Goal: Share content: Share content

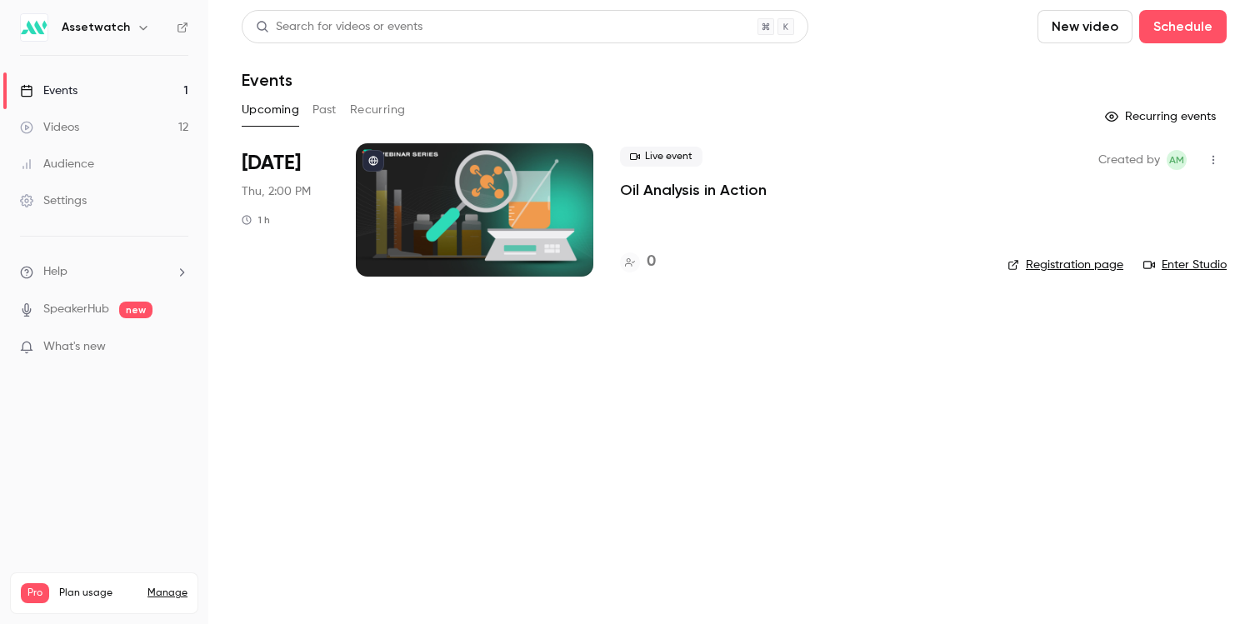
click at [319, 93] on div "Search for videos or events New video Schedule Events Upcoming Past Recurring R…" at bounding box center [734, 153] width 985 height 287
click at [320, 105] on button "Past" at bounding box center [324, 110] width 24 height 27
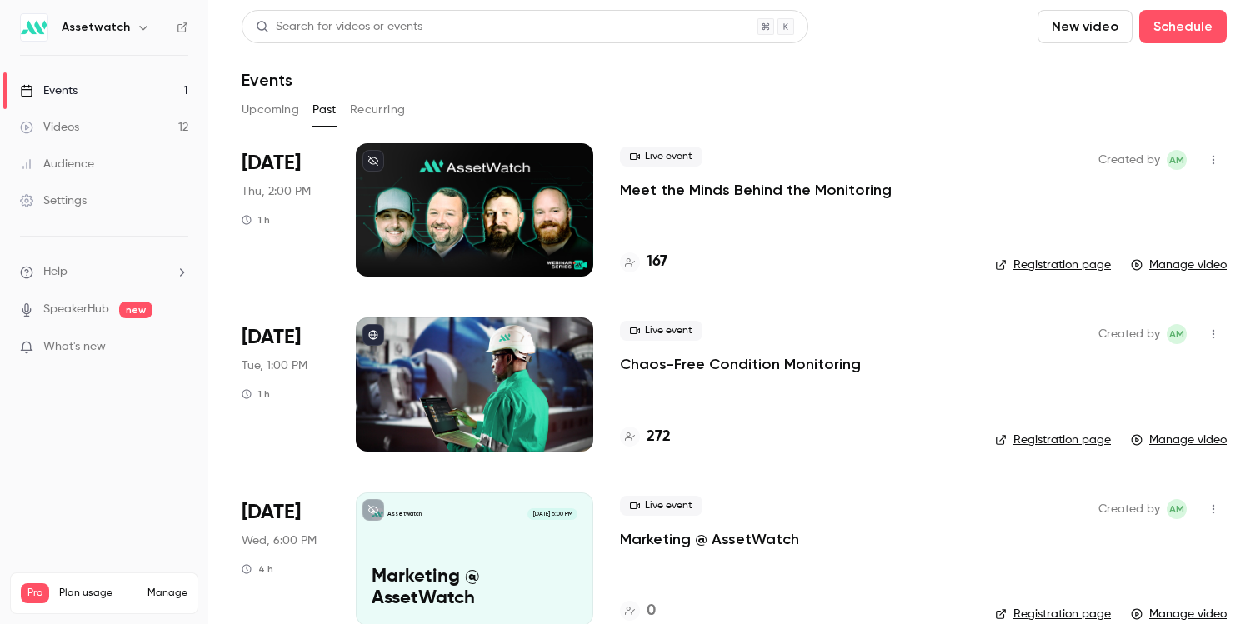
click at [106, 126] on link "Videos 12" at bounding box center [104, 127] width 208 height 37
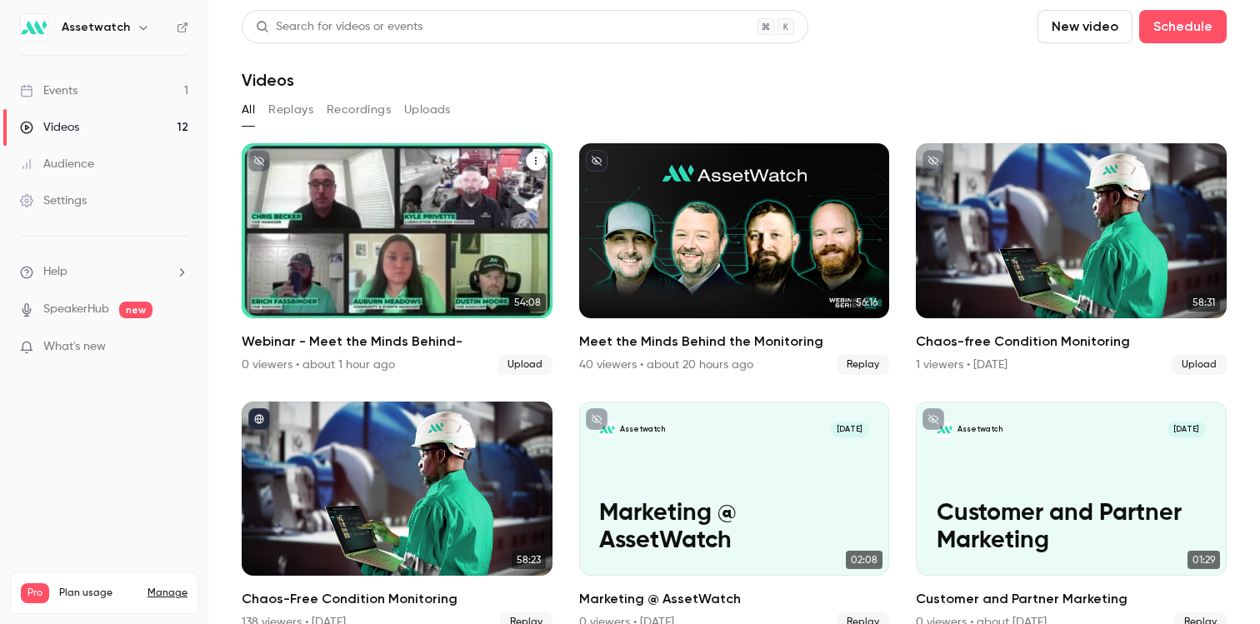
click at [382, 201] on div "Assetwatch [DATE] Webinar - Meet the Minds Behind-" at bounding box center [397, 230] width 311 height 175
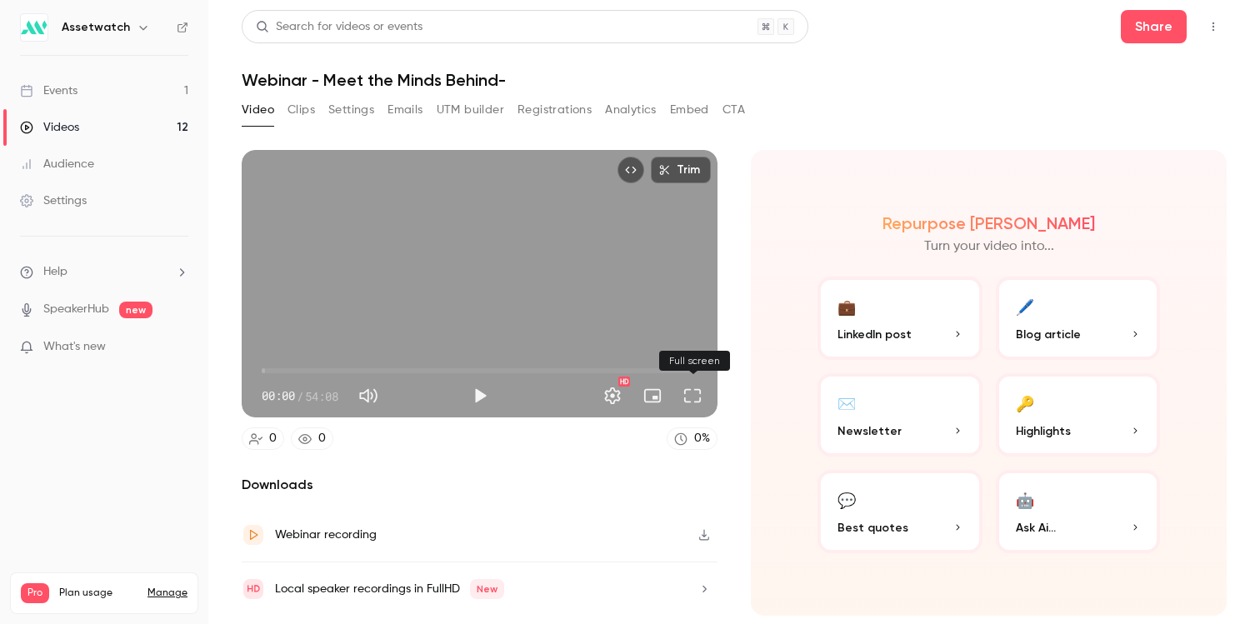
click at [681, 397] on button "Full screen" at bounding box center [692, 395] width 33 height 33
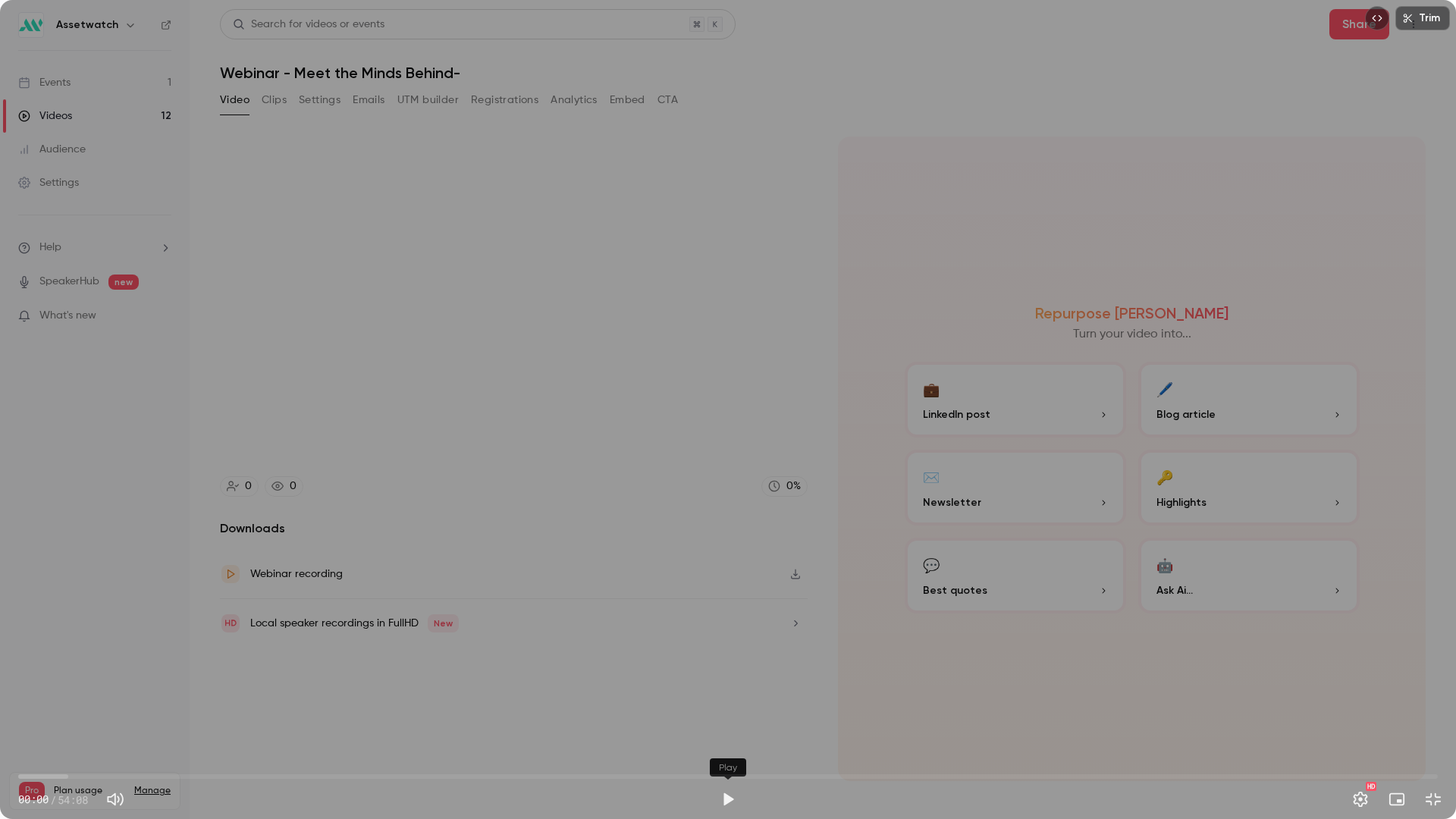
click at [718, 567] on button "Play" at bounding box center [727, 799] width 30 height 30
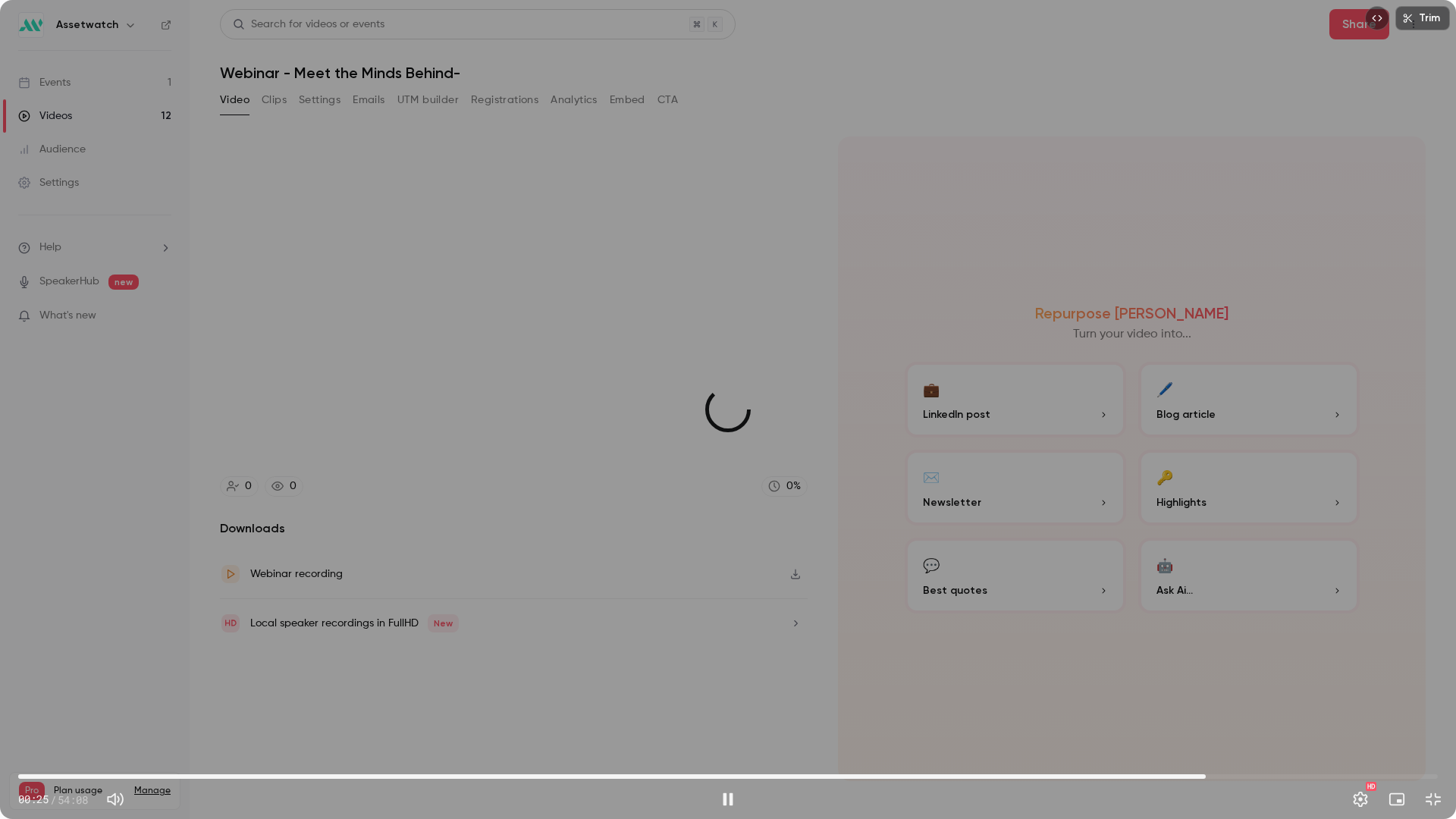
click at [1146, 567] on span "45:17" at bounding box center [728, 776] width 1420 height 25
click at [1119, 567] on div "Trim 45:18 45:18 / 54:08 HD" at bounding box center [728, 410] width 1456 height 819
click at [1122, 567] on div "Trim 45:18 45:18 / 54:08 HD" at bounding box center [728, 410] width 1456 height 819
click at [1146, 567] on span "45:36" at bounding box center [728, 776] width 1420 height 25
click at [1072, 493] on div "Trim 45:56 45:56 / 54:08 HD" at bounding box center [728, 410] width 1456 height 819
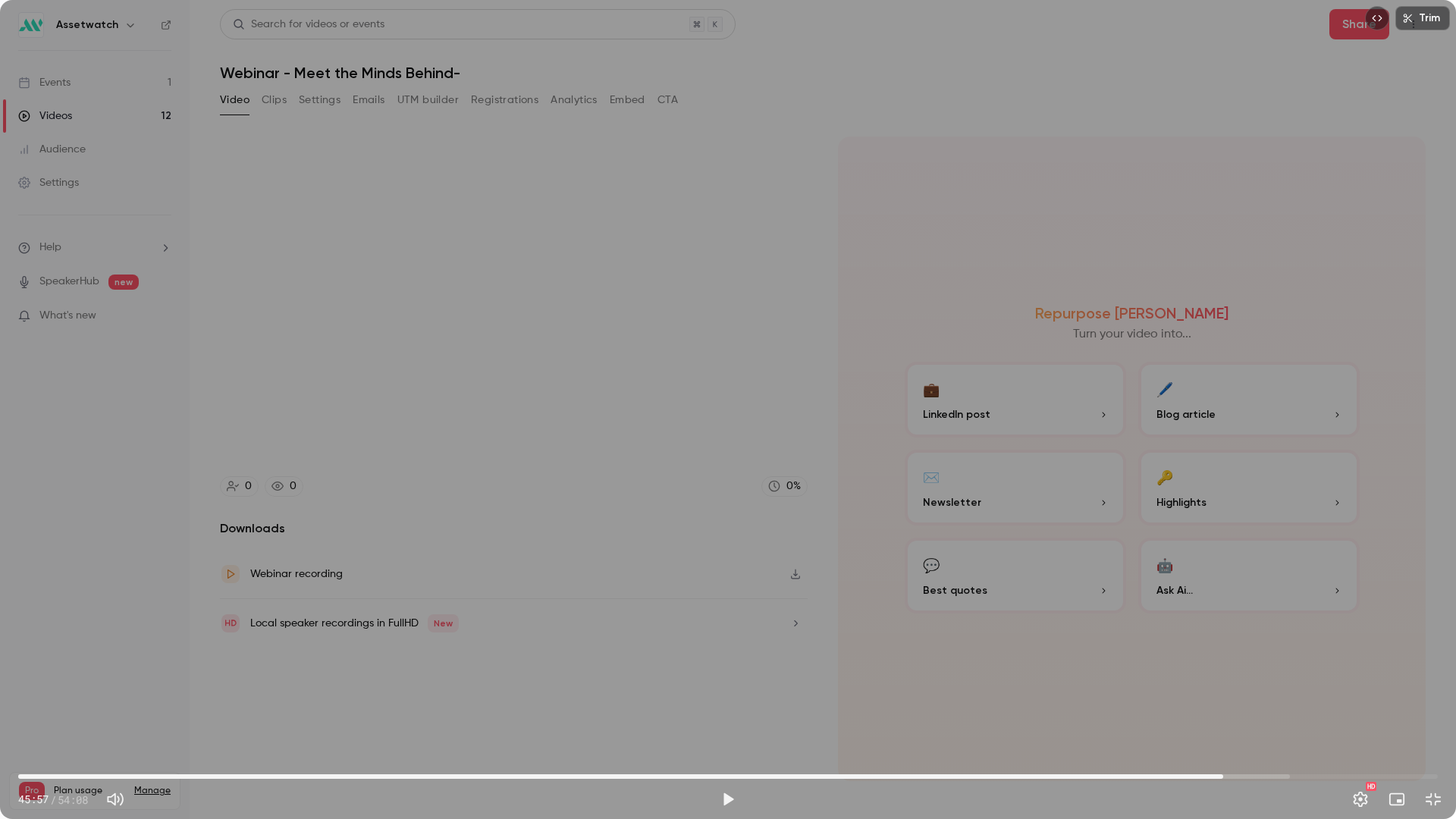
click at [1146, 480] on div "Trim 45:57 45:57 / 54:08 HD" at bounding box center [728, 410] width 1456 height 819
click at [1146, 567] on span "46:14" at bounding box center [728, 776] width 1420 height 25
click at [1146, 567] on span "43:42" at bounding box center [728, 776] width 1420 height 25
click at [1146, 567] on span "43:19" at bounding box center [728, 776] width 1420 height 25
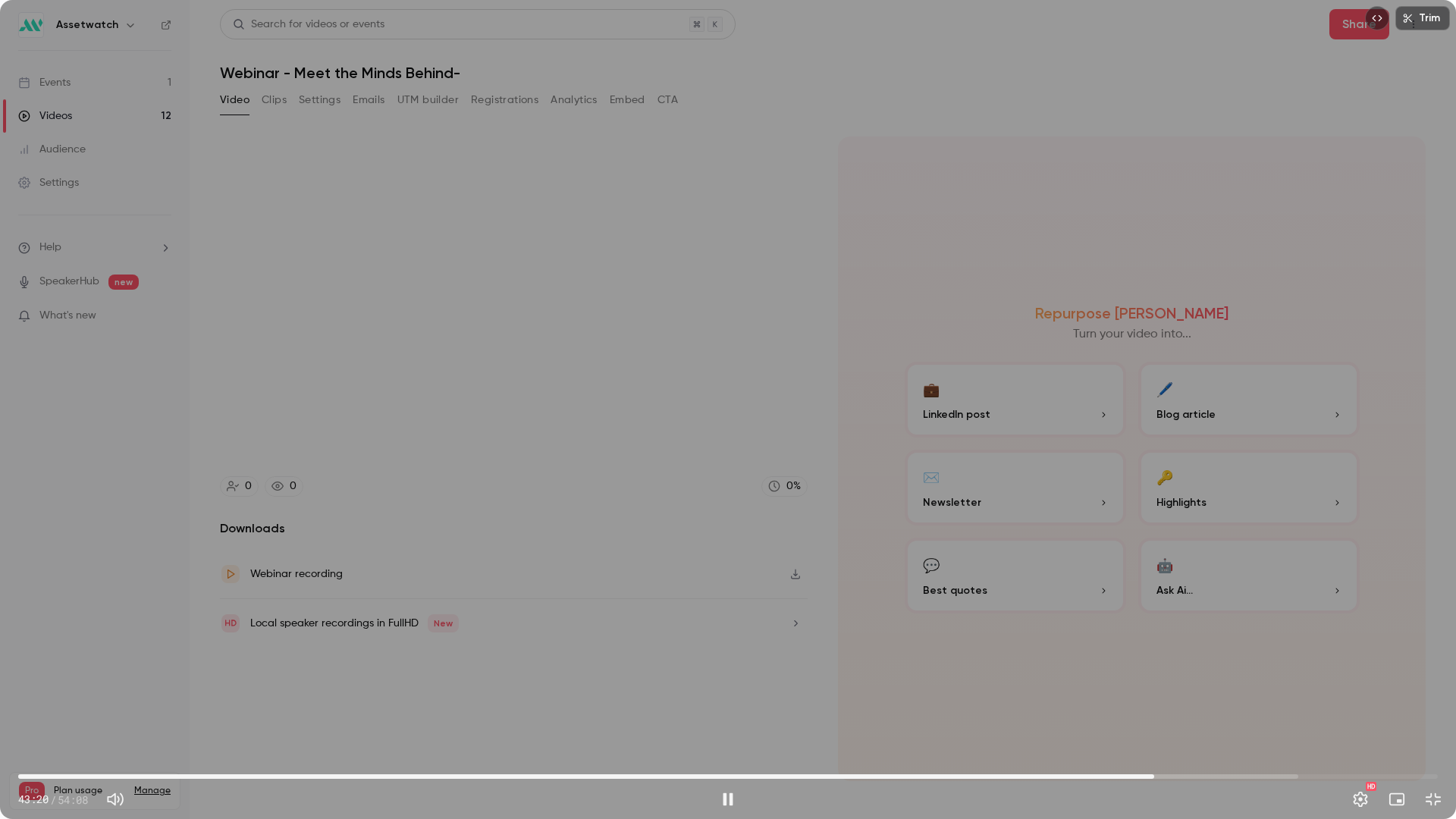
click at [1146, 567] on span "43:20" at bounding box center [1154, 776] width 5 height 5
click at [1146, 567] on span "43:28" at bounding box center [1158, 776] width 5 height 5
click at [1146, 567] on span "43:12" at bounding box center [1150, 776] width 5 height 5
click at [1140, 567] on span "43:11" at bounding box center [728, 776] width 1420 height 25
click at [1139, 567] on span "42:49" at bounding box center [1141, 776] width 5 height 5
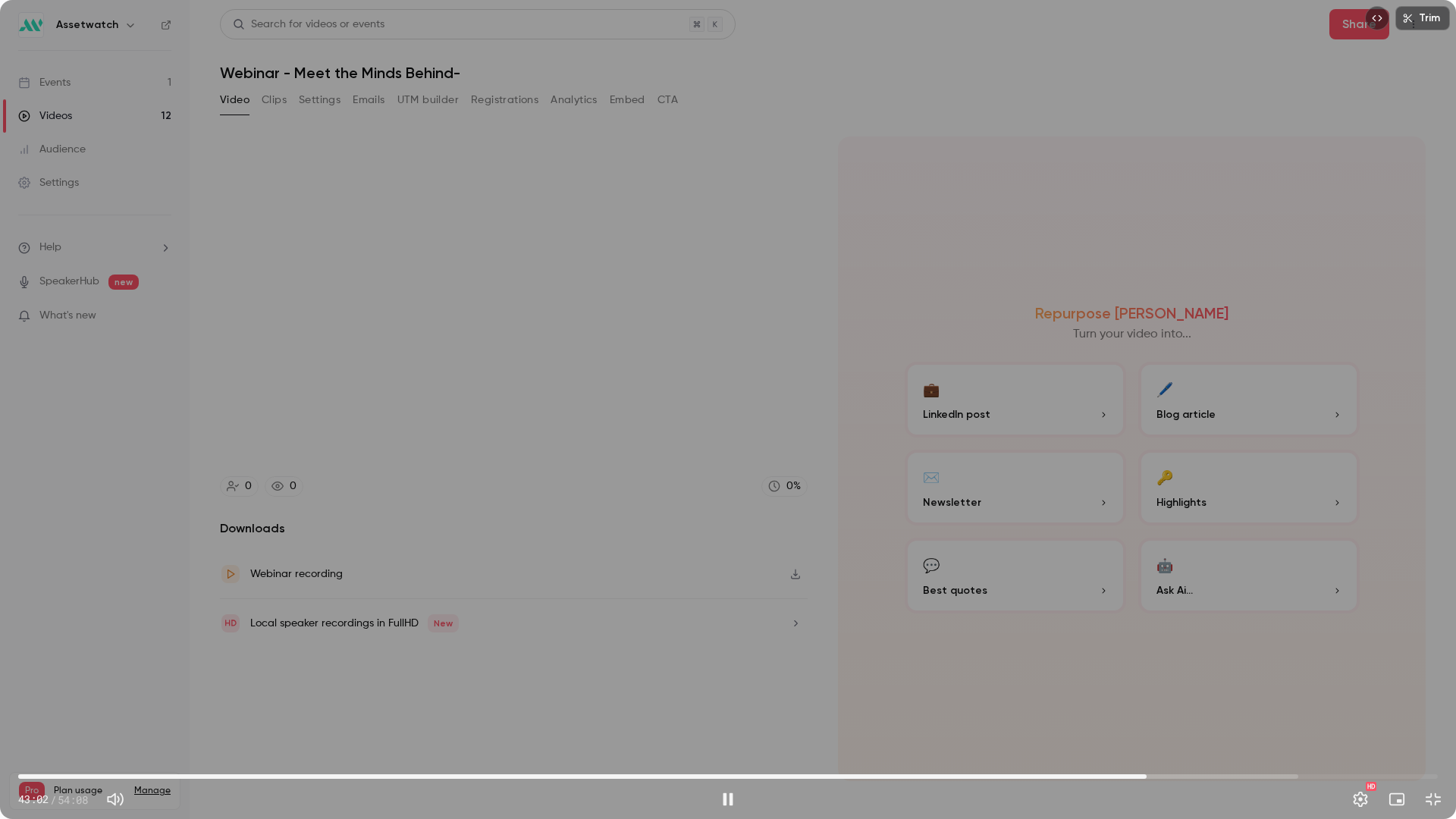
click at [1130, 567] on span "43:02" at bounding box center [728, 776] width 1420 height 25
click at [1122, 567] on span "42:26" at bounding box center [728, 776] width 1420 height 25
click at [1121, 567] on span "42:08" at bounding box center [1123, 776] width 5 height 5
click at [1146, 567] on span "42:15" at bounding box center [728, 776] width 1420 height 25
click at [1146, 567] on span "43:23" at bounding box center [1155, 776] width 5 height 5
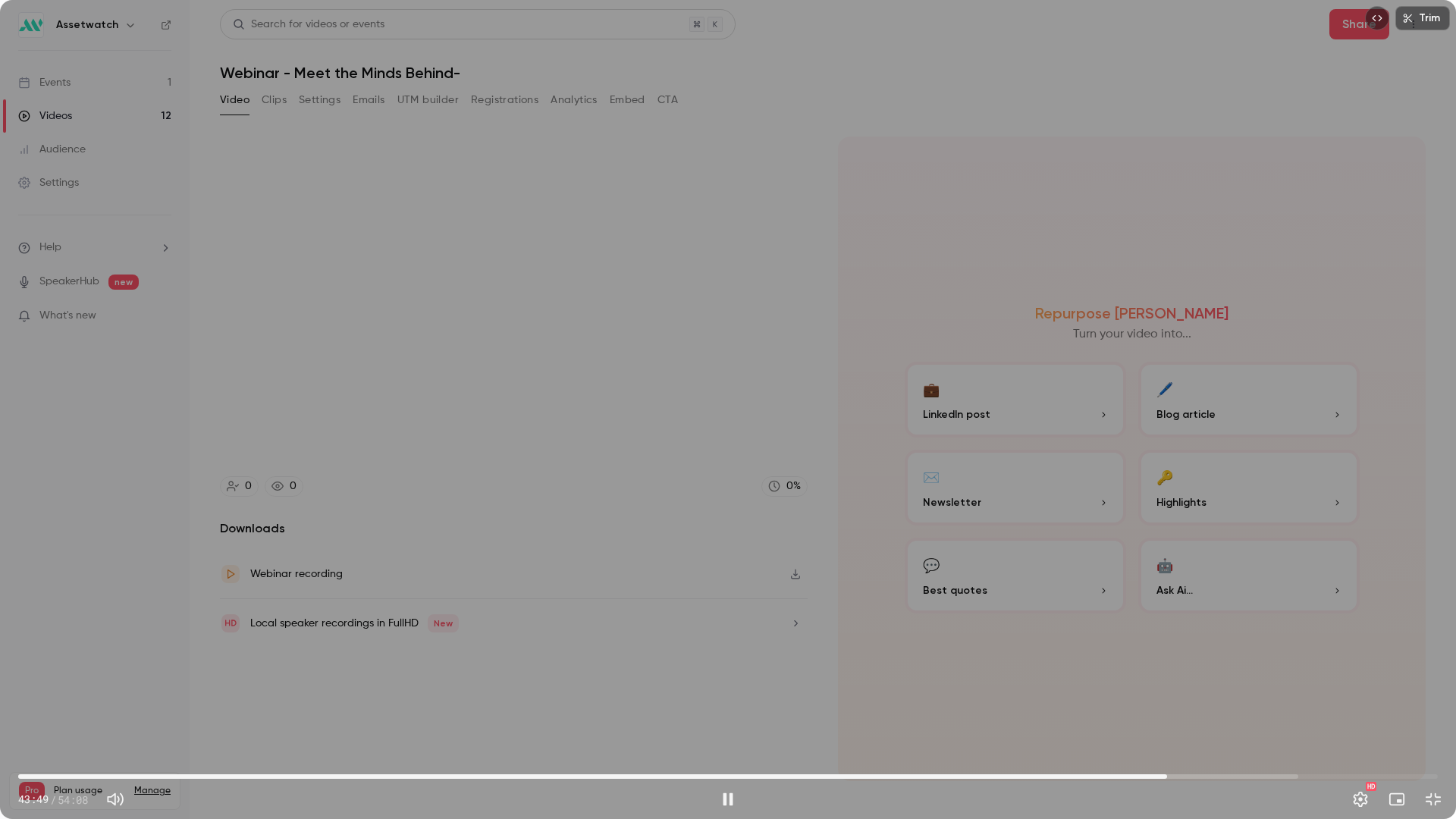
click at [1146, 567] on span "43:49" at bounding box center [1167, 776] width 5 height 5
click at [1146, 567] on span "43:56" at bounding box center [1169, 776] width 5 height 5
click at [1146, 567] on span "44:03" at bounding box center [1173, 776] width 5 height 5
click at [1146, 567] on span "44:17" at bounding box center [1178, 776] width 5 height 5
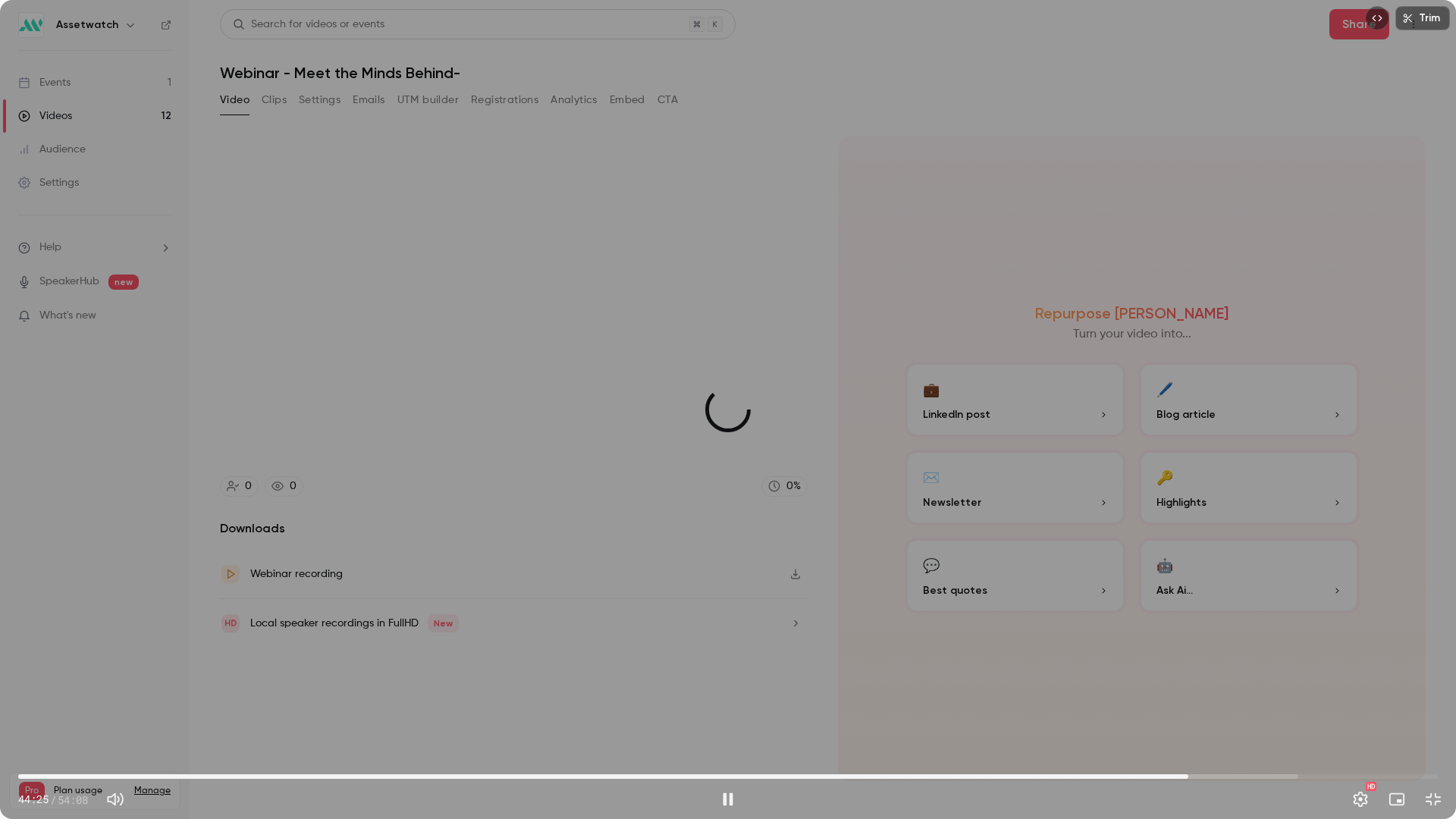
click at [1146, 567] on span "44:37" at bounding box center [1188, 776] width 5 height 5
click at [1146, 567] on span "44:50" at bounding box center [1193, 776] width 5 height 5
click at [1146, 567] on span "45:17" at bounding box center [728, 776] width 1420 height 25
click at [1146, 567] on span "45:18" at bounding box center [728, 776] width 1420 height 25
click at [1146, 567] on span "53:34" at bounding box center [728, 776] width 1420 height 25
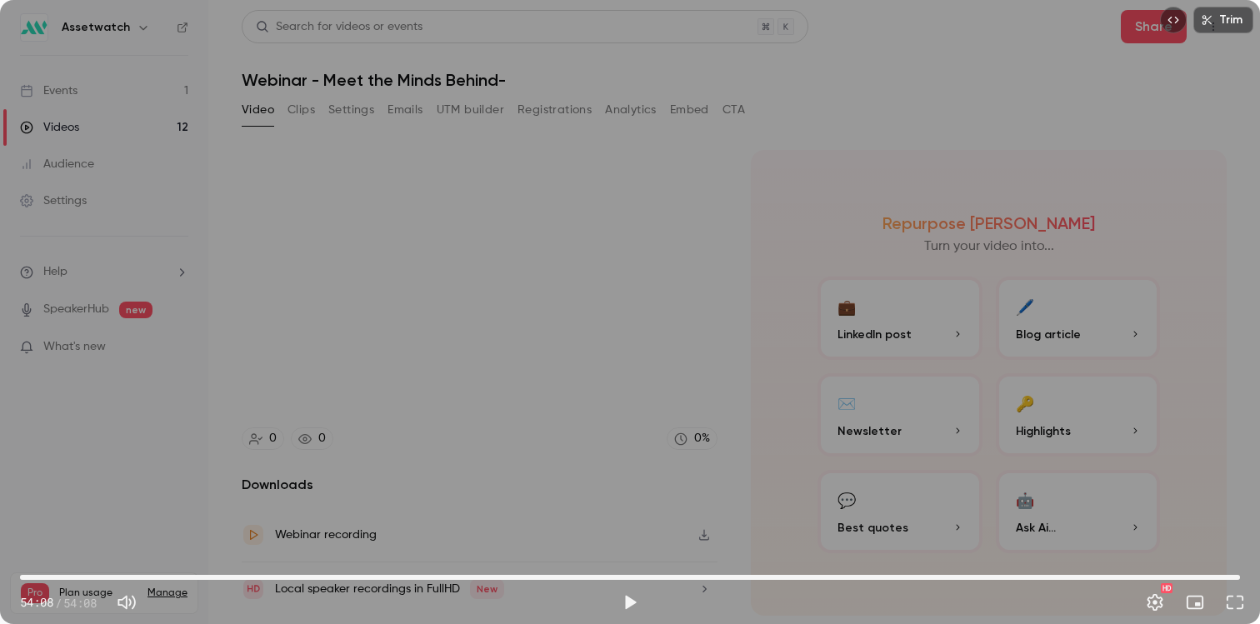
type input "******"
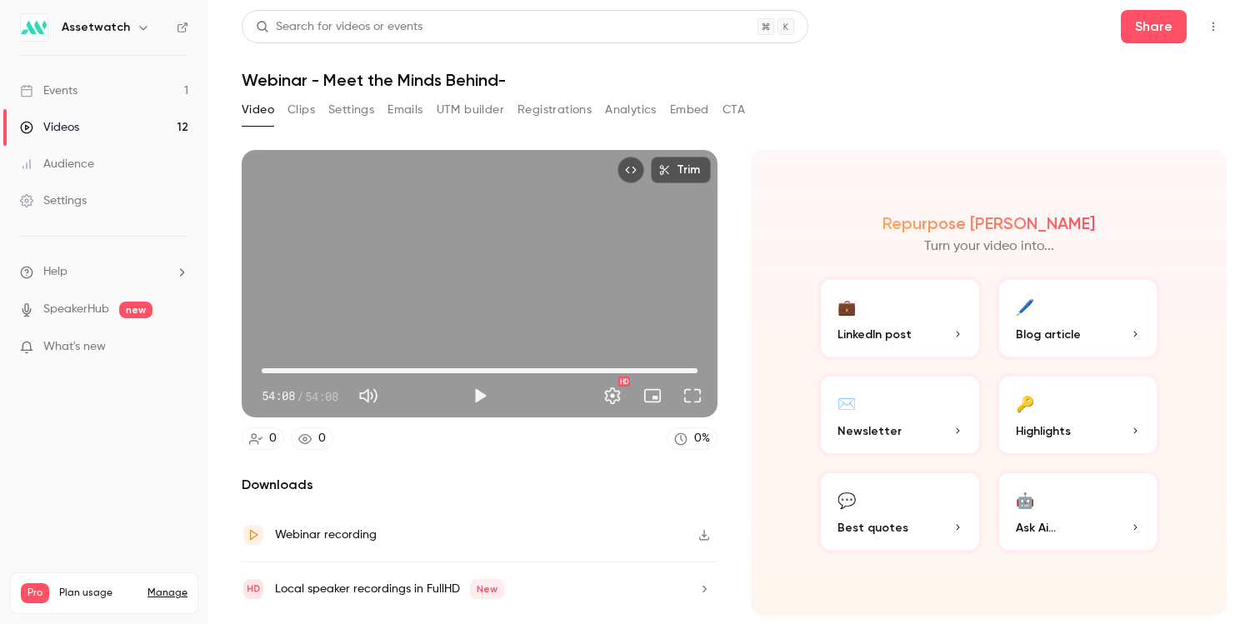
click at [297, 83] on h1 "Webinar - Meet the Minds Behind-" at bounding box center [734, 80] width 985 height 20
click at [310, 104] on button "Clips" at bounding box center [300, 110] width 27 height 27
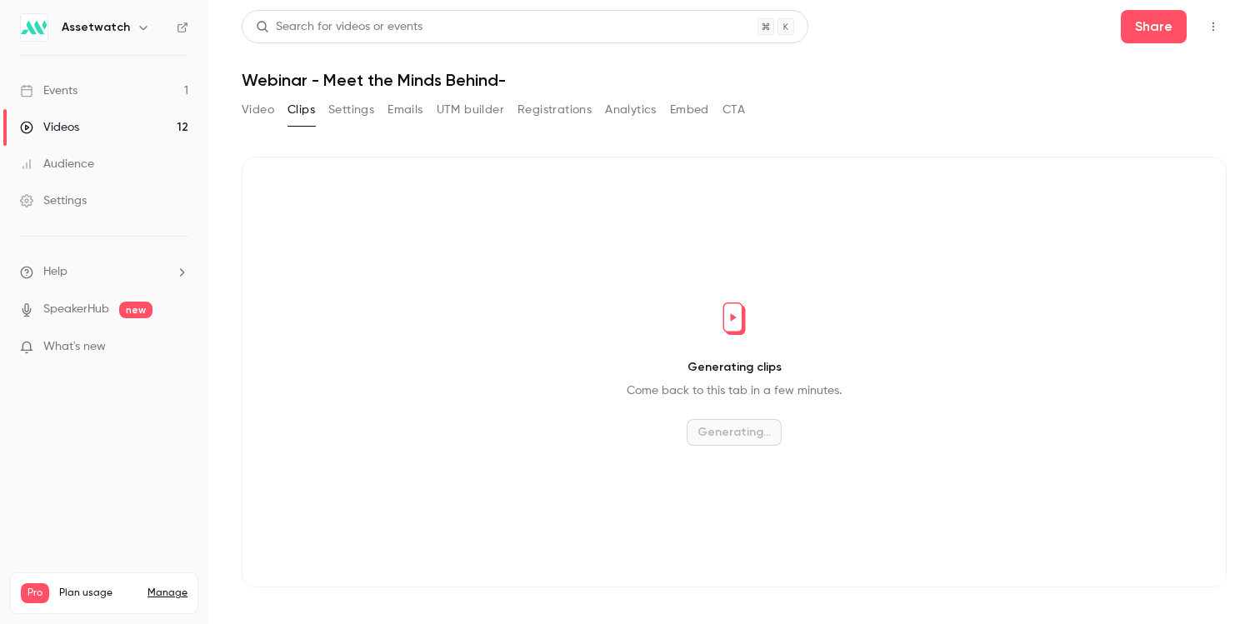
click at [352, 106] on button "Settings" at bounding box center [351, 110] width 46 height 27
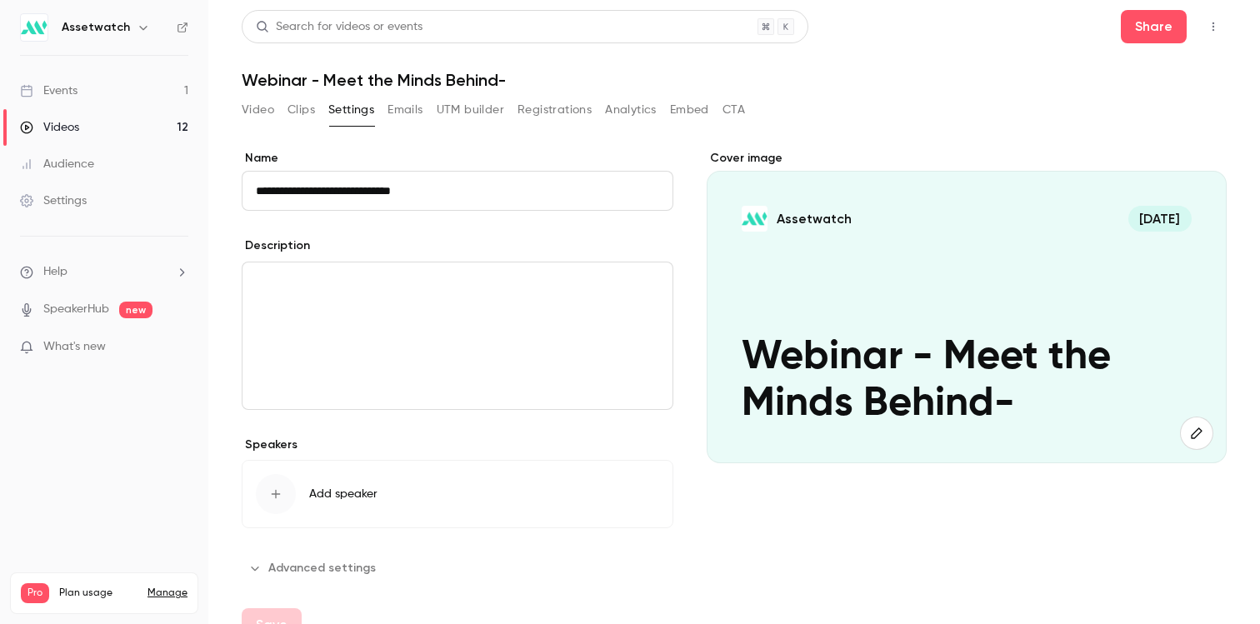
click at [332, 193] on input "**********" at bounding box center [458, 191] width 432 height 40
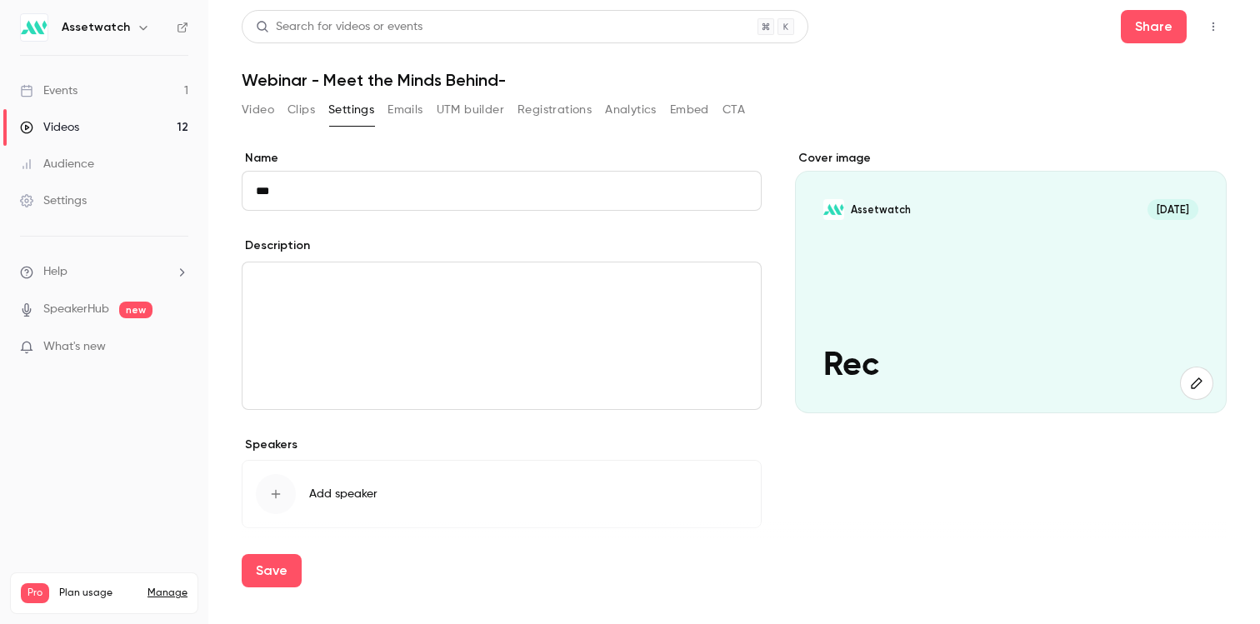
type input "**********"
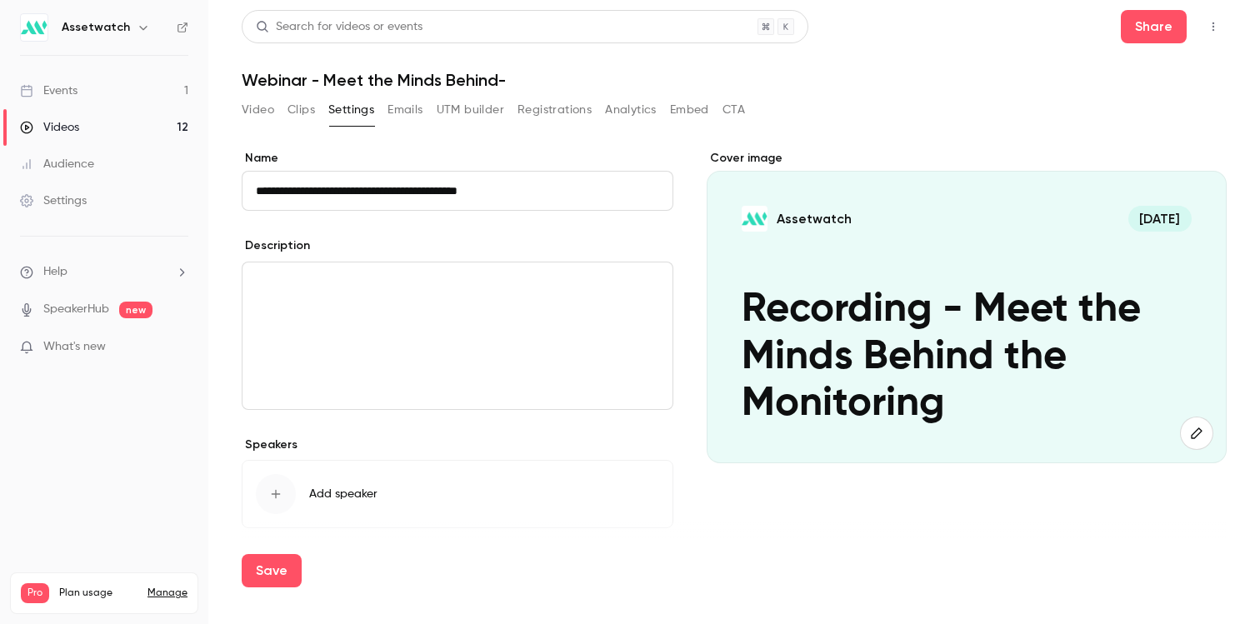
click at [360, 302] on div "editor" at bounding box center [457, 335] width 430 height 147
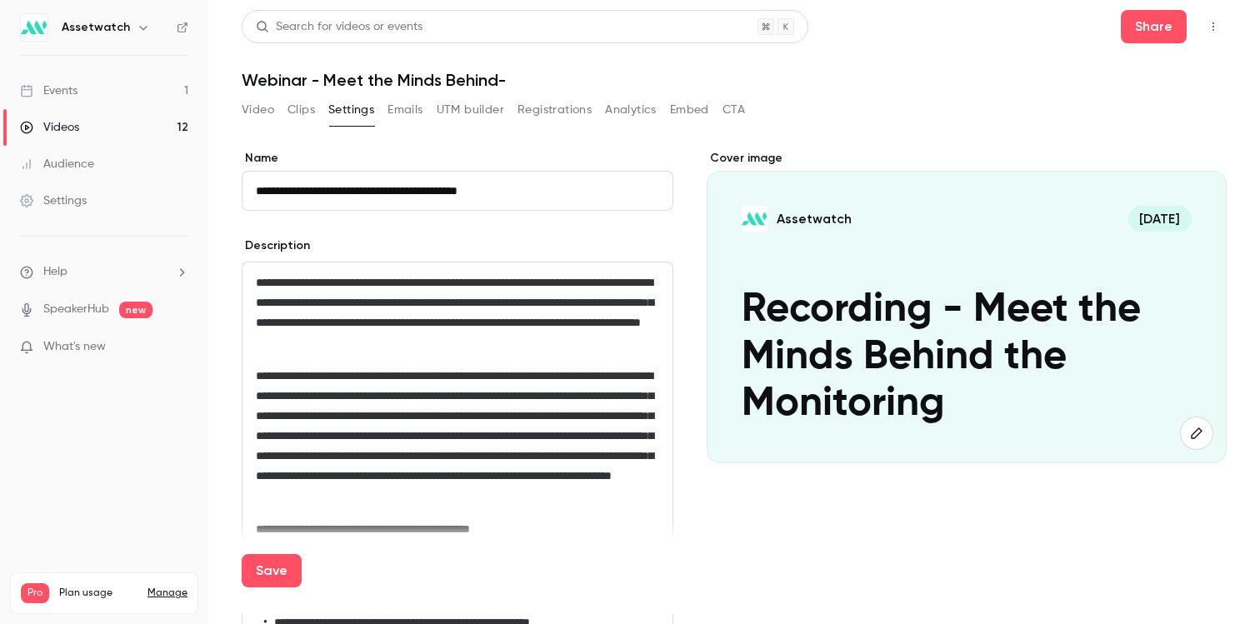
click at [503, 283] on span "**********" at bounding box center [454, 303] width 397 height 52
click at [457, 332] on p "**********" at bounding box center [457, 302] width 403 height 60
click at [446, 359] on p "editor" at bounding box center [457, 349] width 403 height 20
click at [513, 477] on span "**********" at bounding box center [454, 426] width 397 height 112
click at [512, 477] on span "**********" at bounding box center [454, 426] width 397 height 112
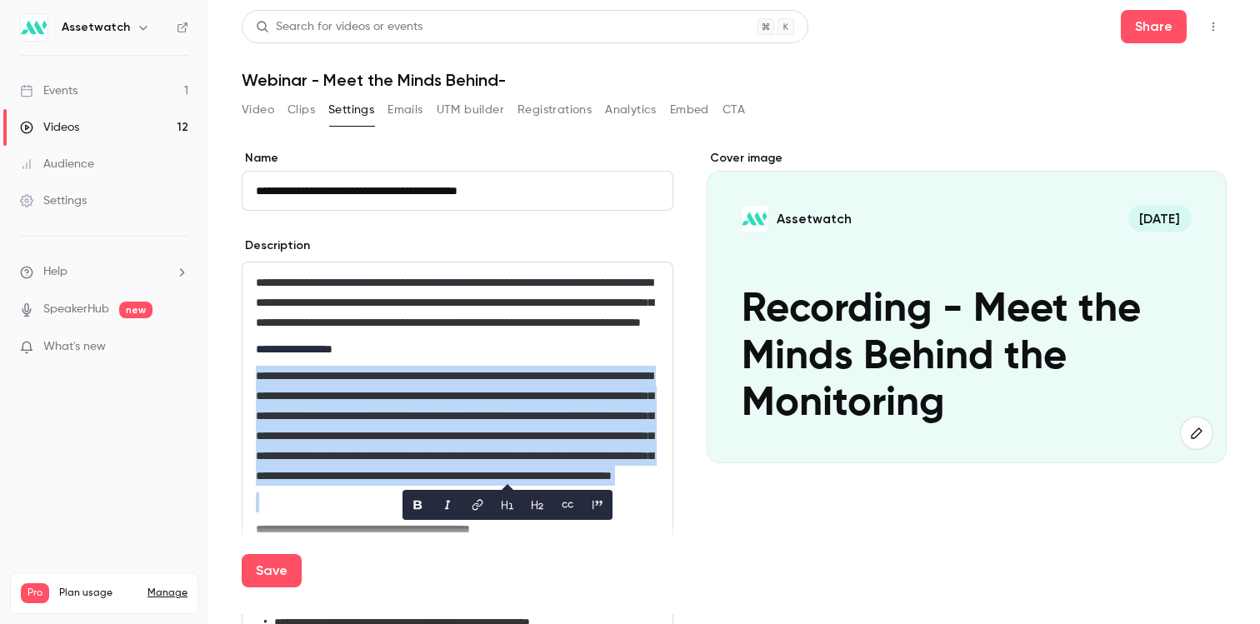
click at [512, 477] on span "**********" at bounding box center [454, 426] width 397 height 112
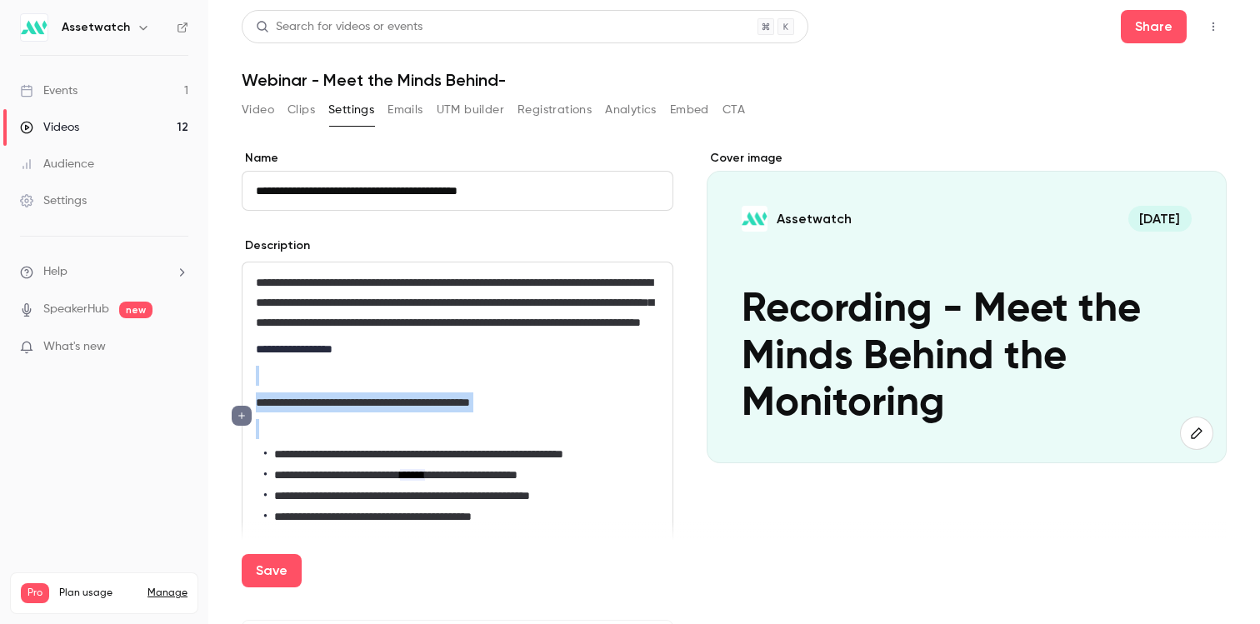
drag, startPoint x: 472, startPoint y: 467, endPoint x: 295, endPoint y: 409, distance: 185.8
click at [295, 409] on div "**********" at bounding box center [457, 415] width 430 height 307
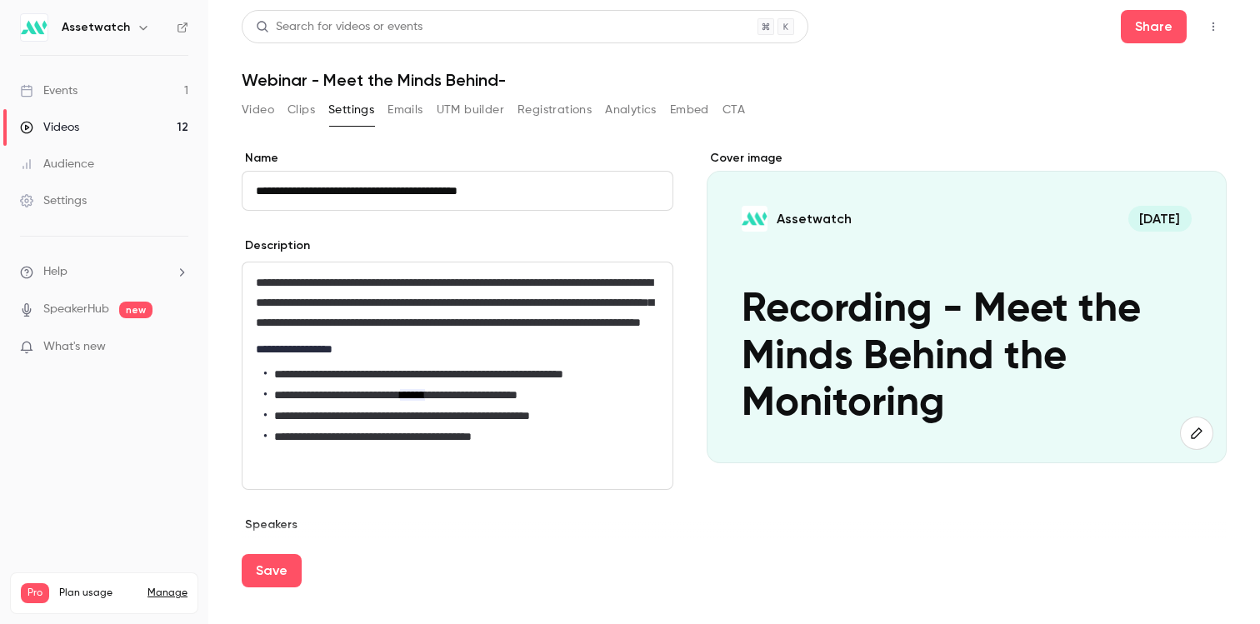
click at [307, 401] on span "**********" at bounding box center [337, 395] width 126 height 12
click at [302, 422] on span "**********" at bounding box center [402, 416] width 256 height 12
click at [312, 442] on span "**********" at bounding box center [372, 437] width 197 height 12
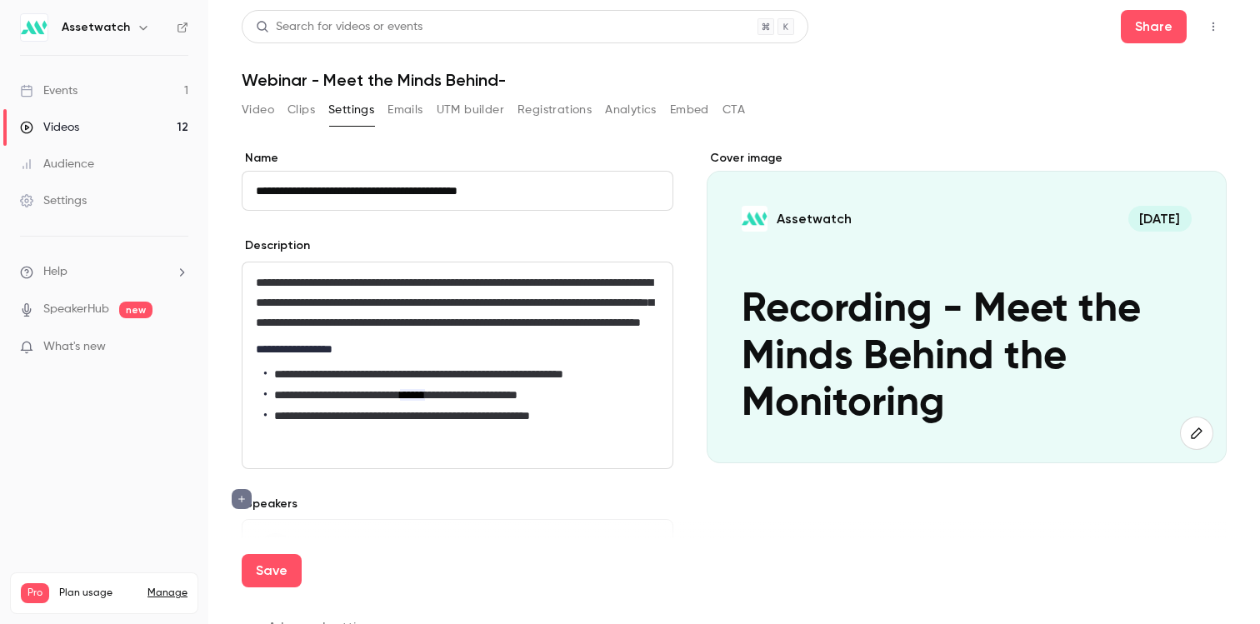
click at [425, 401] on span "******" at bounding box center [412, 395] width 25 height 12
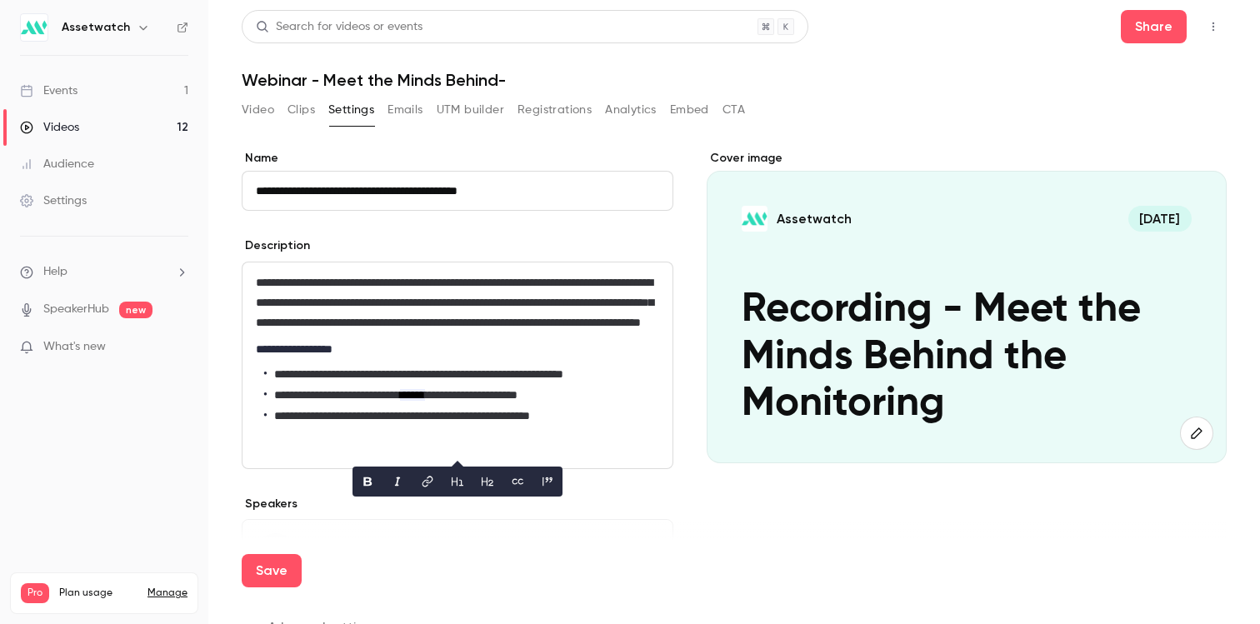
click at [493, 380] on span "**********" at bounding box center [418, 374] width 289 height 12
click at [400, 401] on span "**********" at bounding box center [337, 395] width 126 height 12
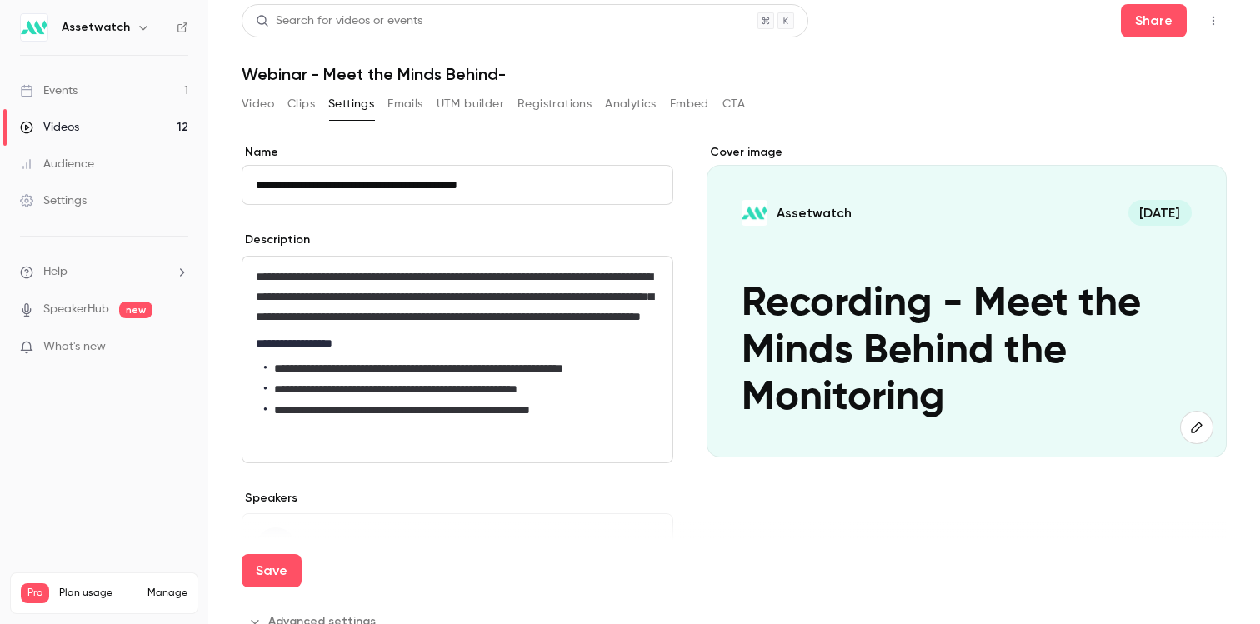
scroll to position [7, 0]
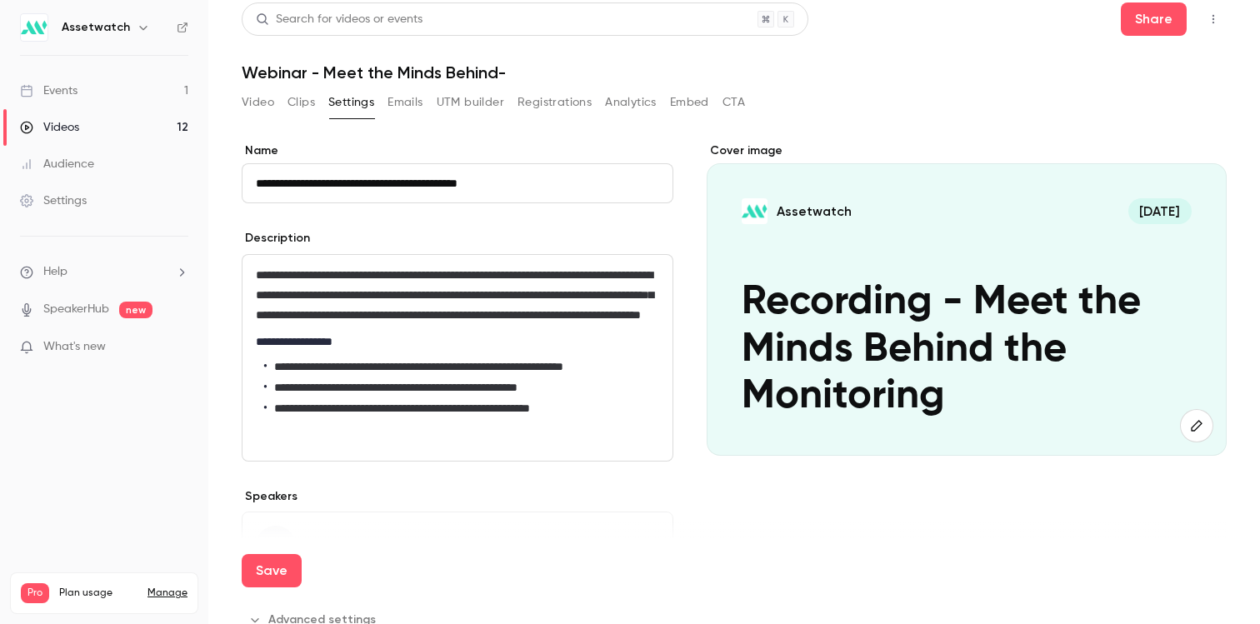
click at [400, 444] on p "editor" at bounding box center [457, 434] width 403 height 20
click at [1180, 419] on button "button" at bounding box center [1196, 425] width 33 height 33
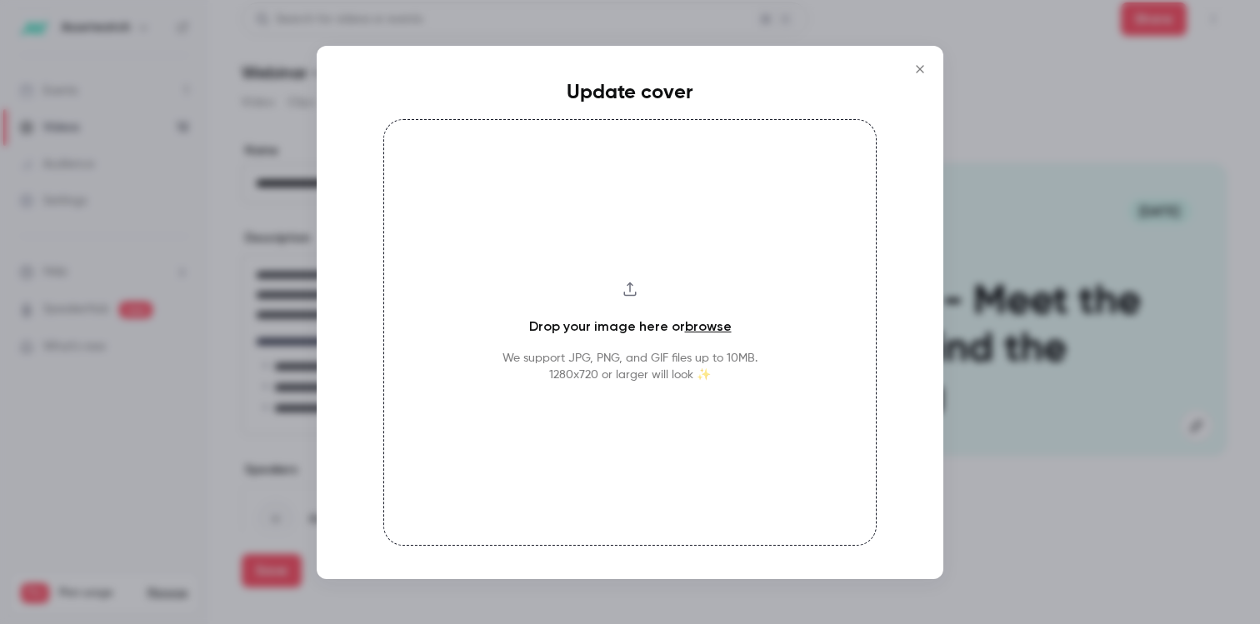
click at [689, 342] on div "Drop your image here or browse We support JPG, PNG, and GIF files up to 10MB. 1…" at bounding box center [629, 332] width 493 height 427
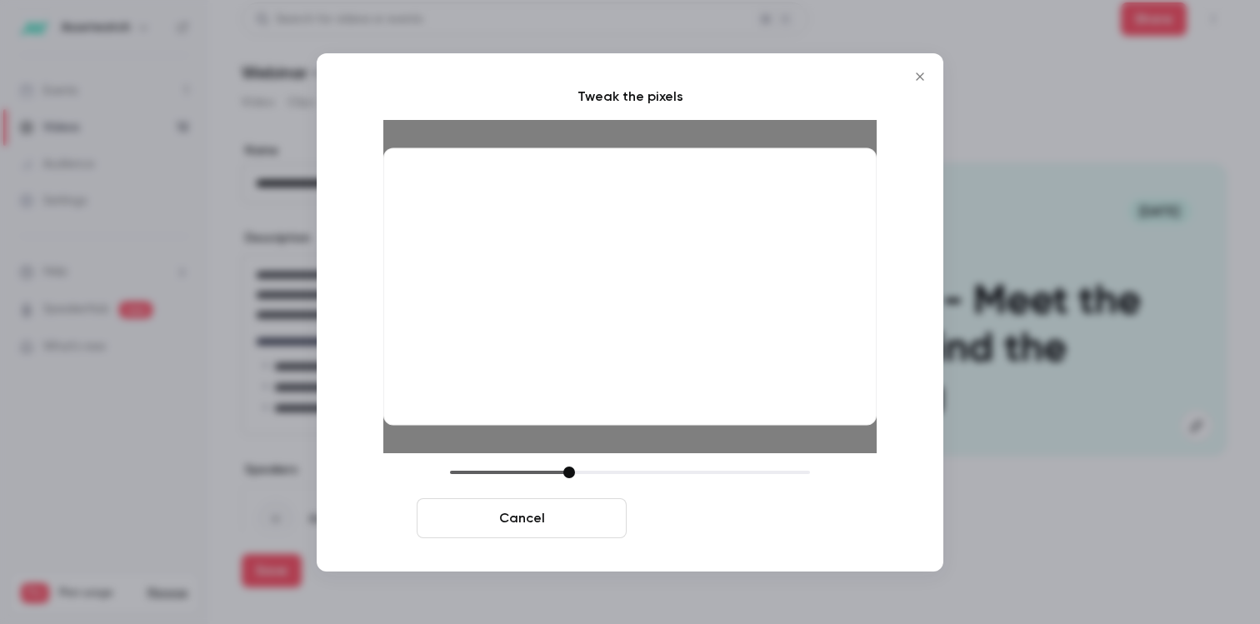
click at [716, 506] on button "Crop and save" at bounding box center [738, 518] width 210 height 40
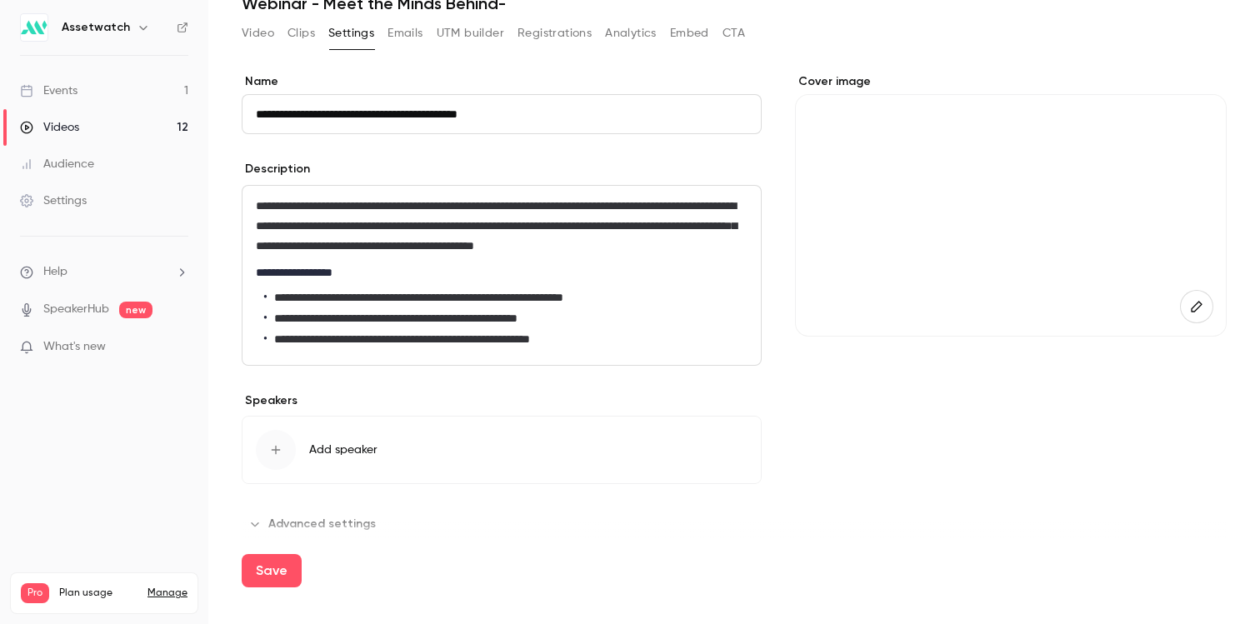
scroll to position [97, 0]
click at [299, 541] on div "Save" at bounding box center [734, 577] width 985 height 73
click at [301, 541] on div "Save" at bounding box center [734, 577] width 985 height 73
click at [282, 555] on button "Save" at bounding box center [272, 570] width 60 height 33
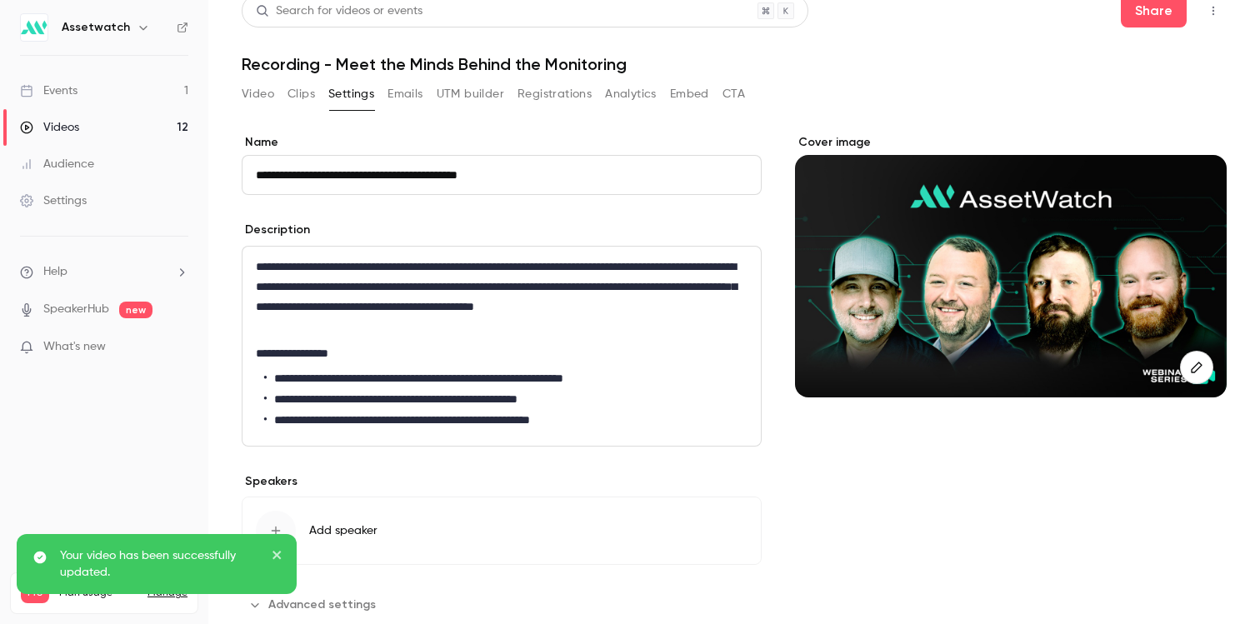
scroll to position [0, 0]
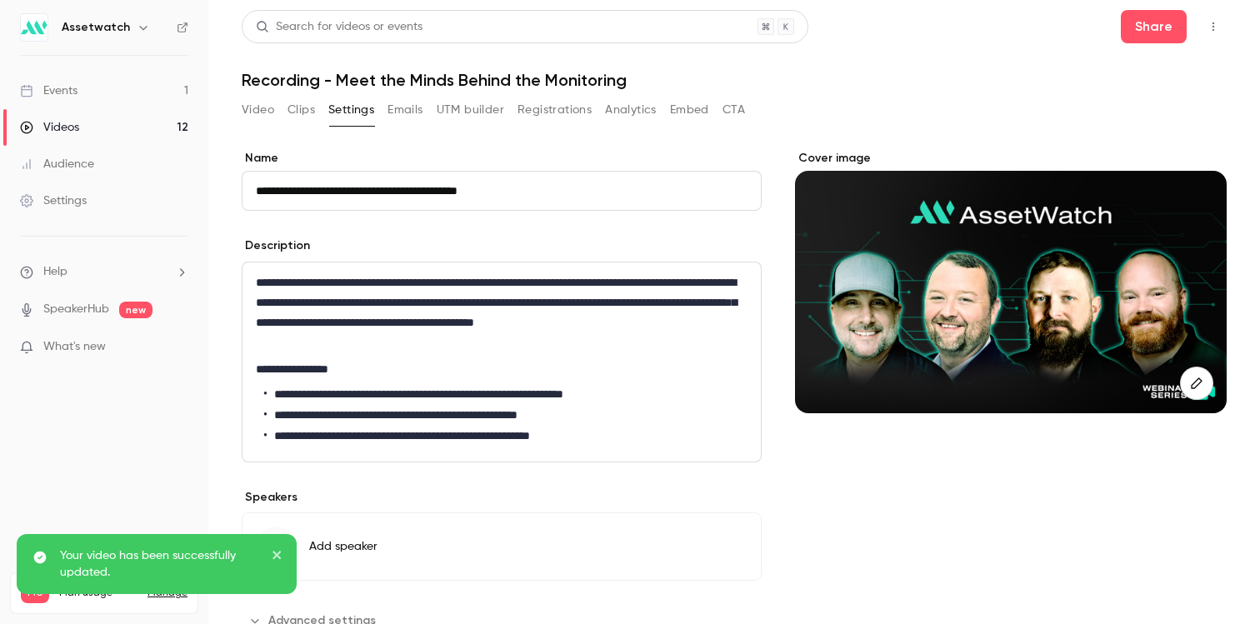
click at [257, 102] on button "Video" at bounding box center [258, 110] width 32 height 27
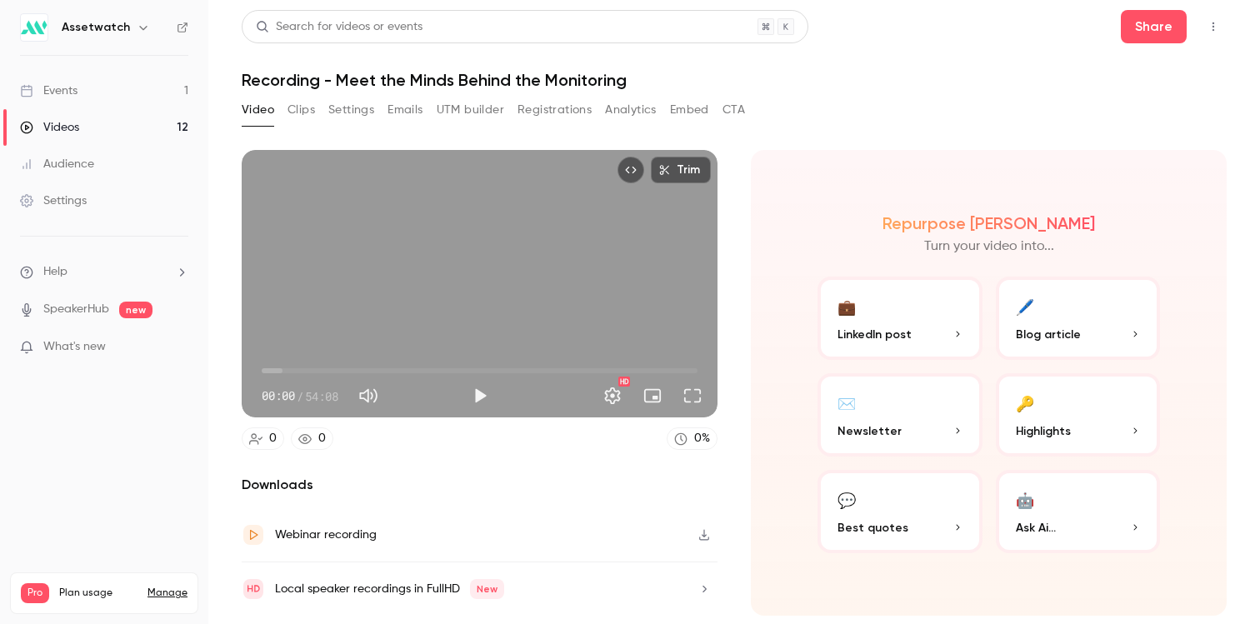
click at [97, 128] on link "Videos 12" at bounding box center [104, 127] width 208 height 37
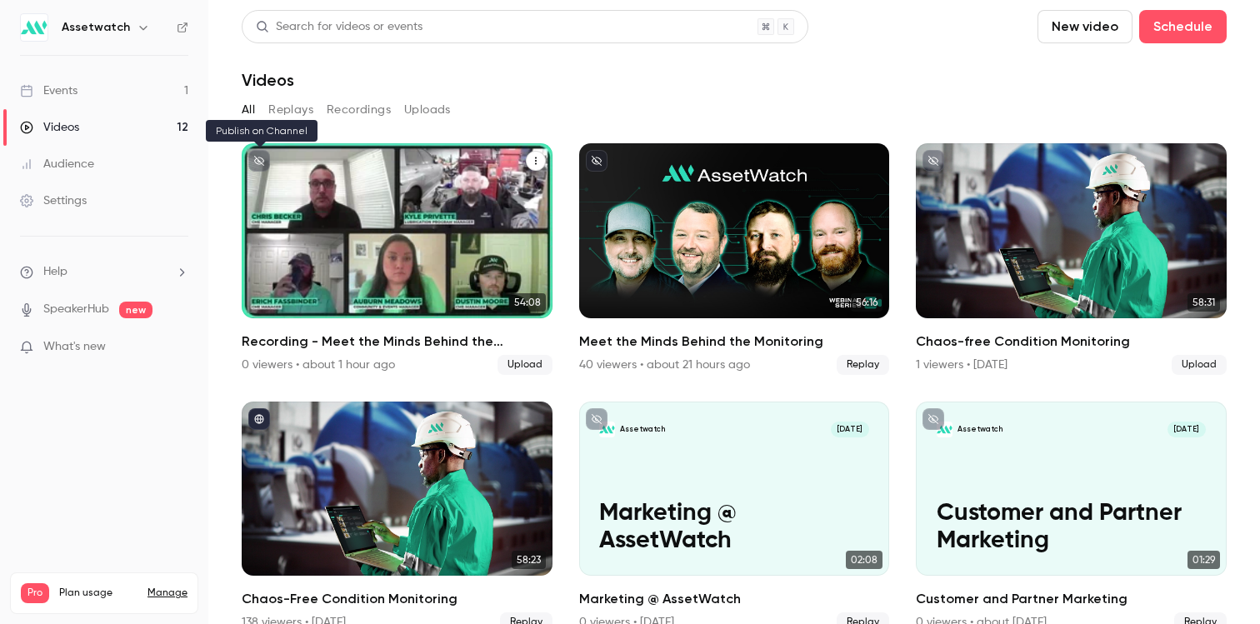
click at [258, 159] on icon "unpublished" at bounding box center [259, 161] width 10 height 10
click at [535, 160] on icon "Recording - Meet the Minds Behind the Monitoring" at bounding box center [536, 160] width 2 height 7
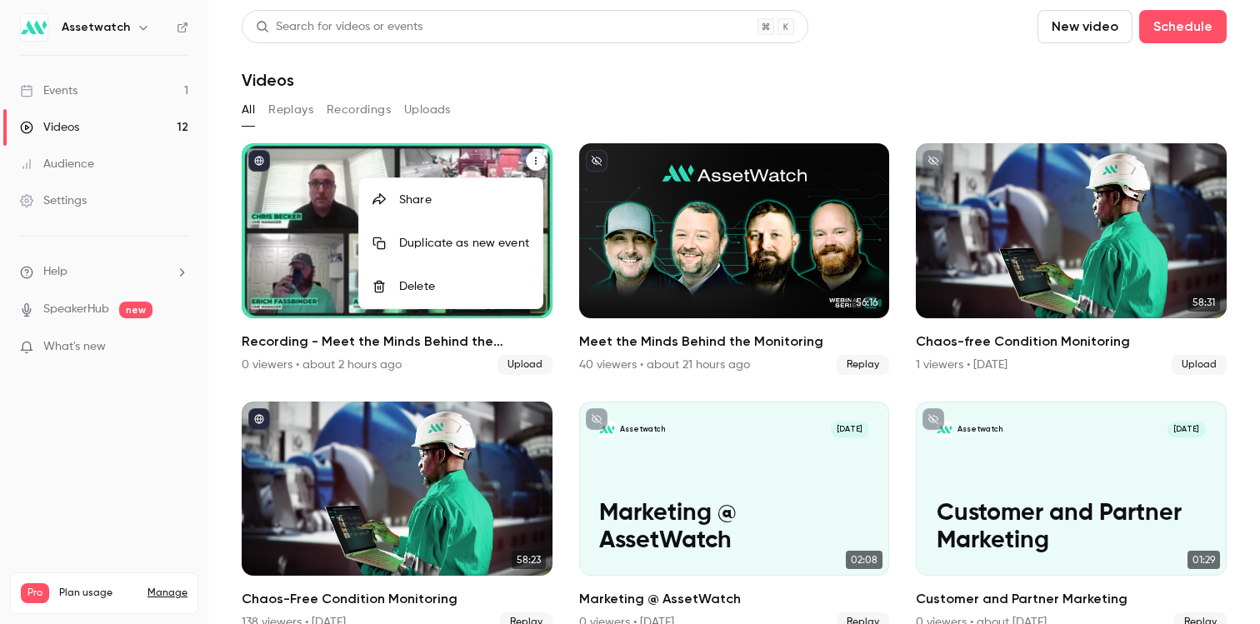
click at [621, 108] on div at bounding box center [630, 312] width 1260 height 624
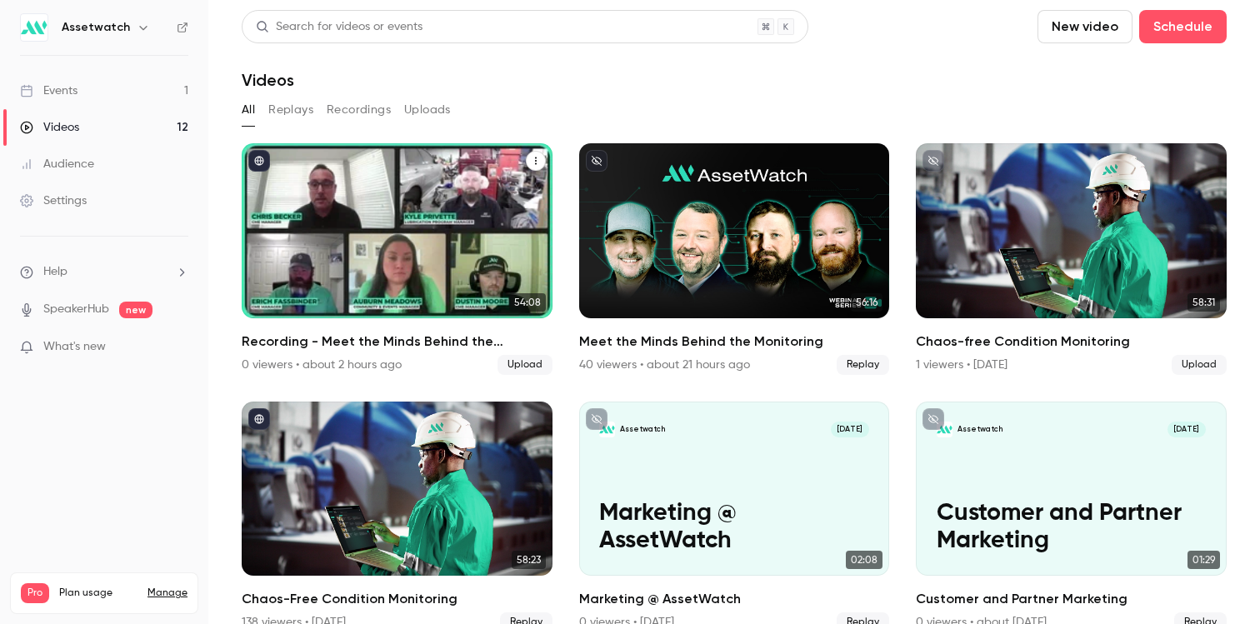
click at [449, 342] on h2 "Recording - Meet the Minds Behind the Monitoring" at bounding box center [397, 342] width 311 height 20
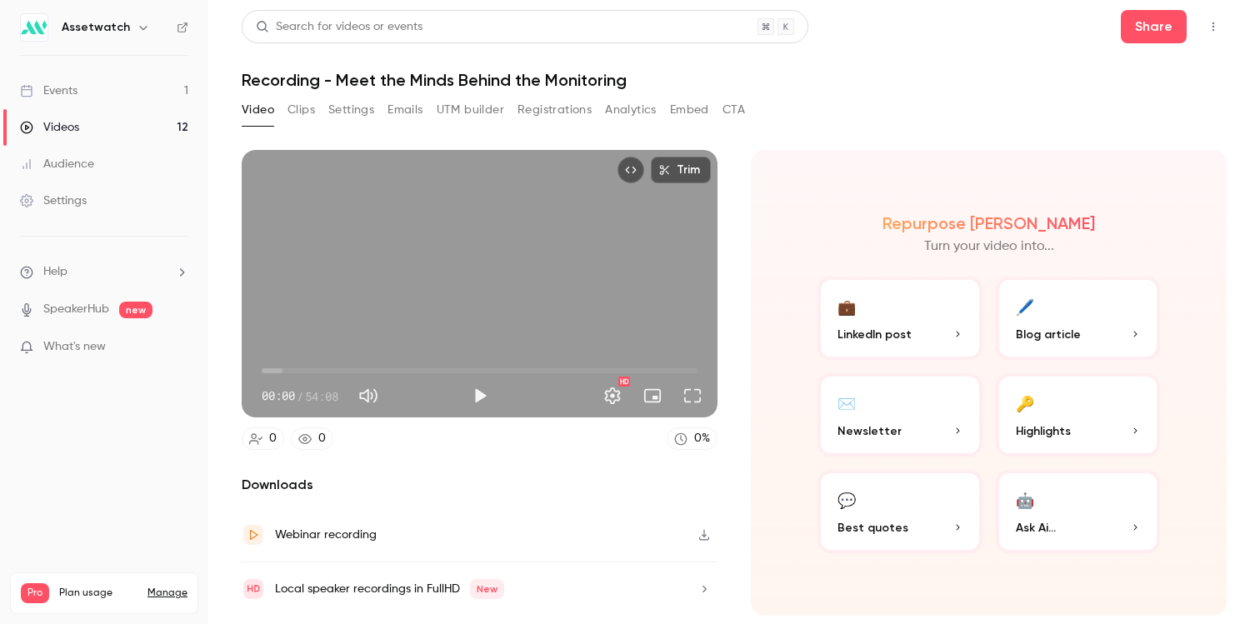
click at [1210, 32] on button "Top Bar Actions" at bounding box center [1213, 26] width 27 height 27
click at [965, 48] on div at bounding box center [630, 312] width 1260 height 624
click at [1154, 34] on button "Share" at bounding box center [1154, 26] width 66 height 33
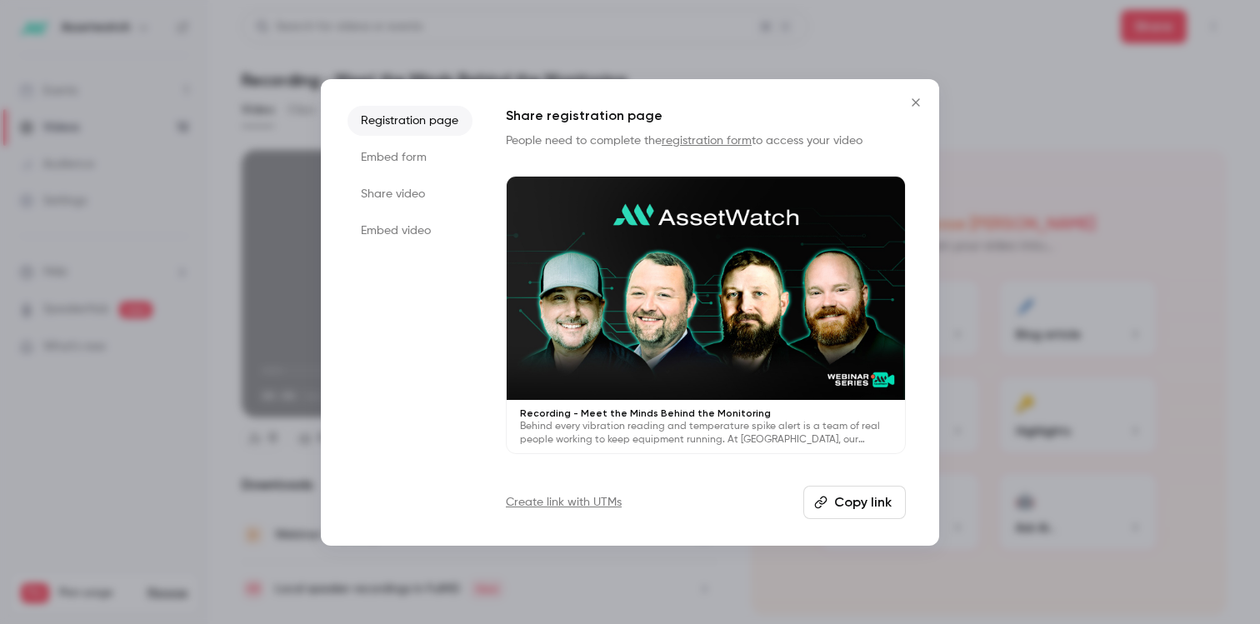
click at [406, 226] on li "Embed video" at bounding box center [409, 231] width 125 height 30
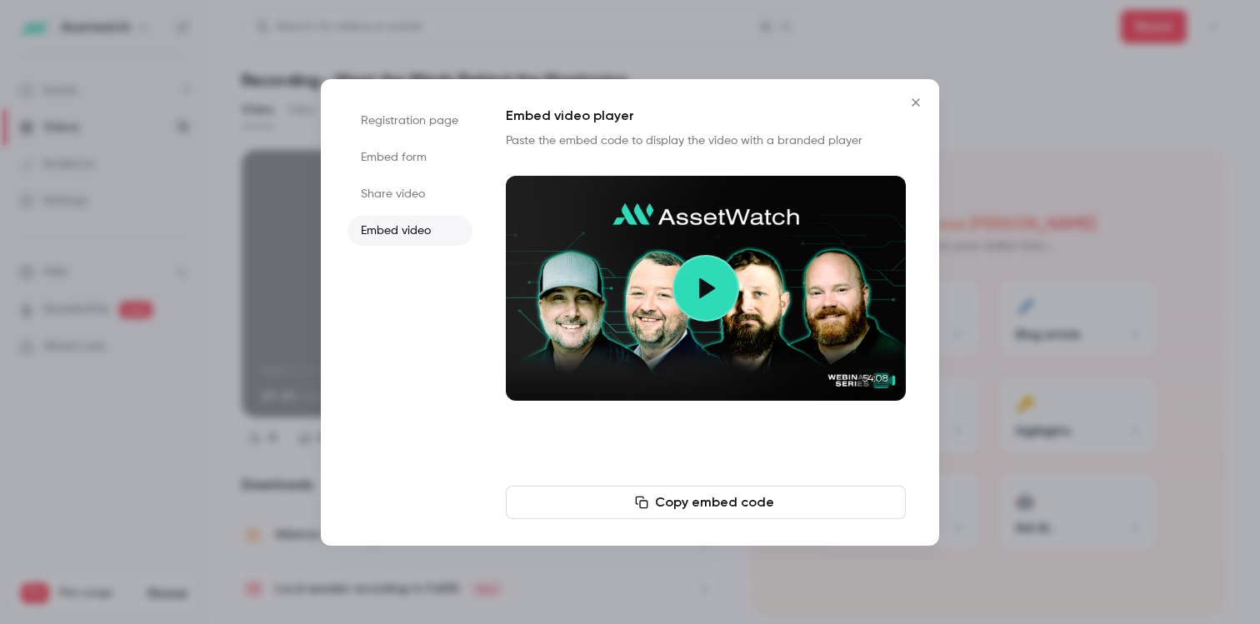
click at [406, 179] on li "Share video" at bounding box center [409, 194] width 125 height 30
click at [656, 501] on button "Copy link" at bounding box center [706, 502] width 400 height 33
click at [368, 125] on li "Registration page" at bounding box center [409, 121] width 125 height 30
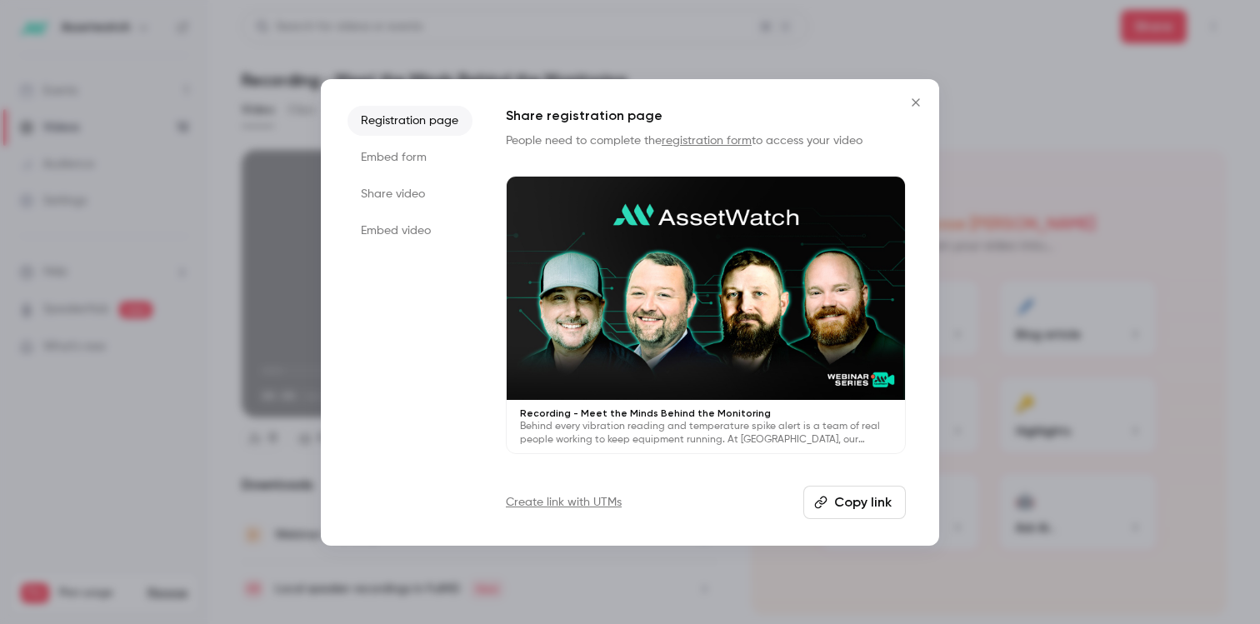
click at [370, 151] on li "Embed form" at bounding box center [409, 157] width 125 height 30
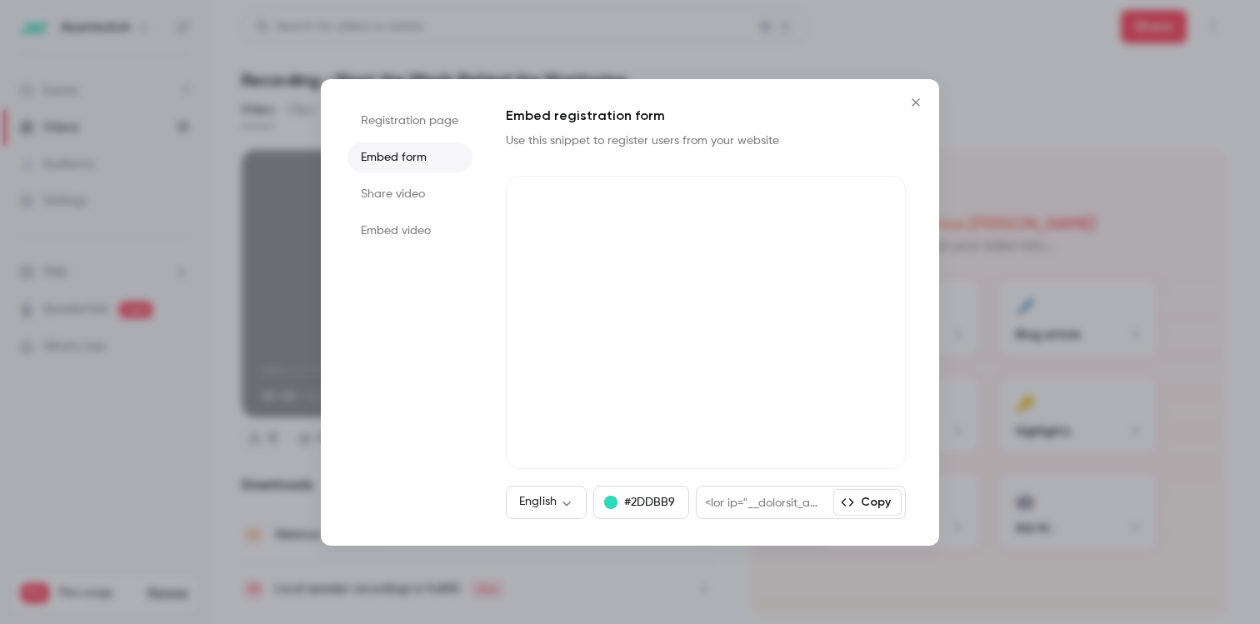
click at [372, 197] on li "Share video" at bounding box center [409, 194] width 125 height 30
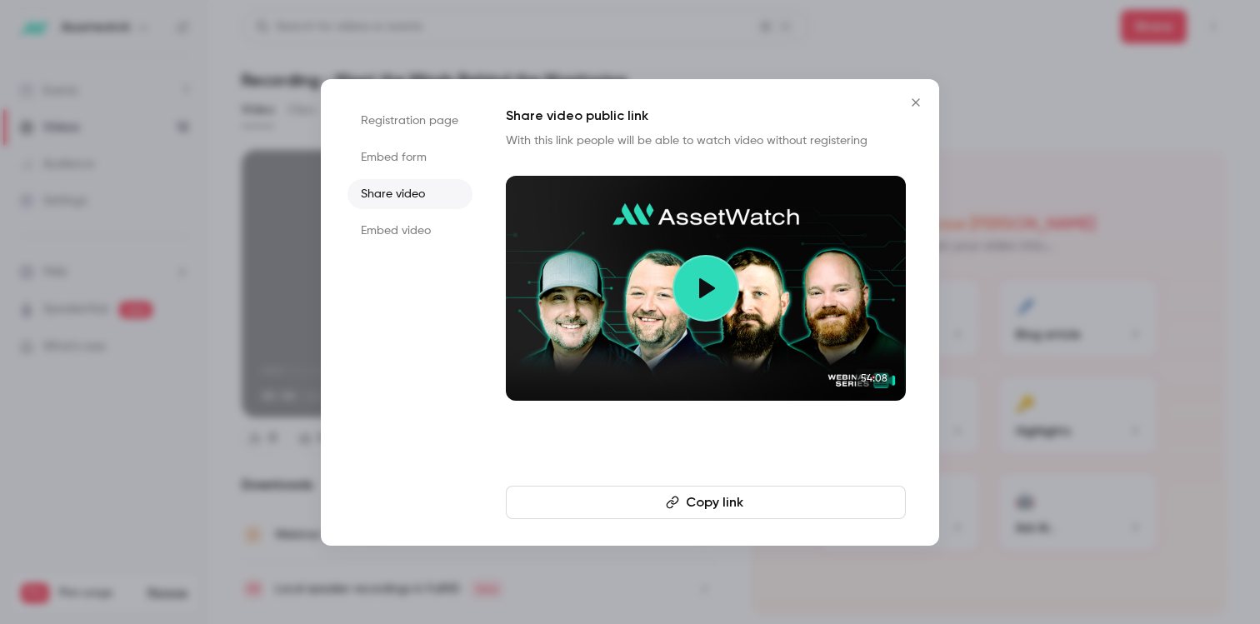
click at [710, 504] on button "Copy link" at bounding box center [706, 502] width 400 height 33
click at [907, 102] on icon "Close" at bounding box center [916, 102] width 20 height 13
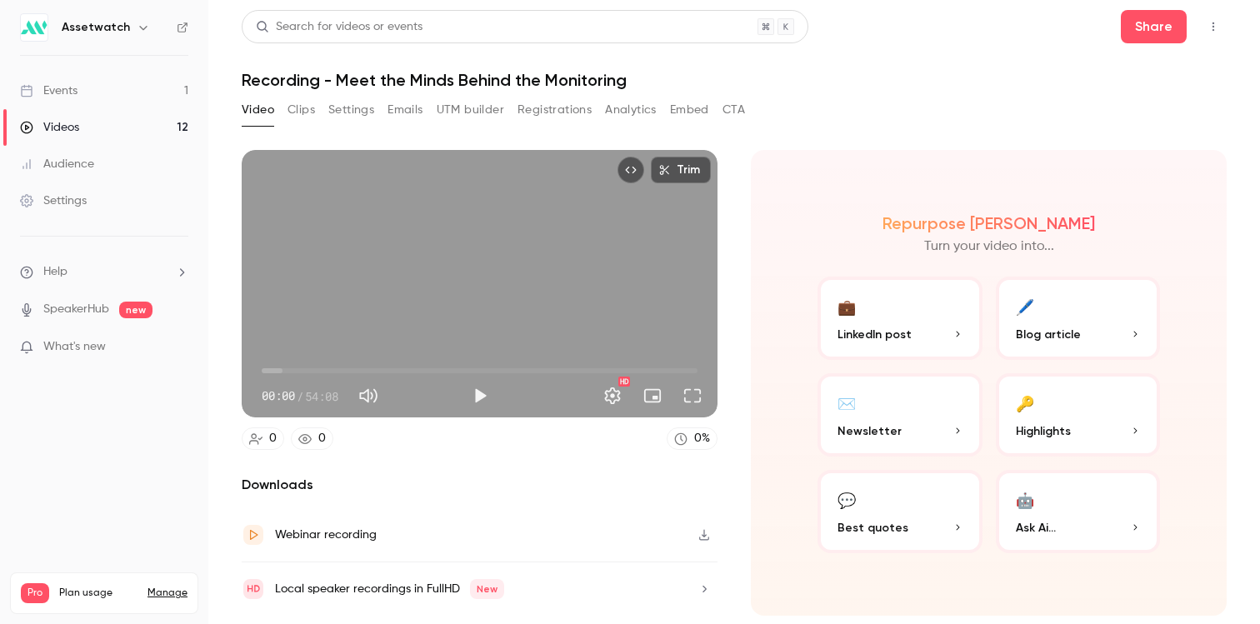
click at [112, 89] on link "Events 1" at bounding box center [104, 90] width 208 height 37
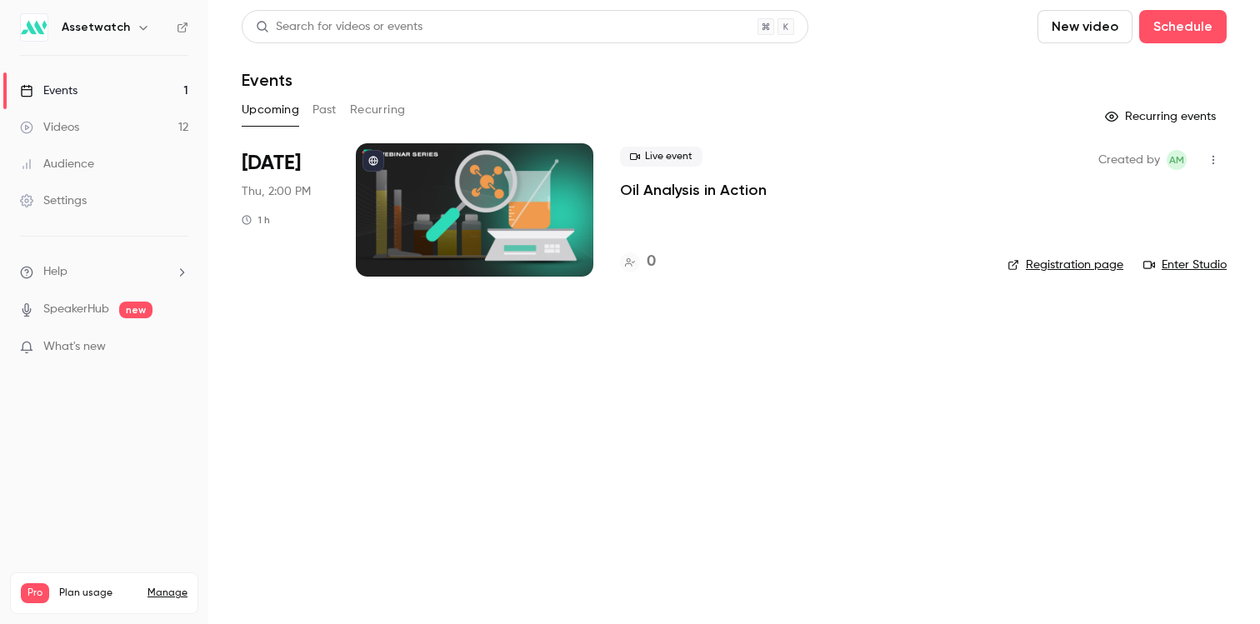
click at [315, 111] on button "Past" at bounding box center [324, 110] width 24 height 27
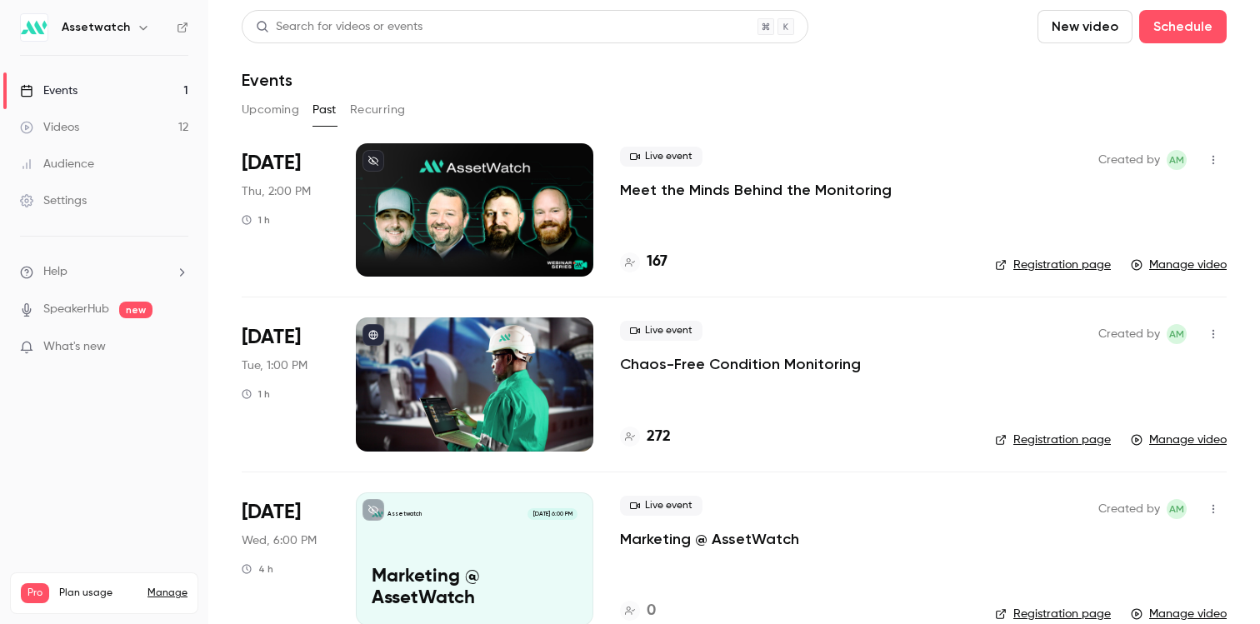
click at [682, 197] on p "Meet the Minds Behind the Monitoring" at bounding box center [756, 190] width 272 height 20
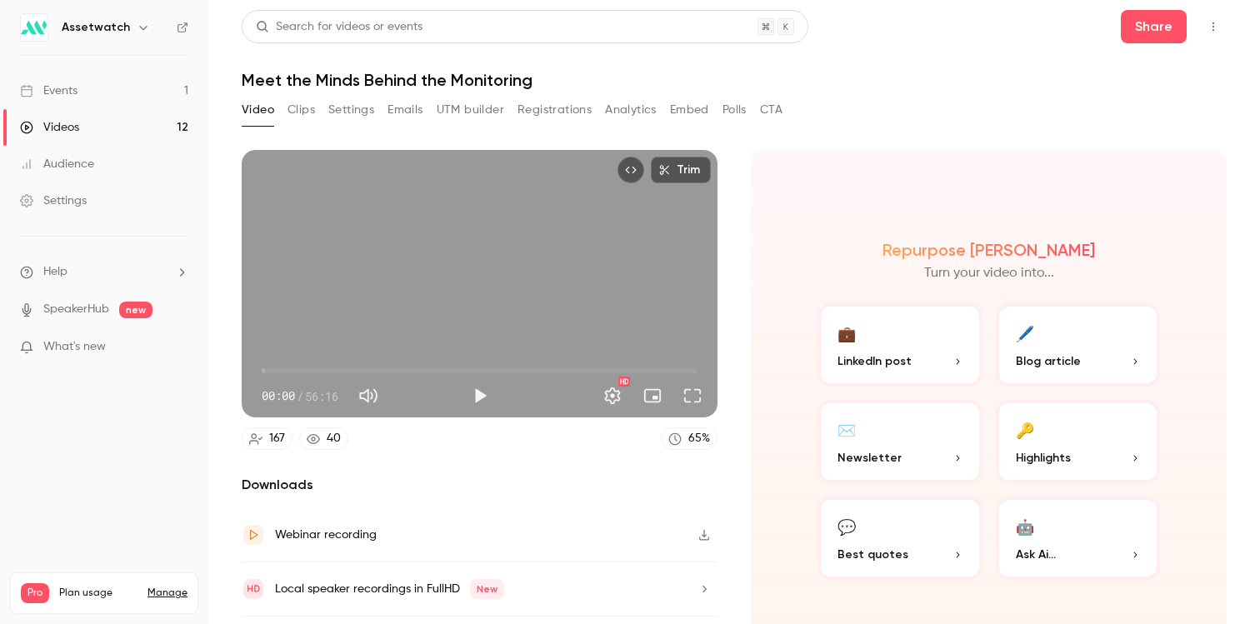
click at [391, 109] on button "Emails" at bounding box center [404, 110] width 35 height 27
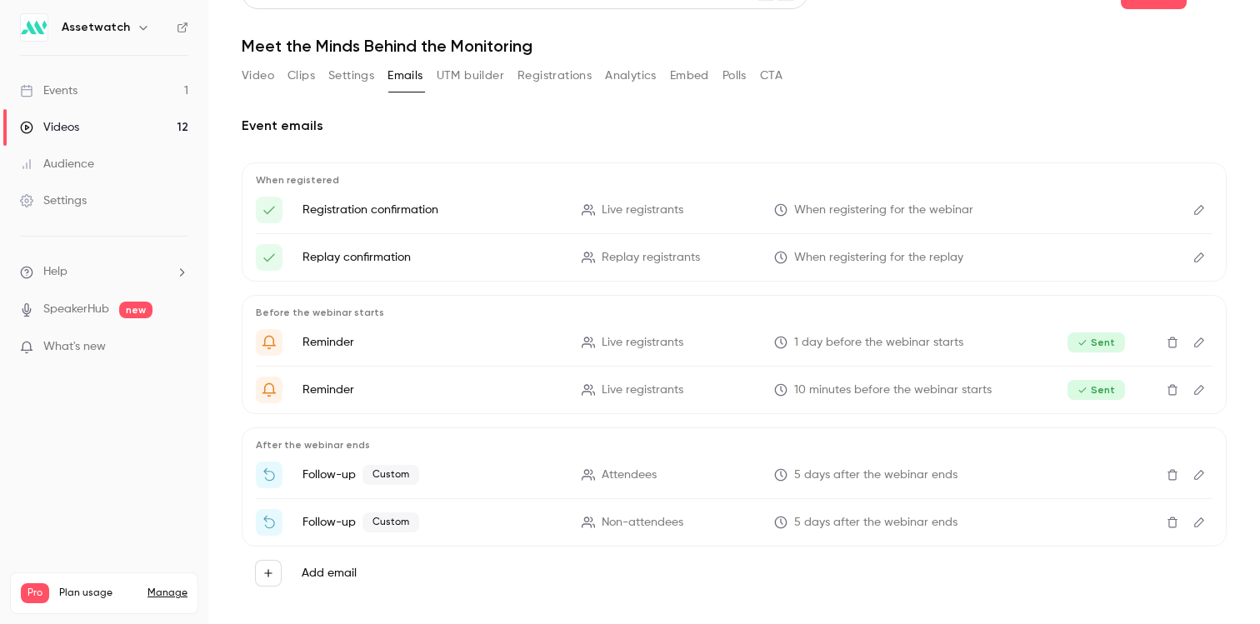
scroll to position [43, 0]
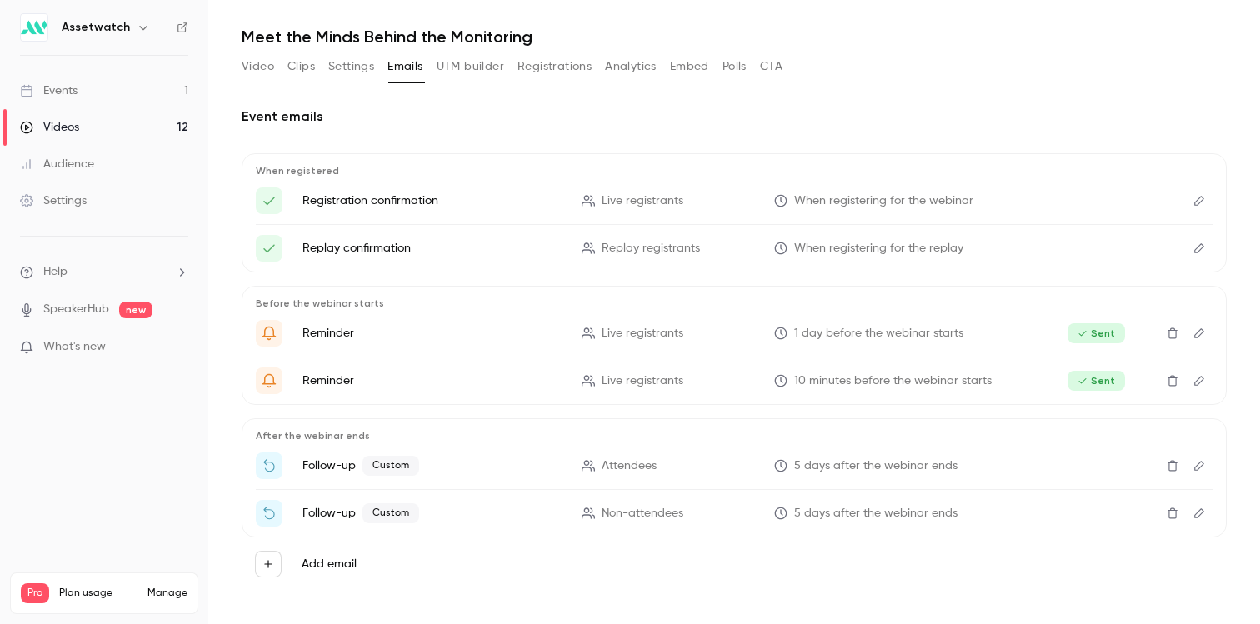
click at [1186, 464] on button "Edit" at bounding box center [1199, 465] width 27 height 27
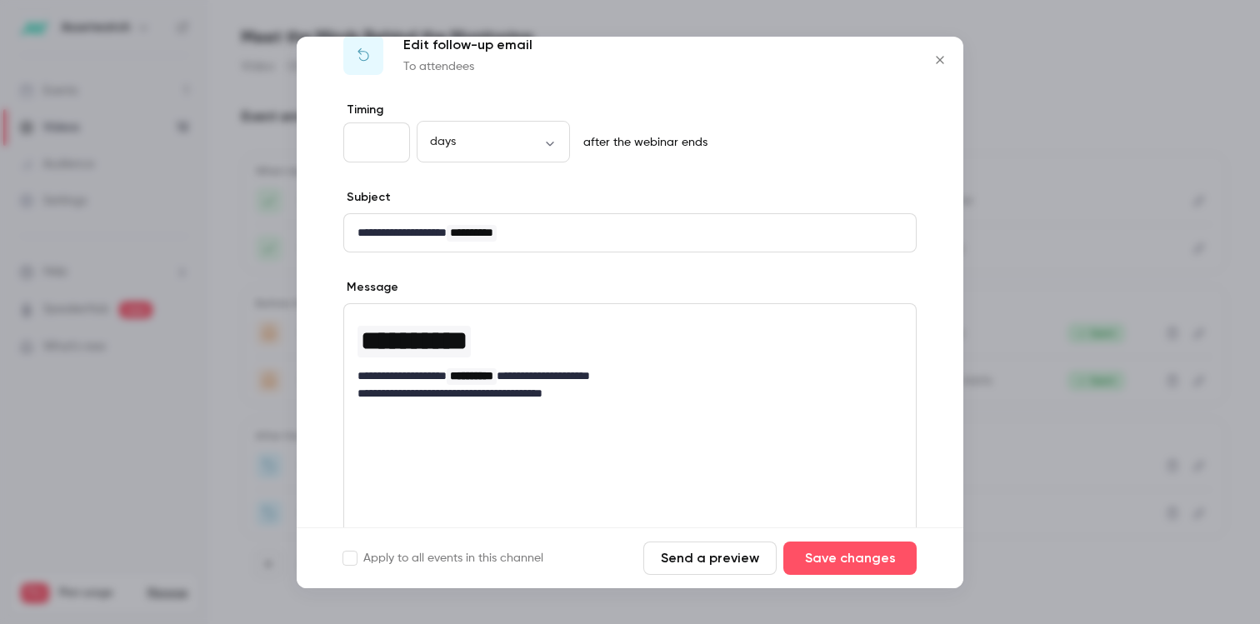
scroll to position [211, 0]
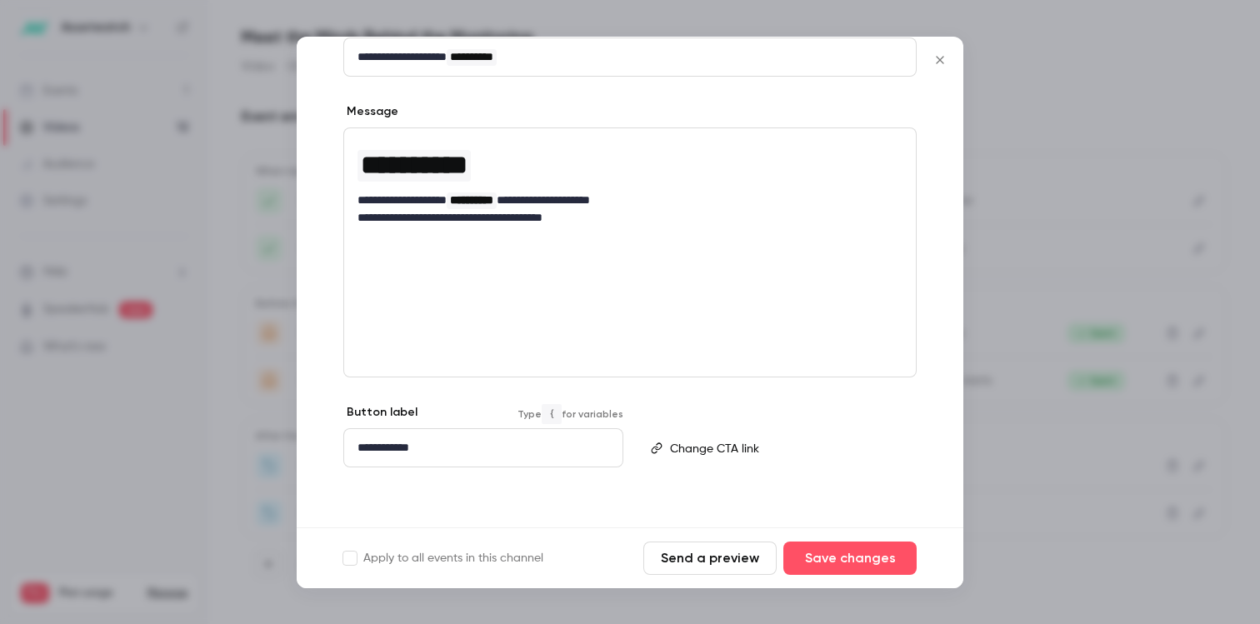
click at [520, 457] on div "**********" at bounding box center [483, 447] width 278 height 37
click at [702, 439] on p "editor" at bounding box center [786, 447] width 232 height 17
click at [702, 444] on p "editor" at bounding box center [786, 447] width 232 height 17
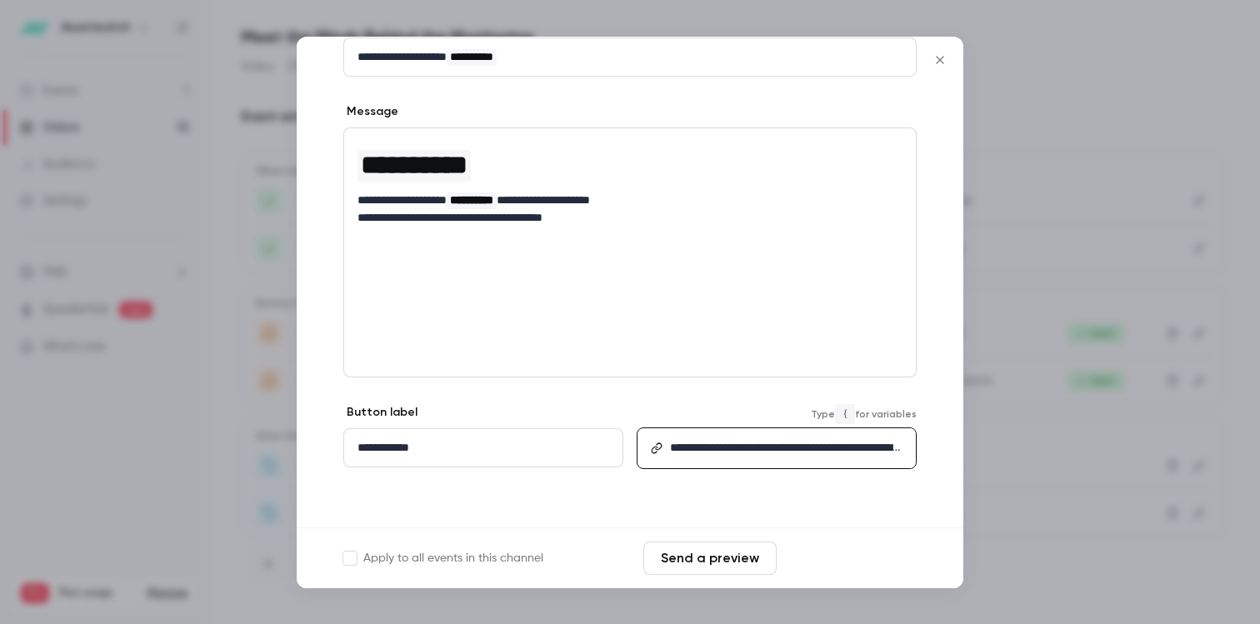
click at [809, 555] on button "Save changes" at bounding box center [849, 558] width 133 height 33
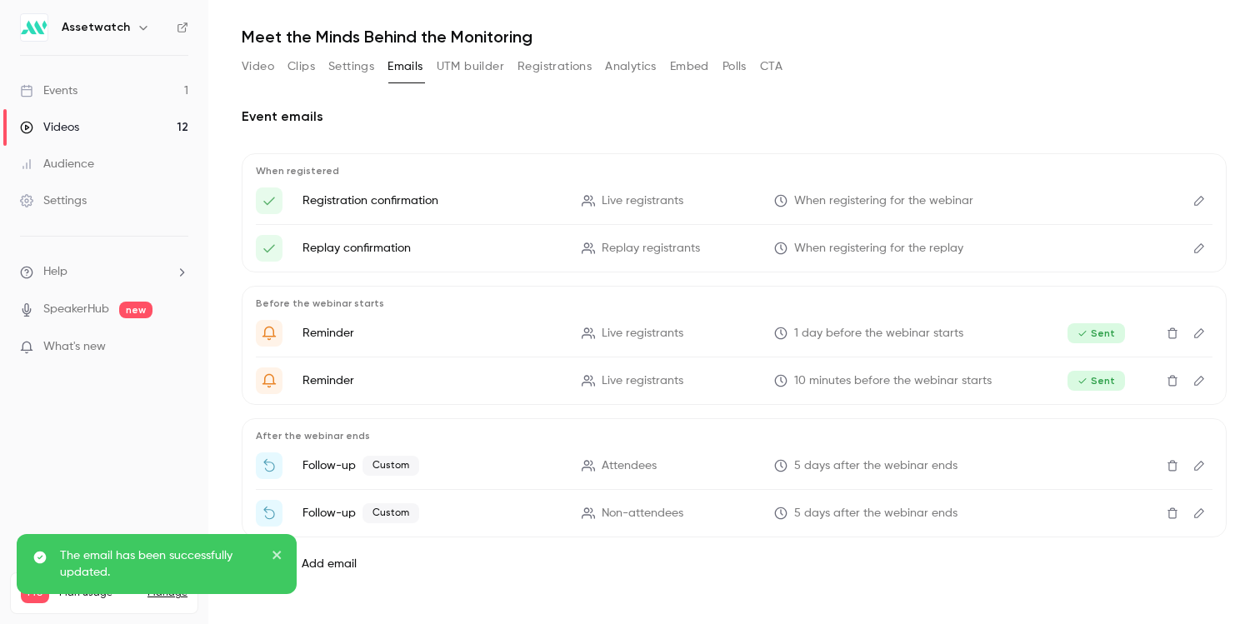
click at [1166, 513] on icon "Delete" at bounding box center [1172, 513] width 13 height 12
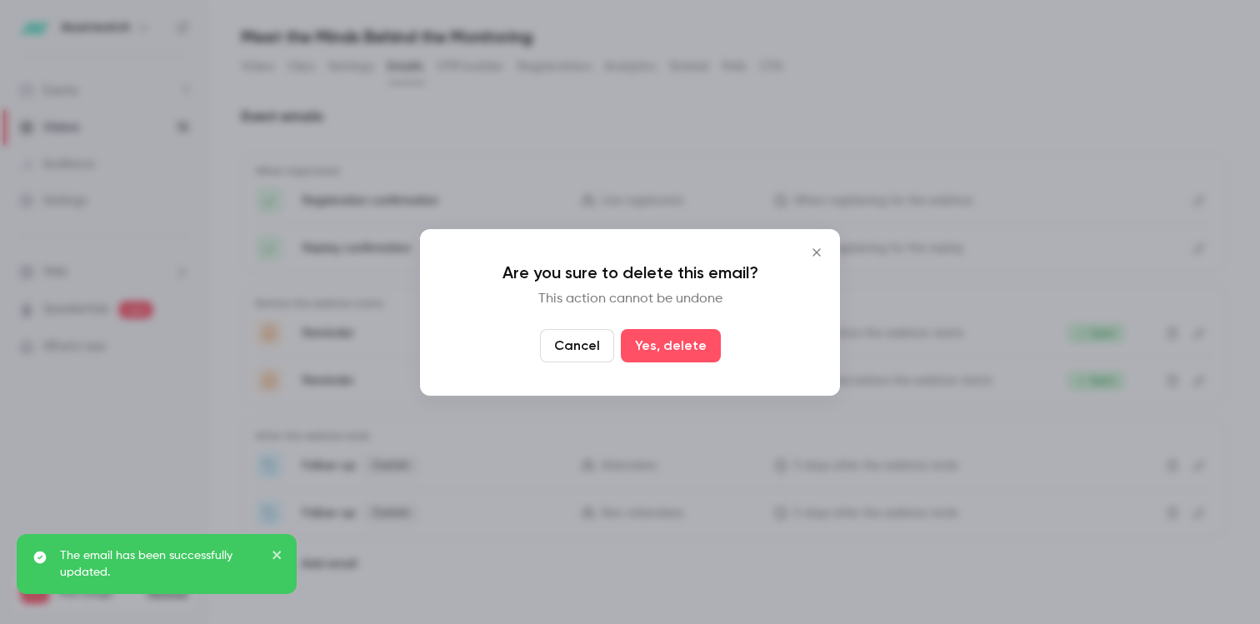
click at [817, 253] on icon "Close" at bounding box center [817, 252] width 20 height 13
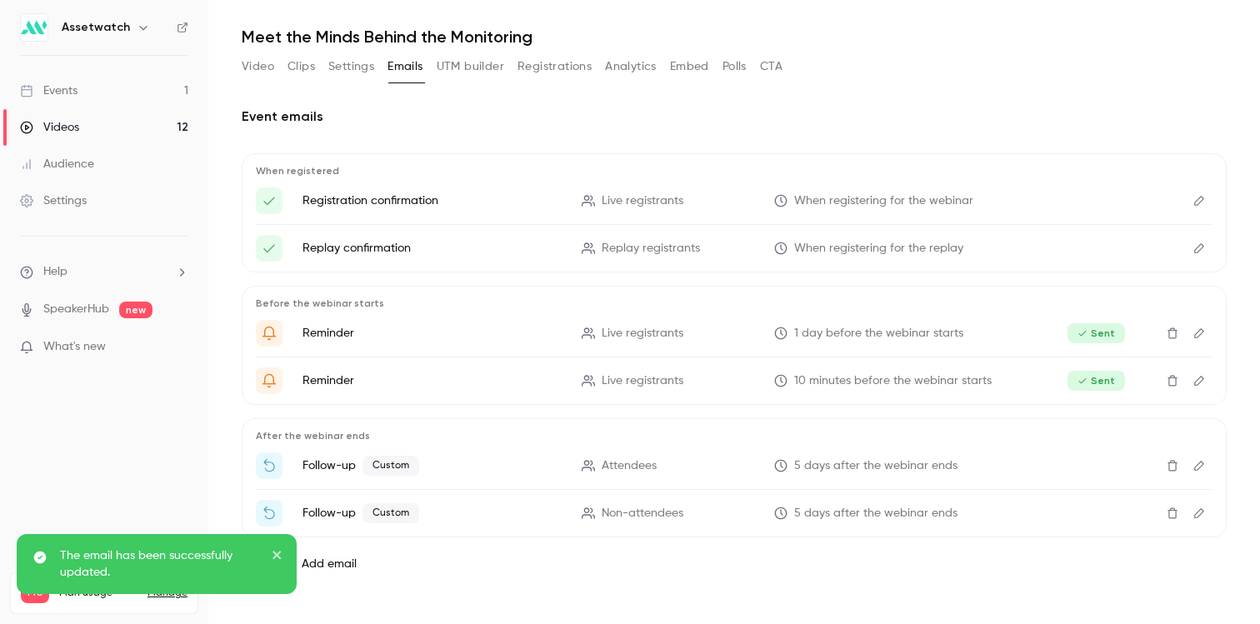
click at [1194, 518] on button "Edit" at bounding box center [1199, 513] width 27 height 27
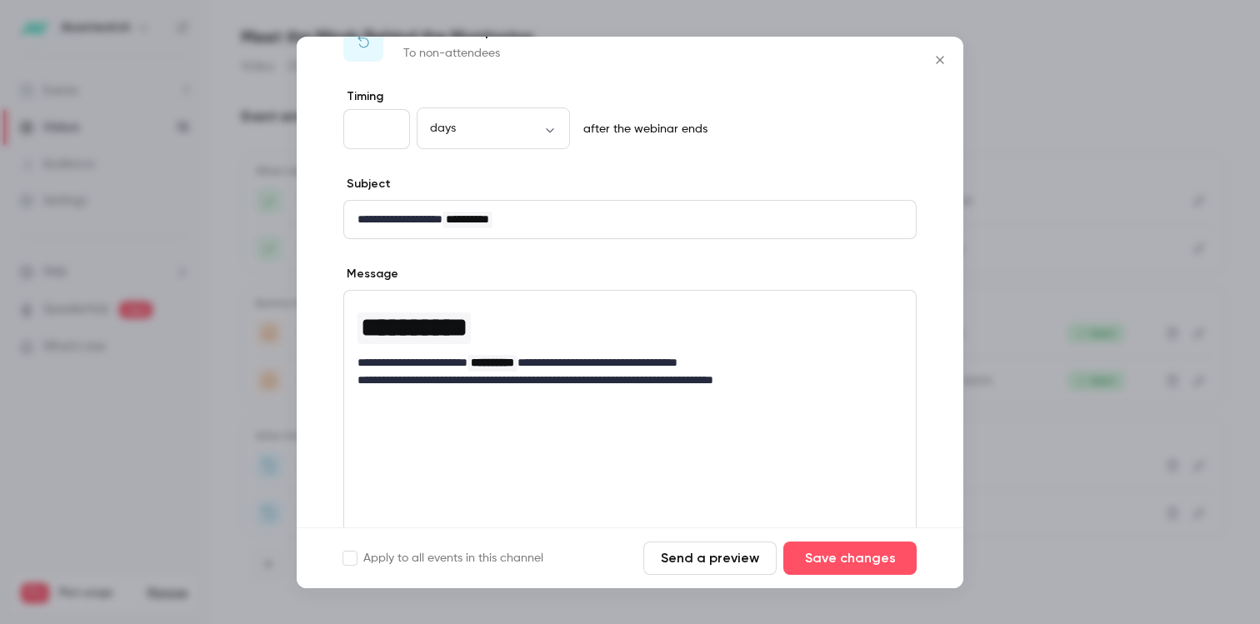
scroll to position [211, 0]
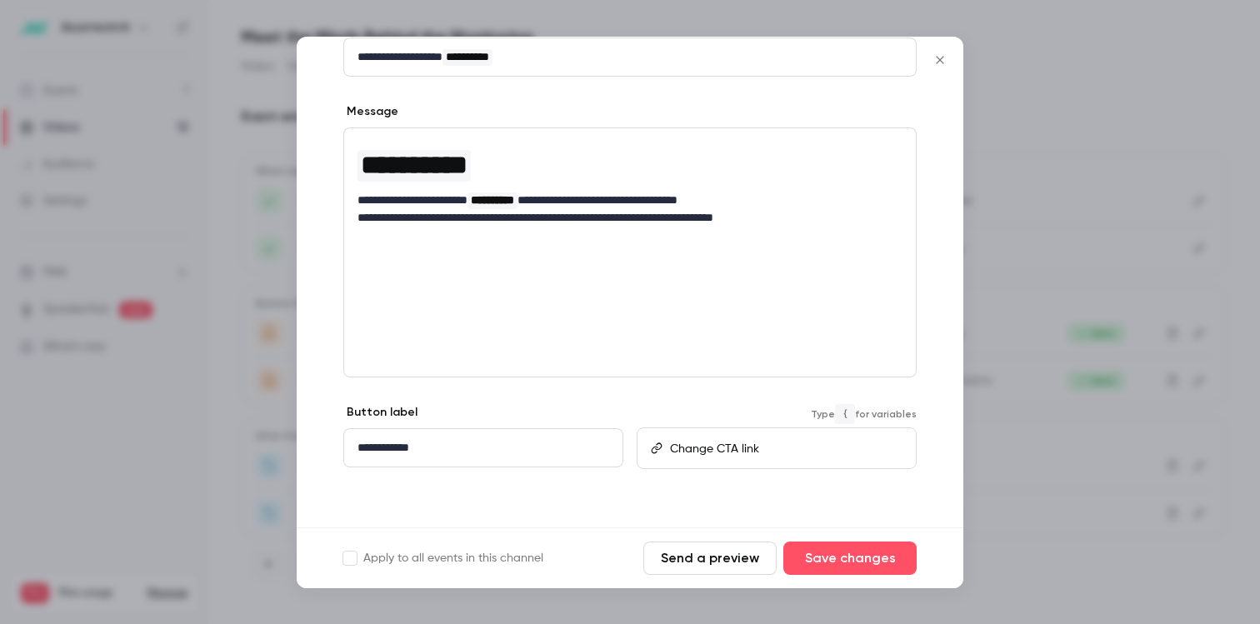
click at [691, 459] on div "editor" at bounding box center [789, 448] width 252 height 38
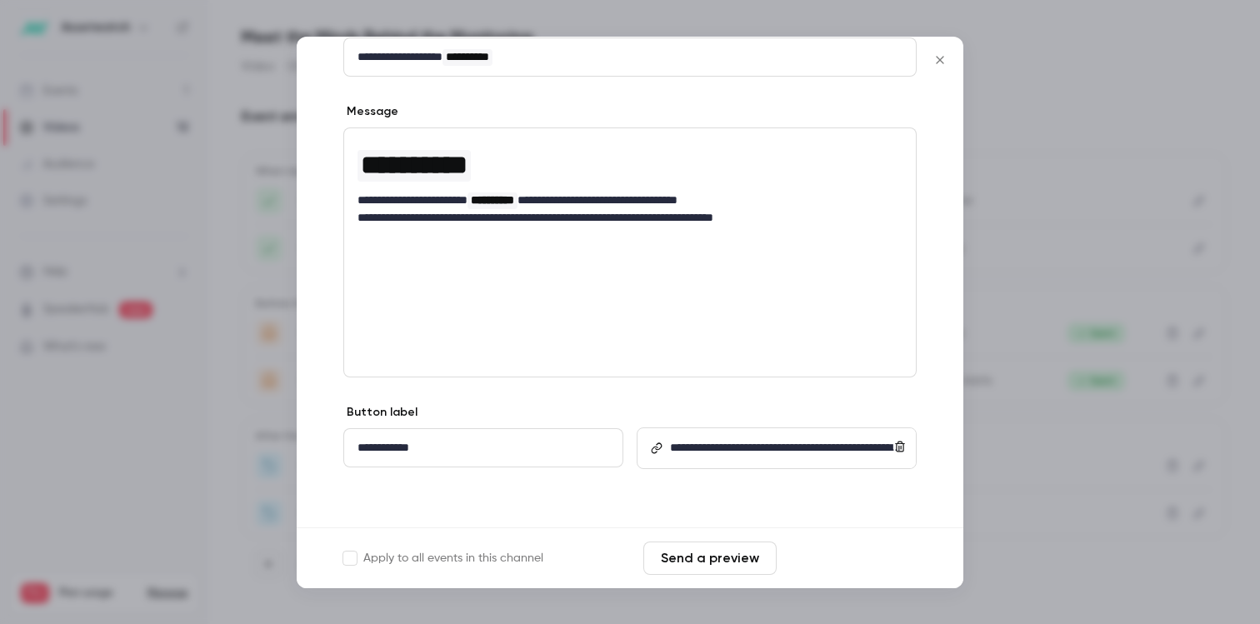
click at [842, 552] on button "Save changes" at bounding box center [849, 558] width 133 height 33
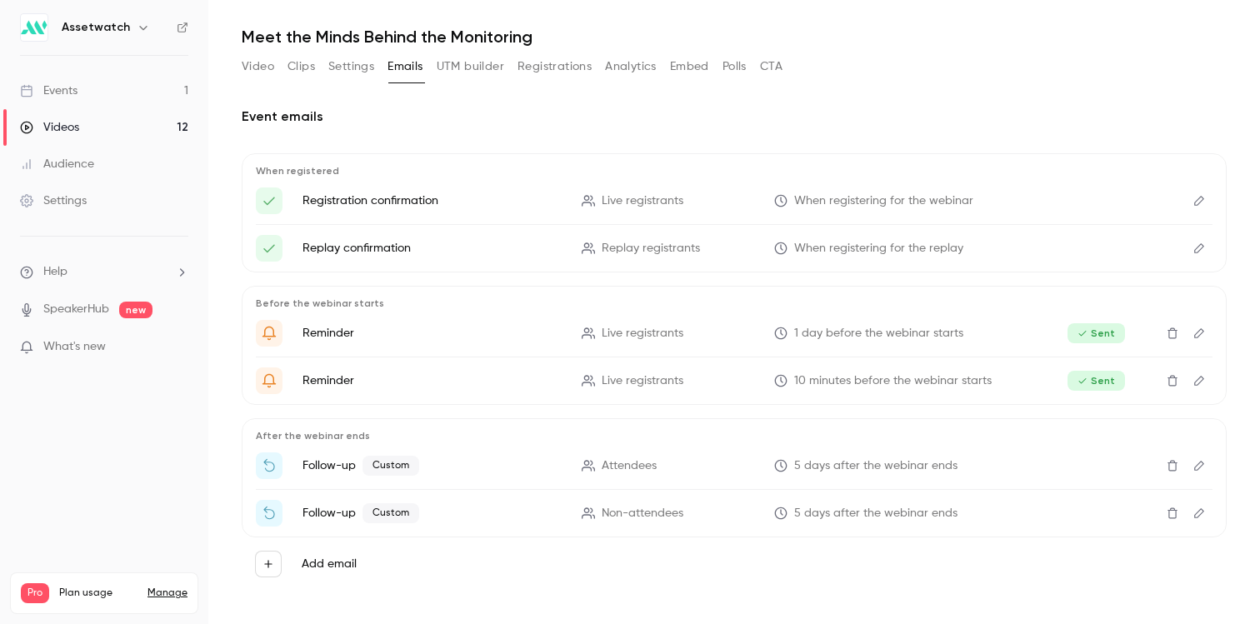
click at [1192, 467] on icon "Edit" at bounding box center [1198, 466] width 13 height 12
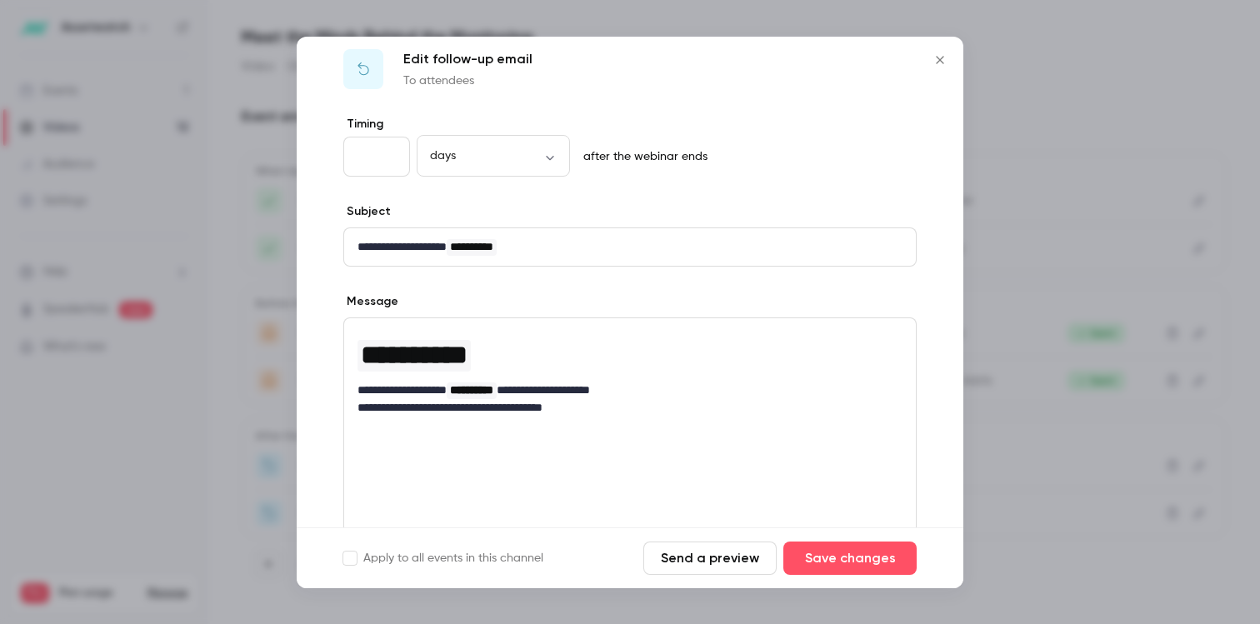
scroll to position [211, 0]
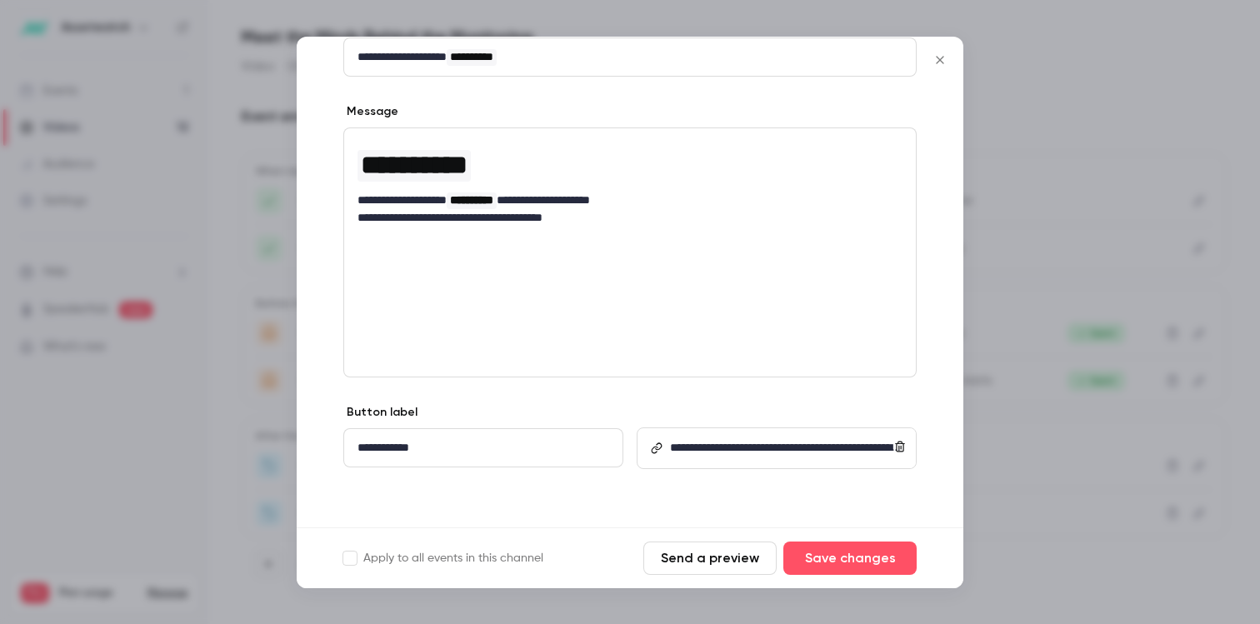
click at [728, 559] on button "Send a preview" at bounding box center [709, 558] width 133 height 33
click at [937, 61] on icon "Close" at bounding box center [940, 59] width 20 height 13
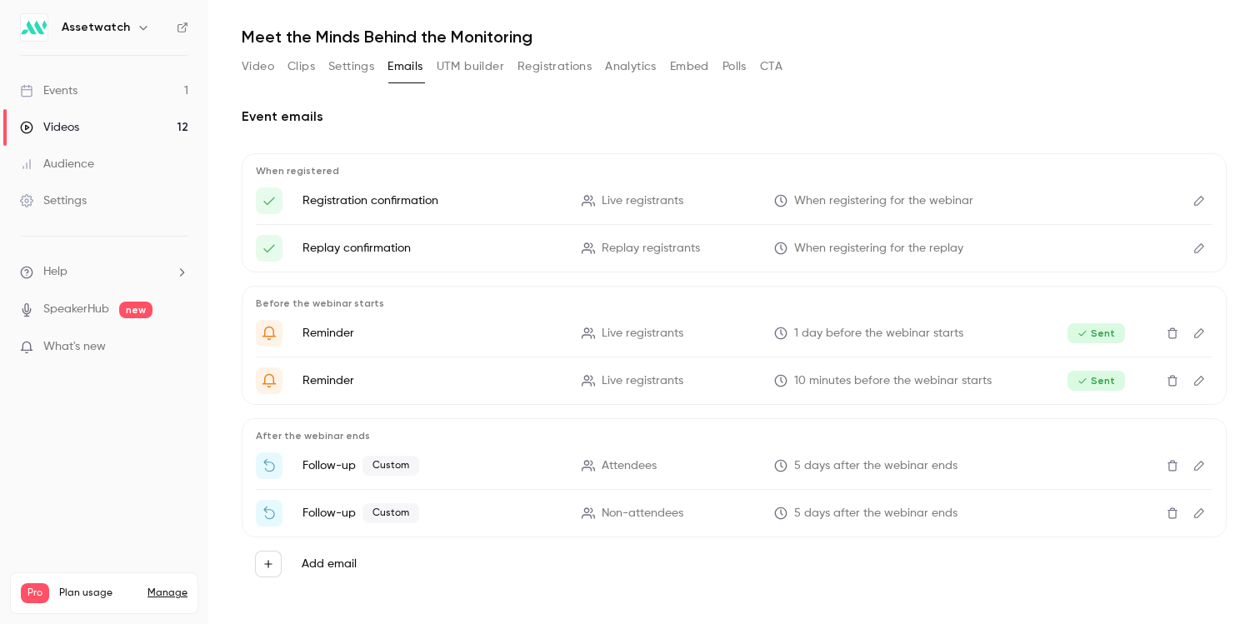
click at [1194, 510] on button "Edit" at bounding box center [1199, 513] width 27 height 27
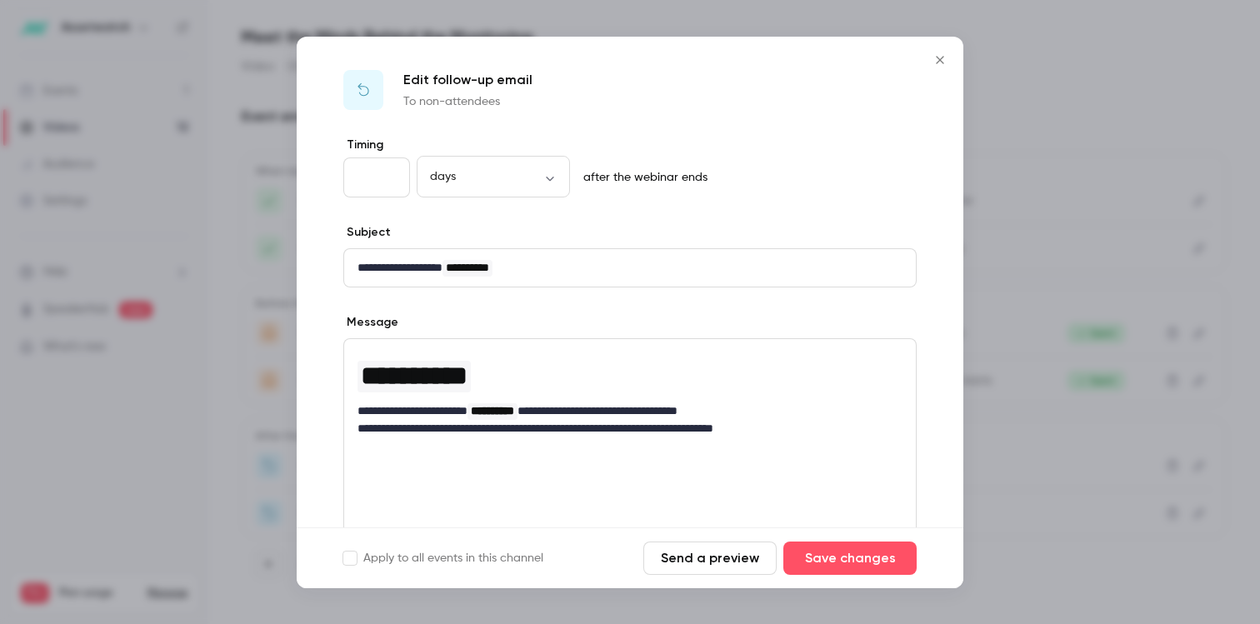
click at [728, 552] on button "Send a preview" at bounding box center [709, 558] width 133 height 33
click at [938, 62] on icon "Close" at bounding box center [940, 59] width 20 height 13
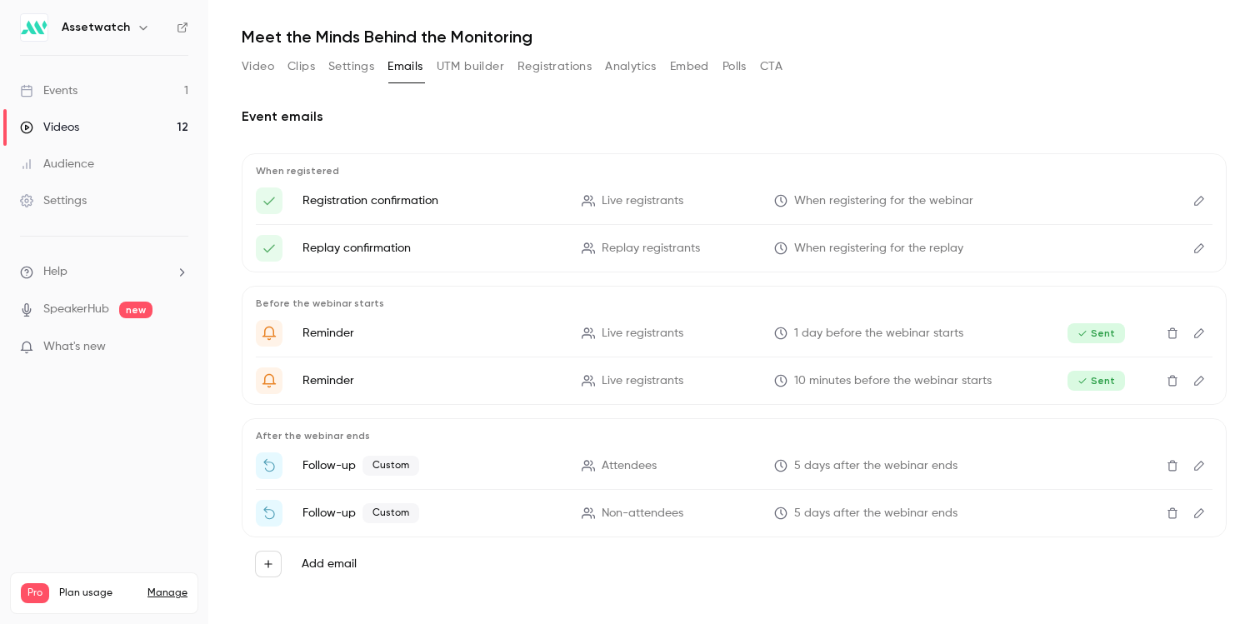
click at [249, 72] on button "Video" at bounding box center [258, 66] width 32 height 27
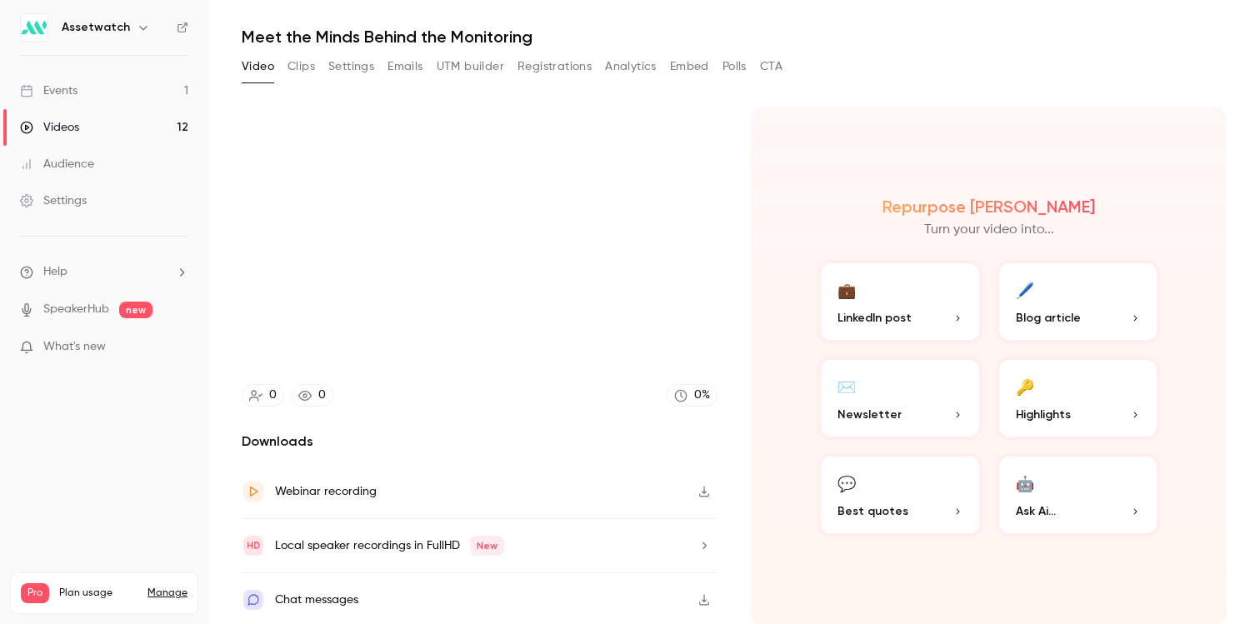
scroll to position [42, 0]
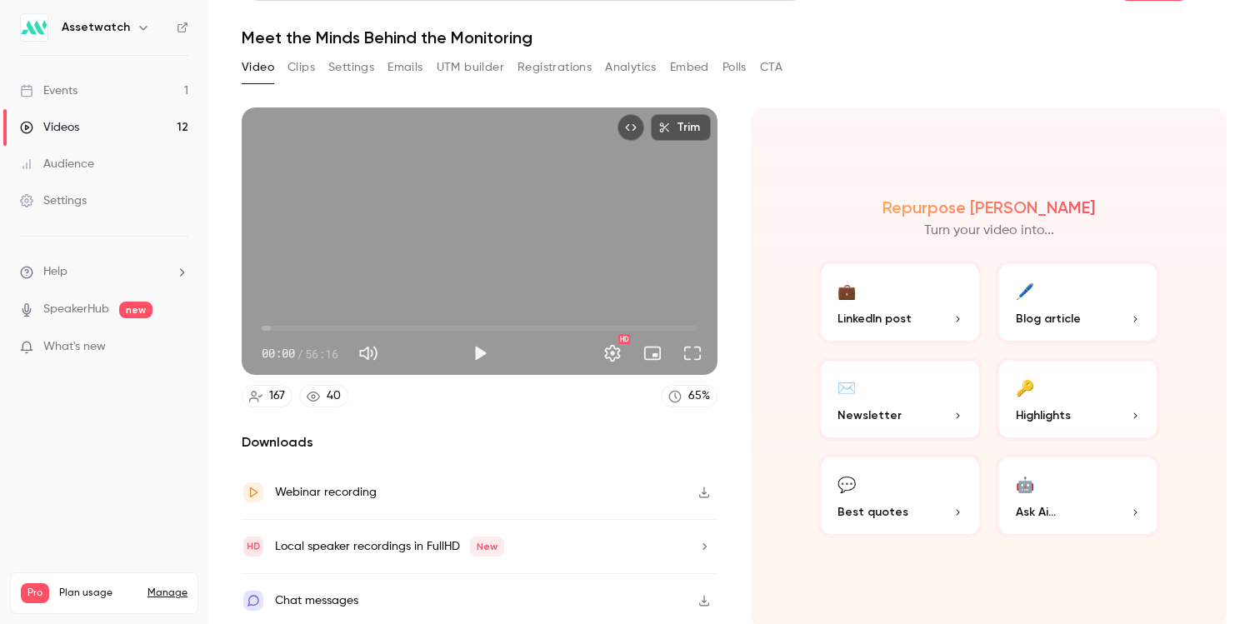
click at [133, 94] on link "Events 1" at bounding box center [104, 90] width 208 height 37
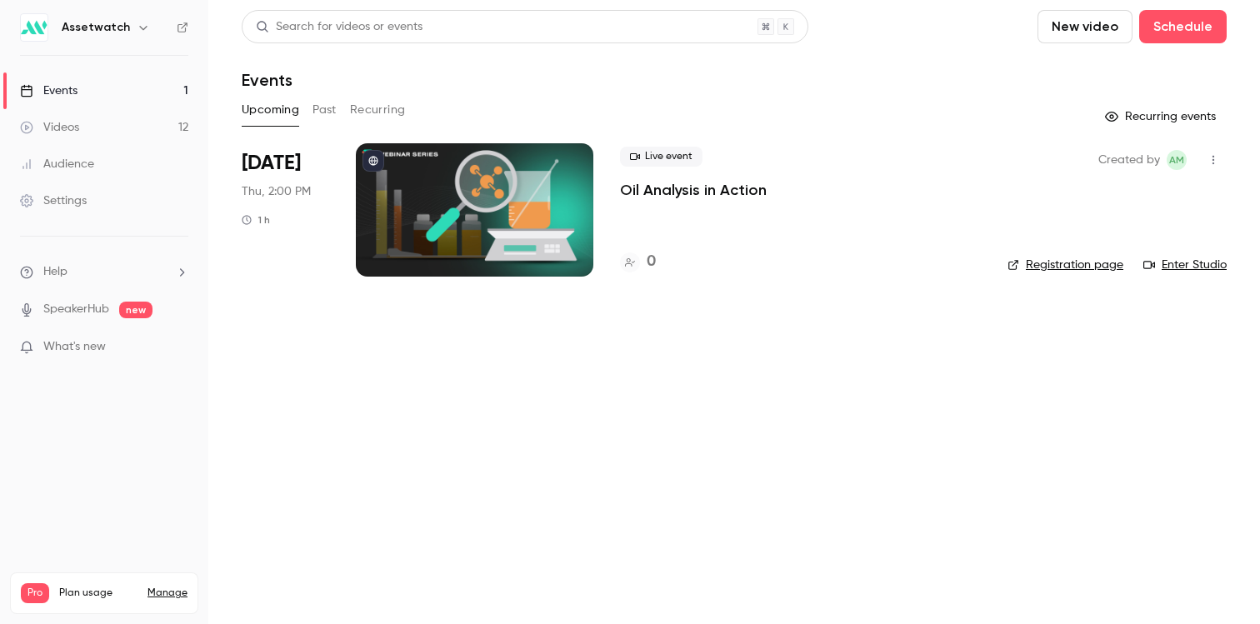
click at [133, 109] on link "Videos 12" at bounding box center [104, 127] width 208 height 37
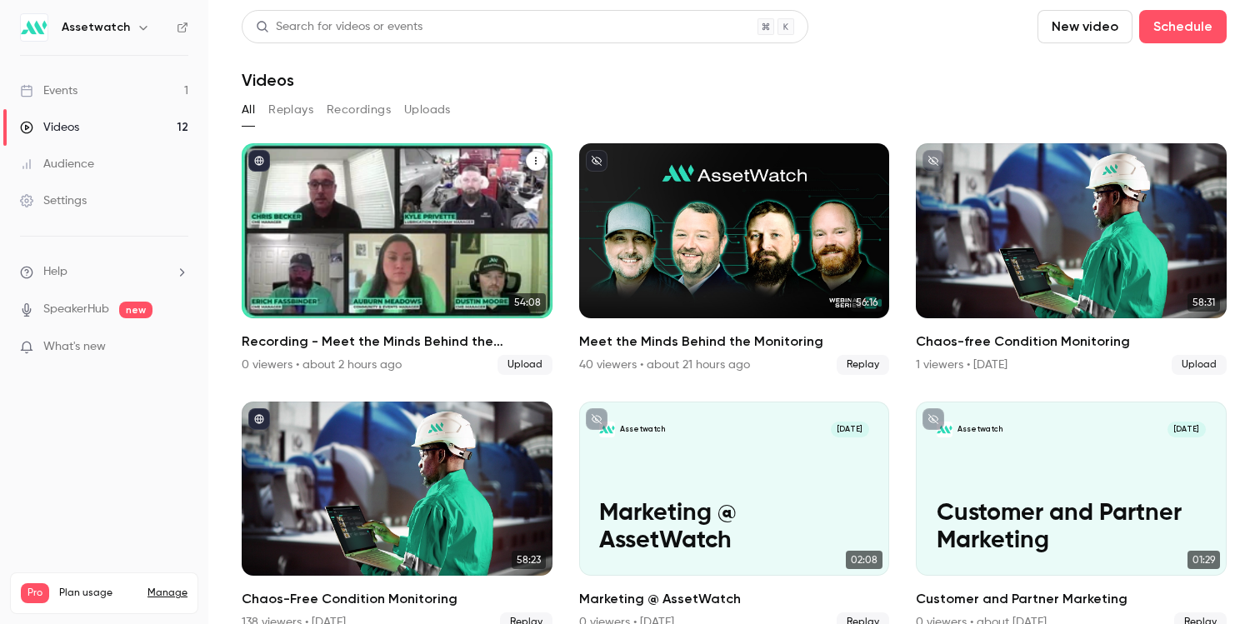
click at [431, 230] on div "Recording - Meet the Minds Behind the Monitoring" at bounding box center [397, 230] width 311 height 175
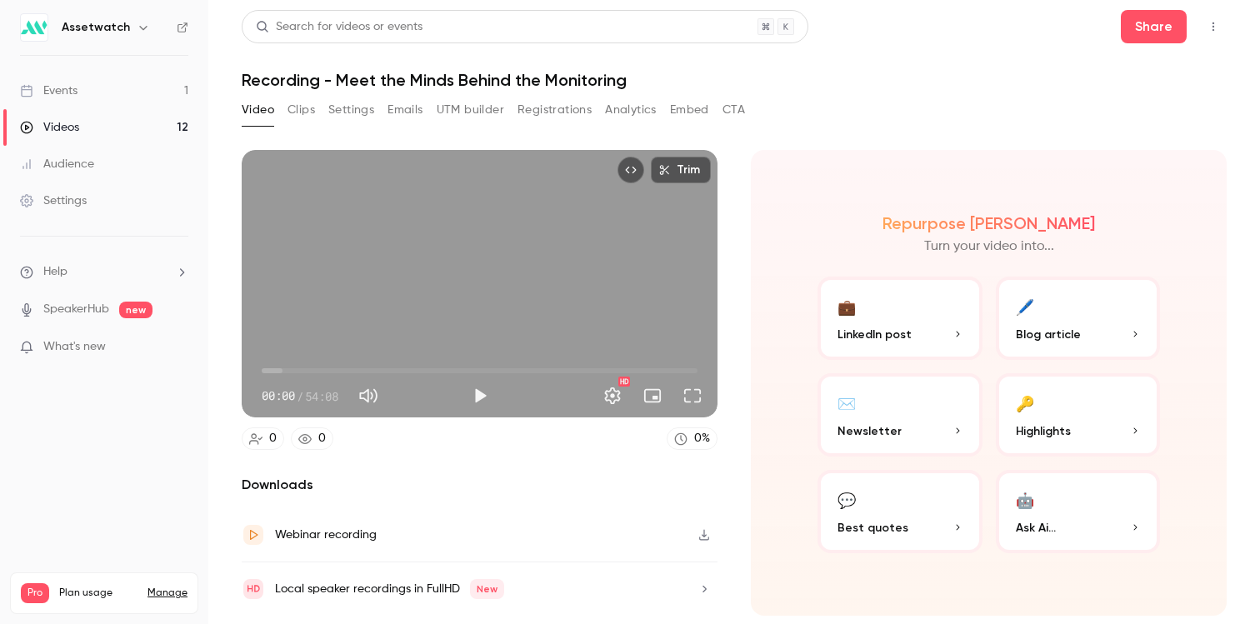
click at [405, 112] on button "Emails" at bounding box center [404, 110] width 35 height 27
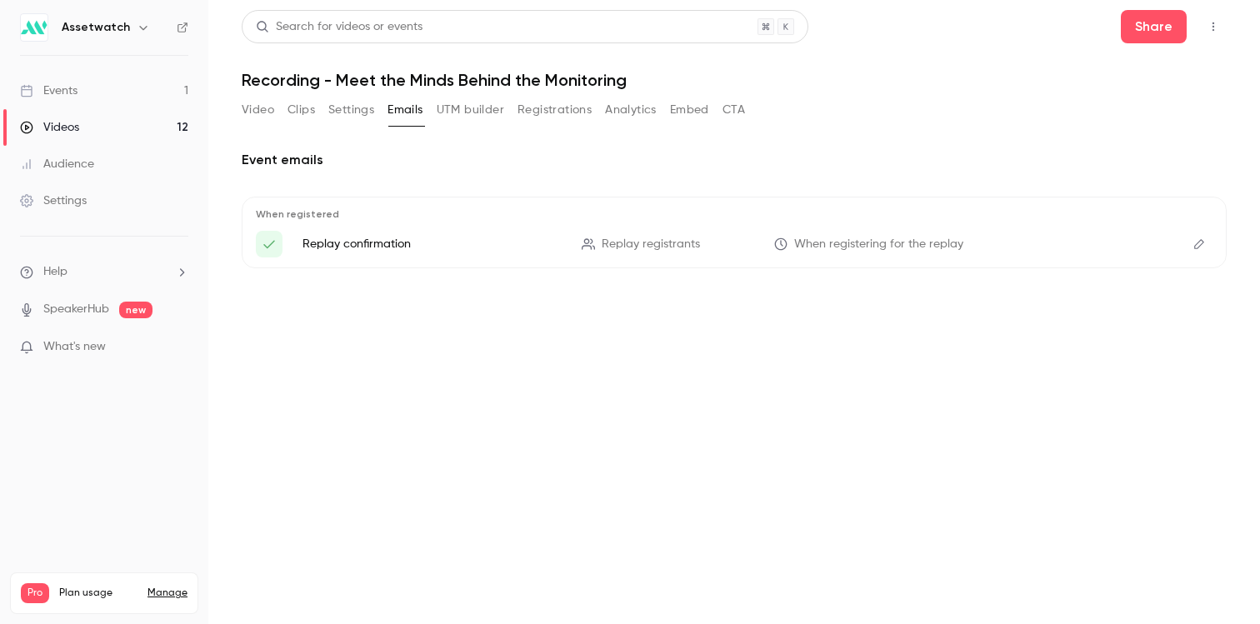
click at [628, 114] on button "Analytics" at bounding box center [631, 110] width 52 height 27
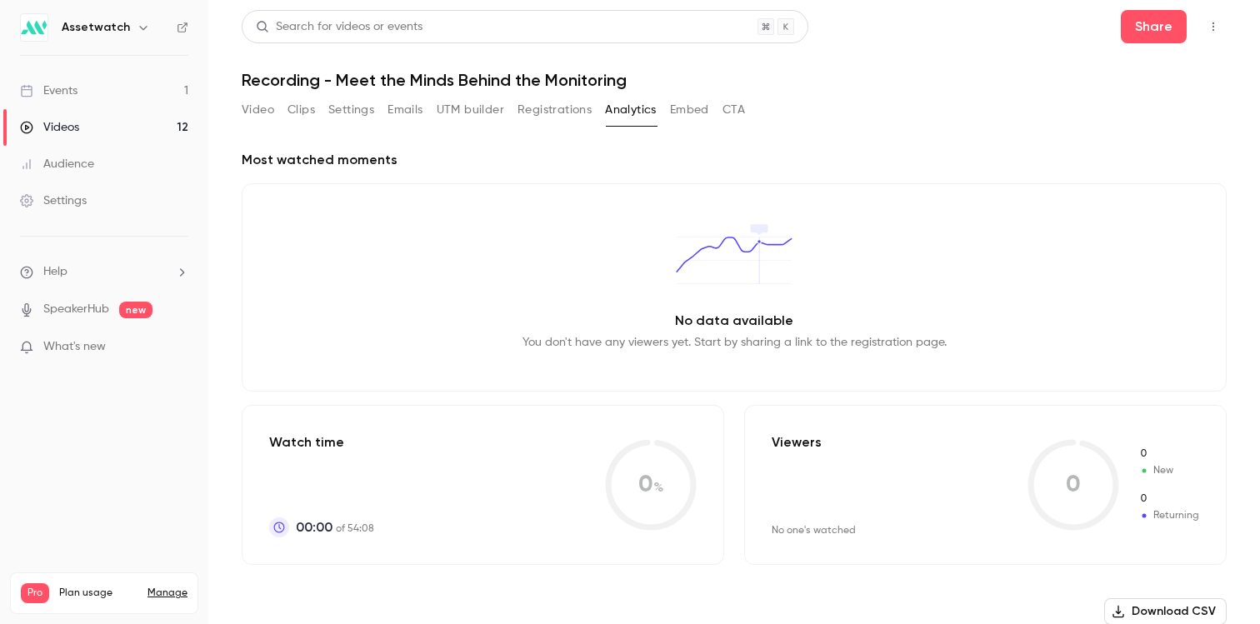
click at [258, 112] on button "Video" at bounding box center [258, 110] width 32 height 27
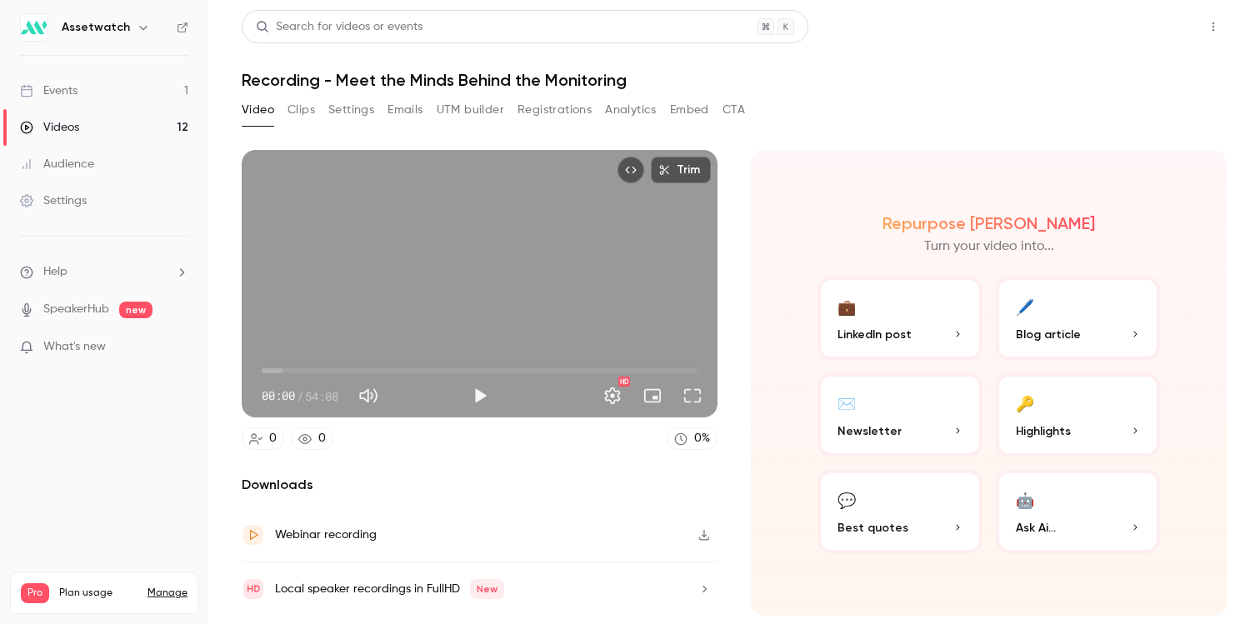
click at [1167, 12] on button "Share" at bounding box center [1154, 26] width 66 height 33
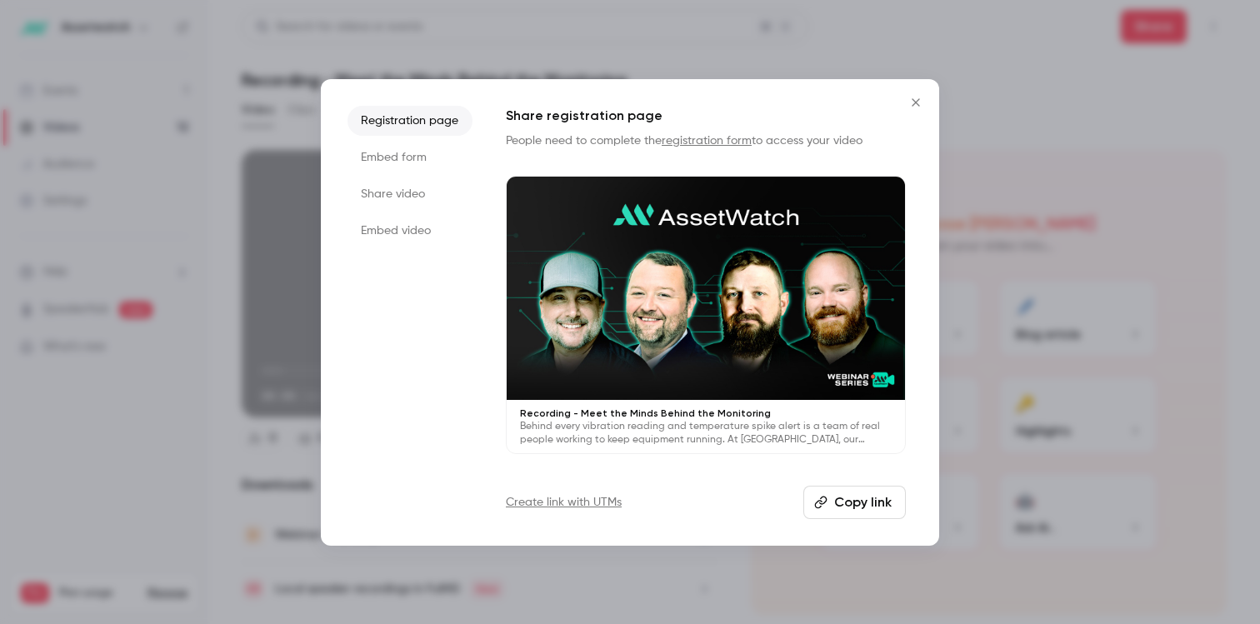
click at [387, 186] on li "Share video" at bounding box center [409, 194] width 125 height 30
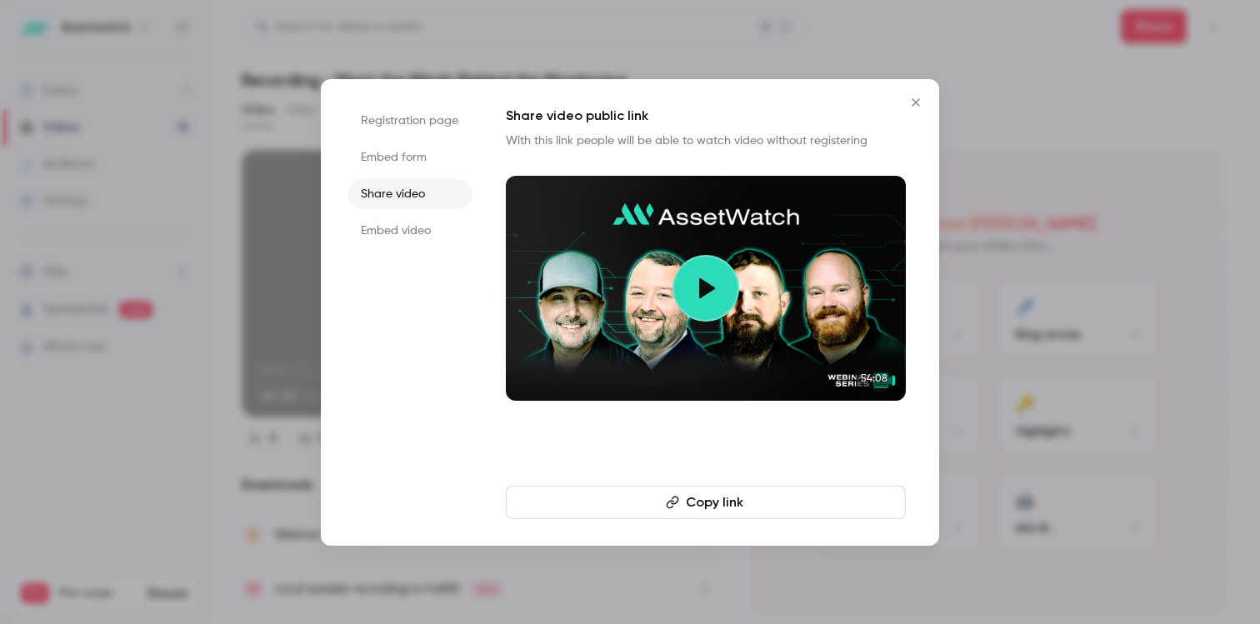
click at [738, 501] on button "Copy link" at bounding box center [706, 502] width 400 height 33
click at [756, 501] on button "Copy link" at bounding box center [706, 502] width 400 height 33
click at [907, 101] on icon "Close" at bounding box center [916, 102] width 20 height 13
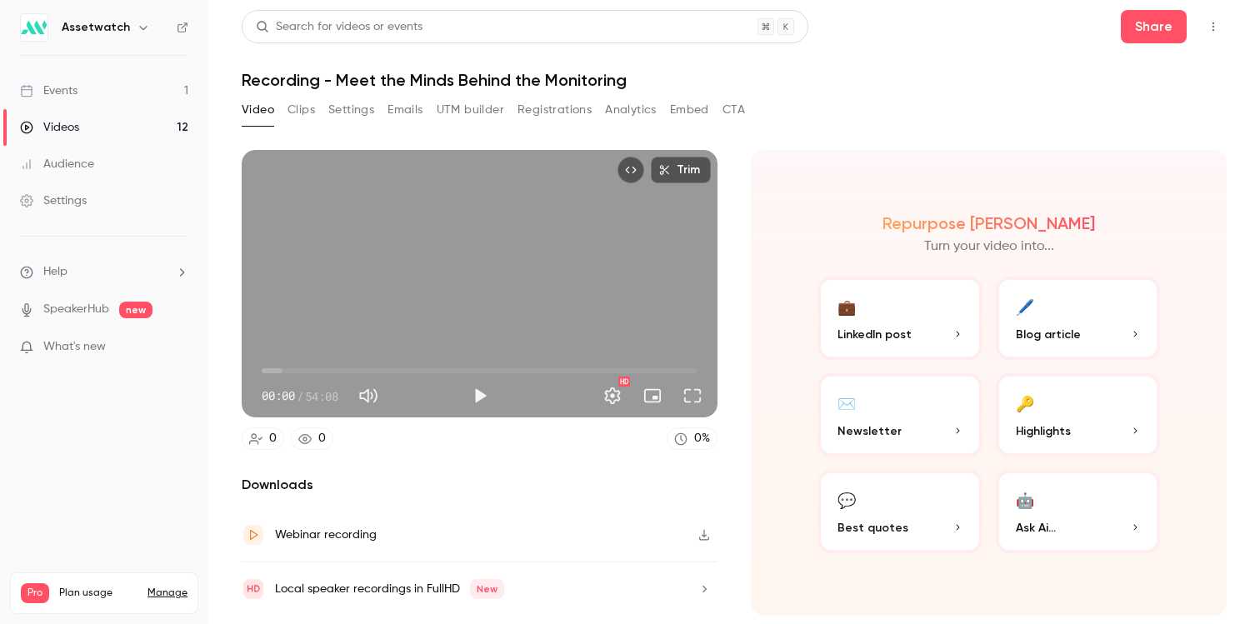
click at [63, 99] on link "Events 1" at bounding box center [104, 90] width 208 height 37
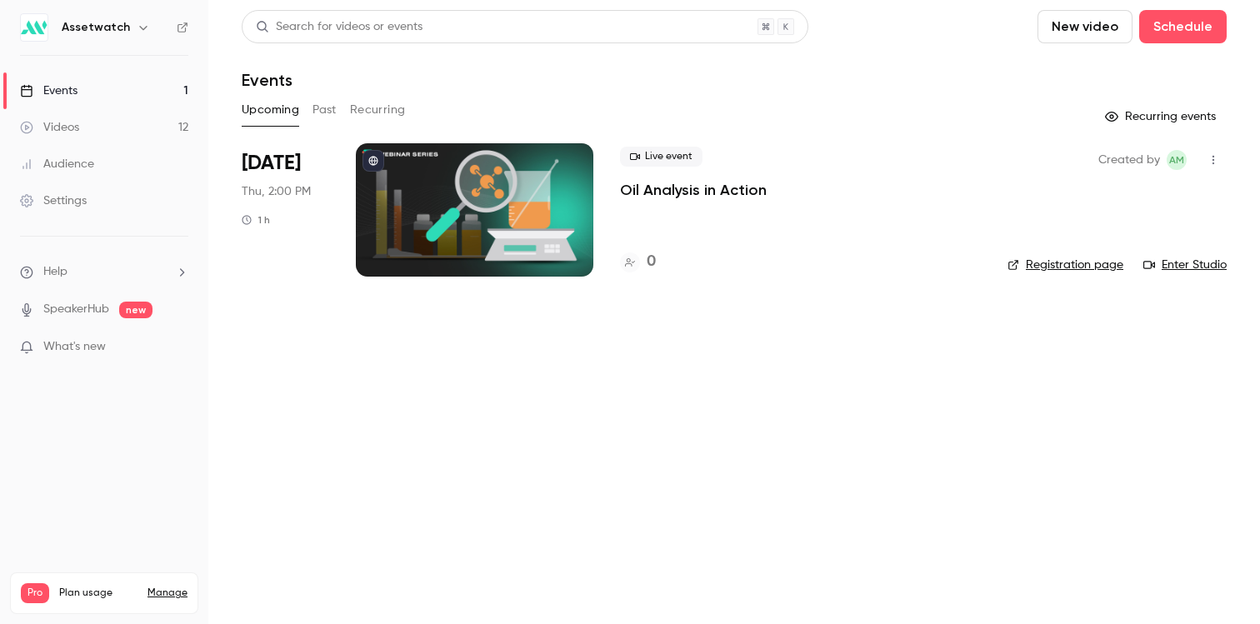
click at [317, 112] on button "Past" at bounding box center [324, 110] width 24 height 27
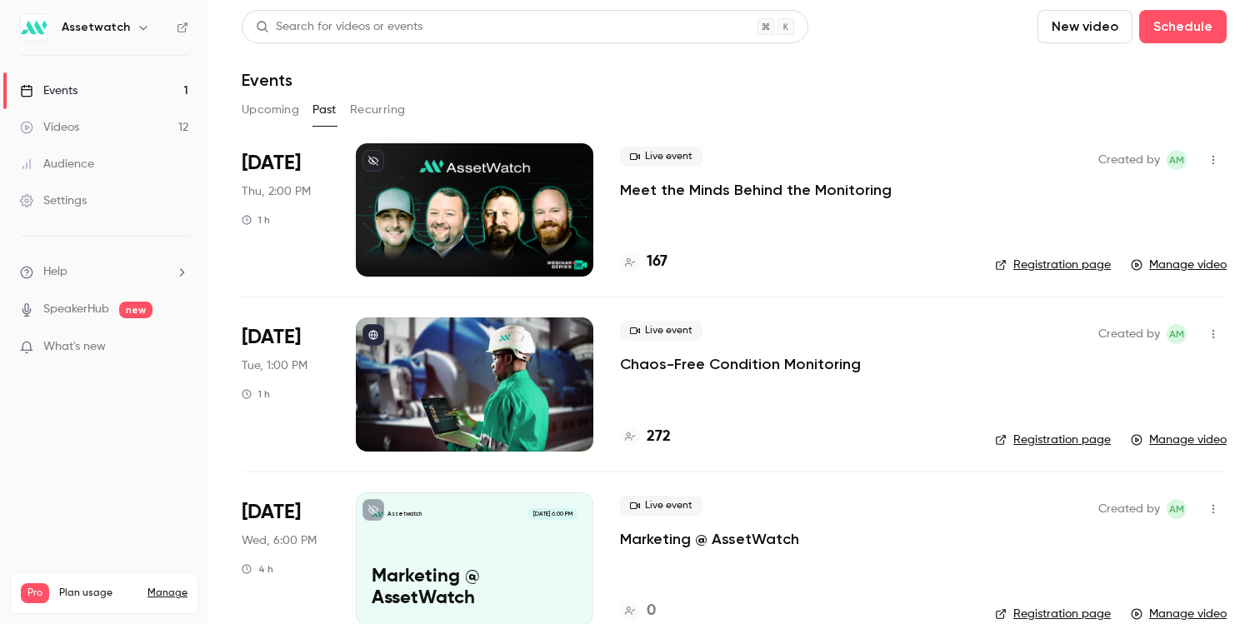
click at [763, 193] on p "Meet the Minds Behind the Monitoring" at bounding box center [756, 190] width 272 height 20
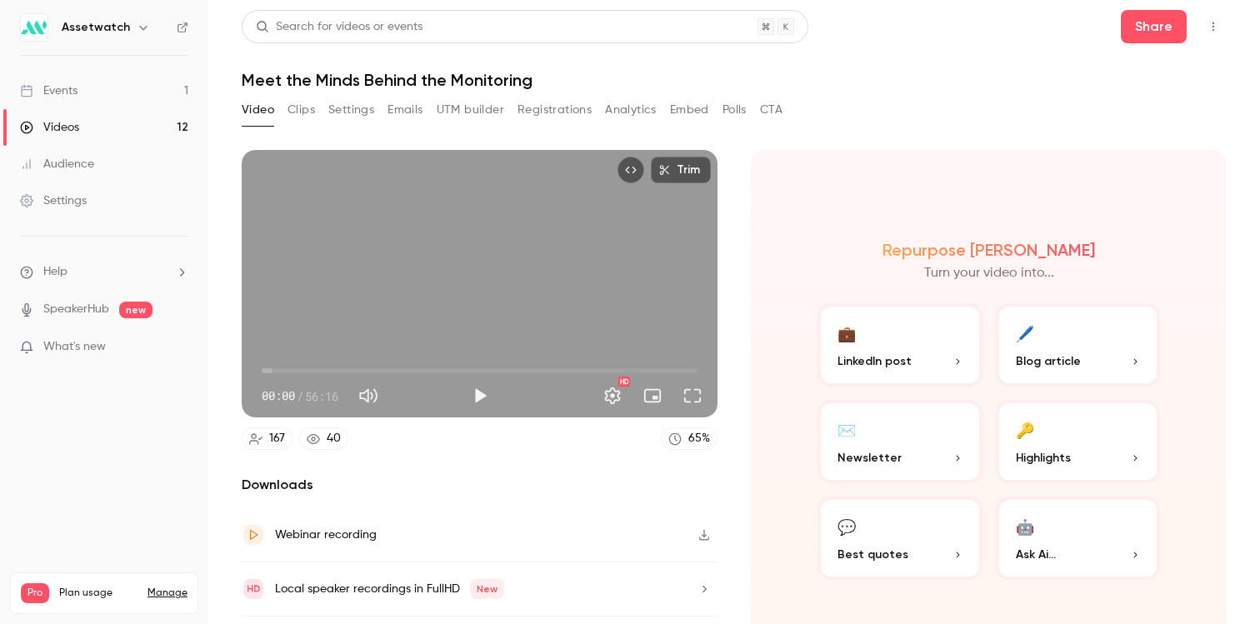
click at [396, 109] on button "Emails" at bounding box center [404, 110] width 35 height 27
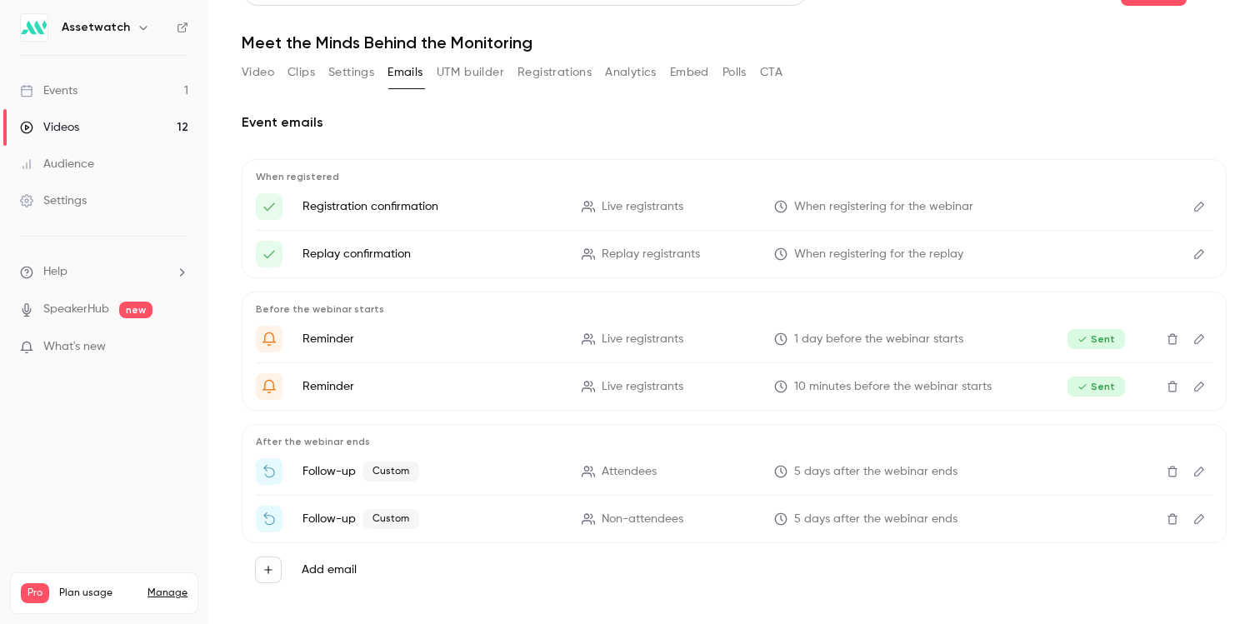
scroll to position [43, 0]
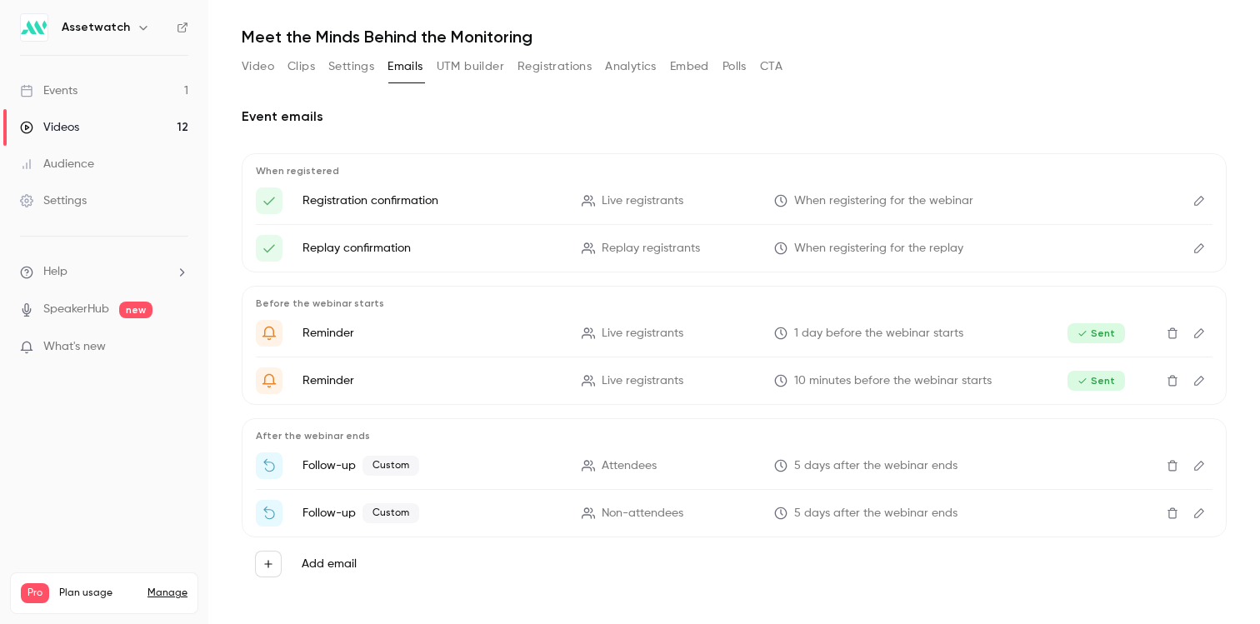
click at [1194, 468] on button "Edit" at bounding box center [1199, 465] width 27 height 27
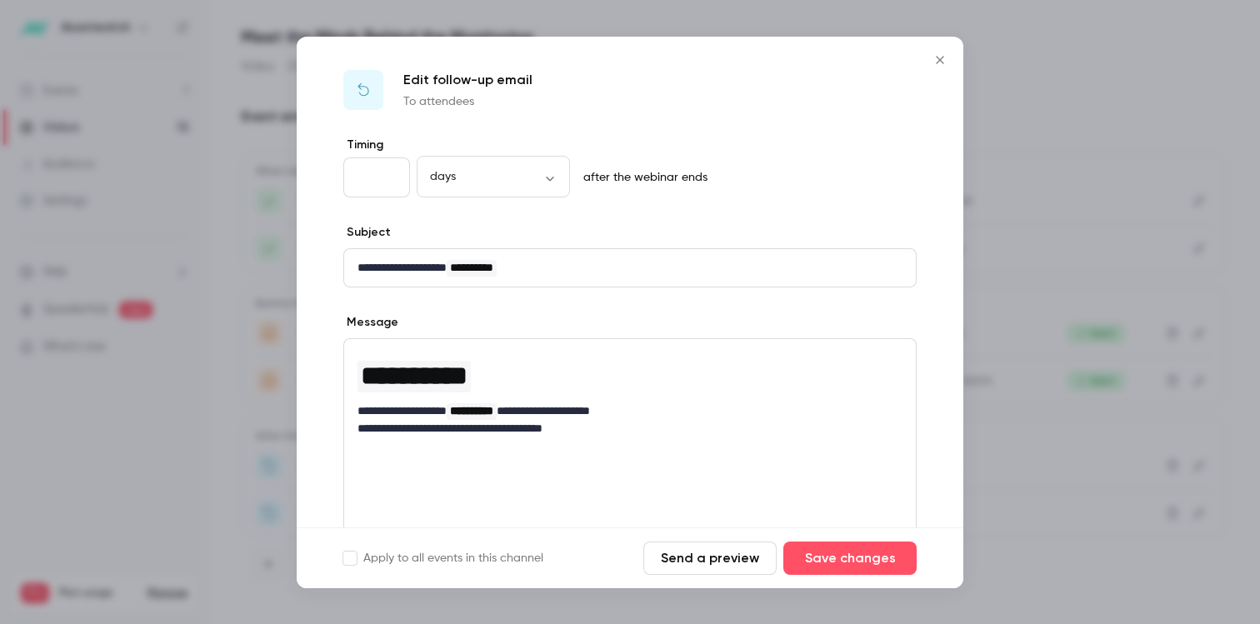
click at [374, 189] on input "*" at bounding box center [376, 177] width 67 height 40
click at [392, 179] on input "*" at bounding box center [376, 177] width 67 height 40
type input "*"
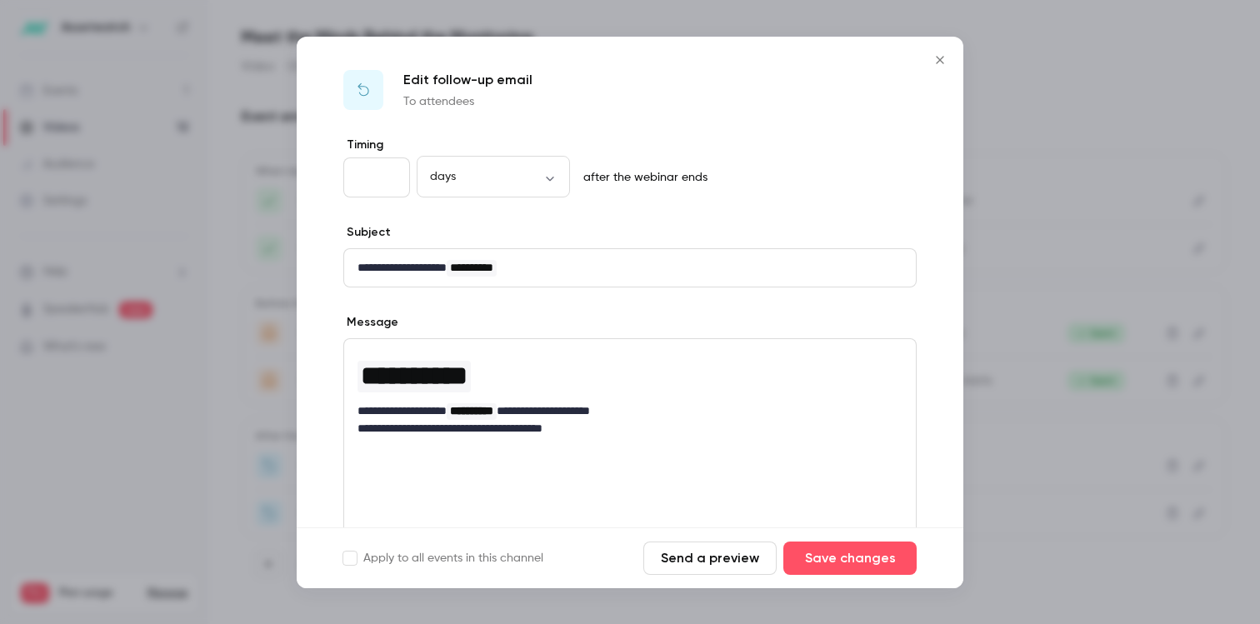
click at [392, 179] on input "*" at bounding box center [376, 177] width 67 height 40
click at [859, 556] on button "Save changes" at bounding box center [849, 558] width 133 height 33
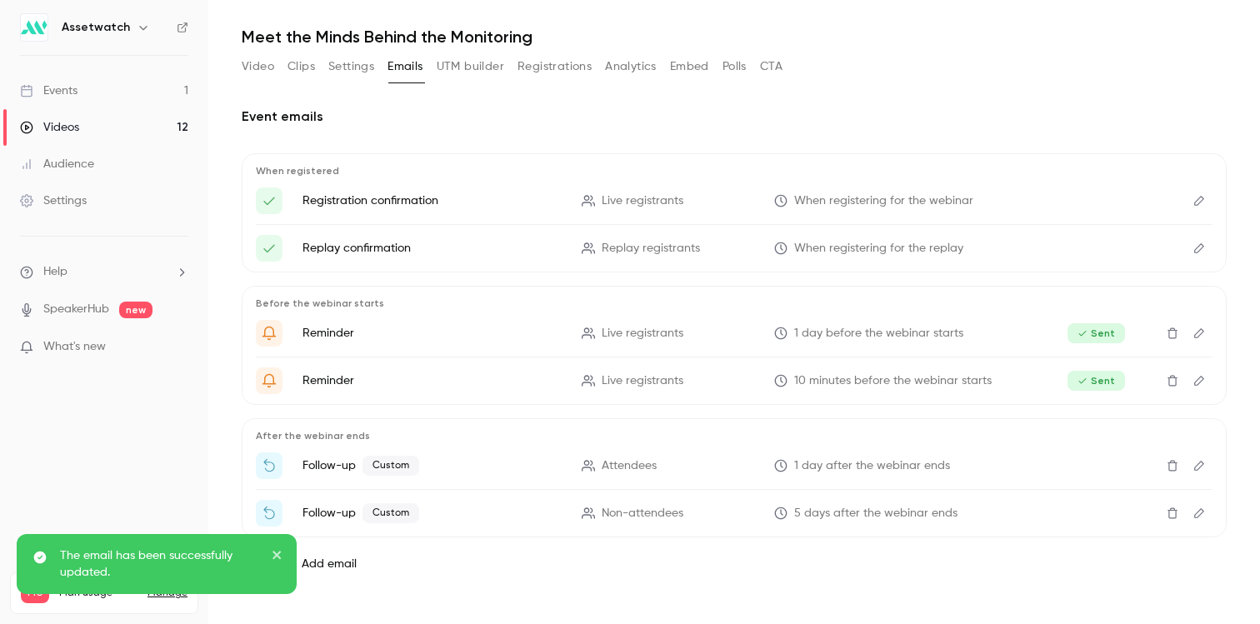
click at [1192, 510] on icon "Edit" at bounding box center [1198, 513] width 13 height 12
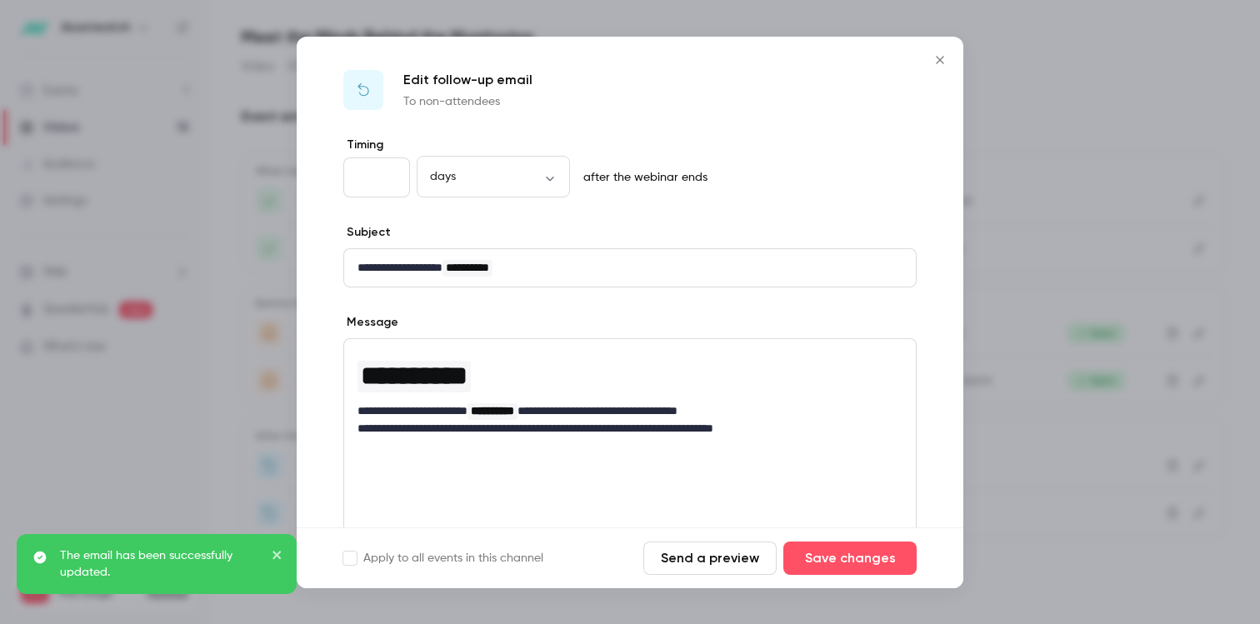
click at [391, 181] on input "*" at bounding box center [376, 177] width 67 height 40
type input "*"
click at [391, 181] on input "*" at bounding box center [376, 177] width 67 height 40
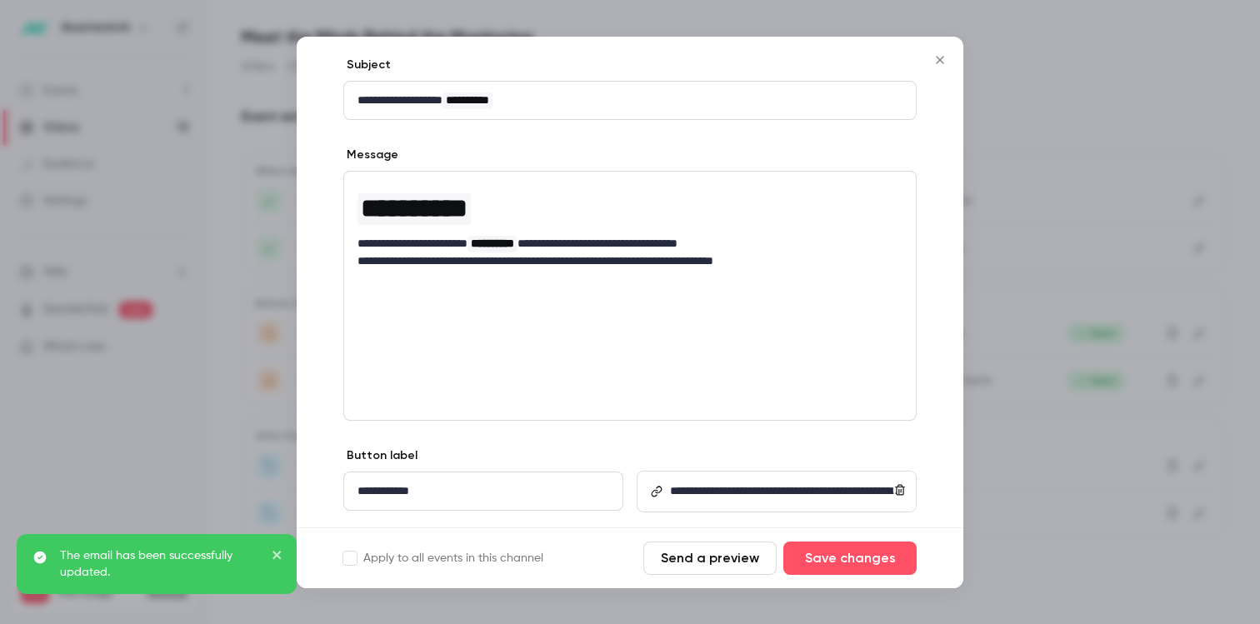
scroll to position [211, 0]
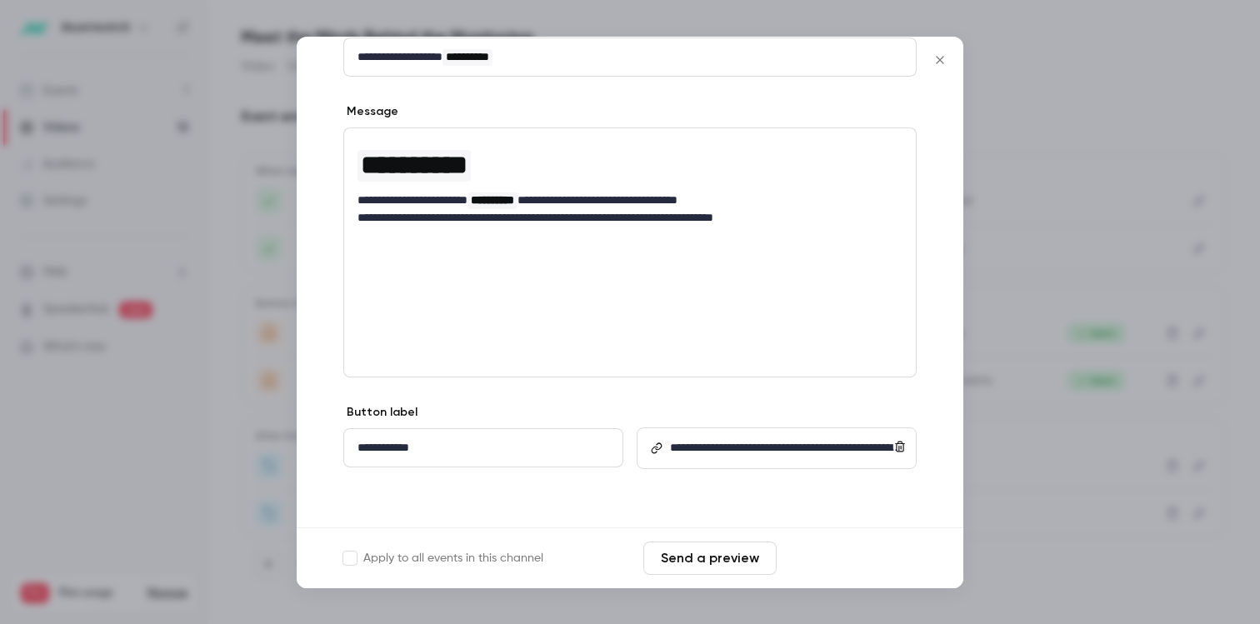
click at [877, 559] on button "Save changes" at bounding box center [849, 558] width 133 height 33
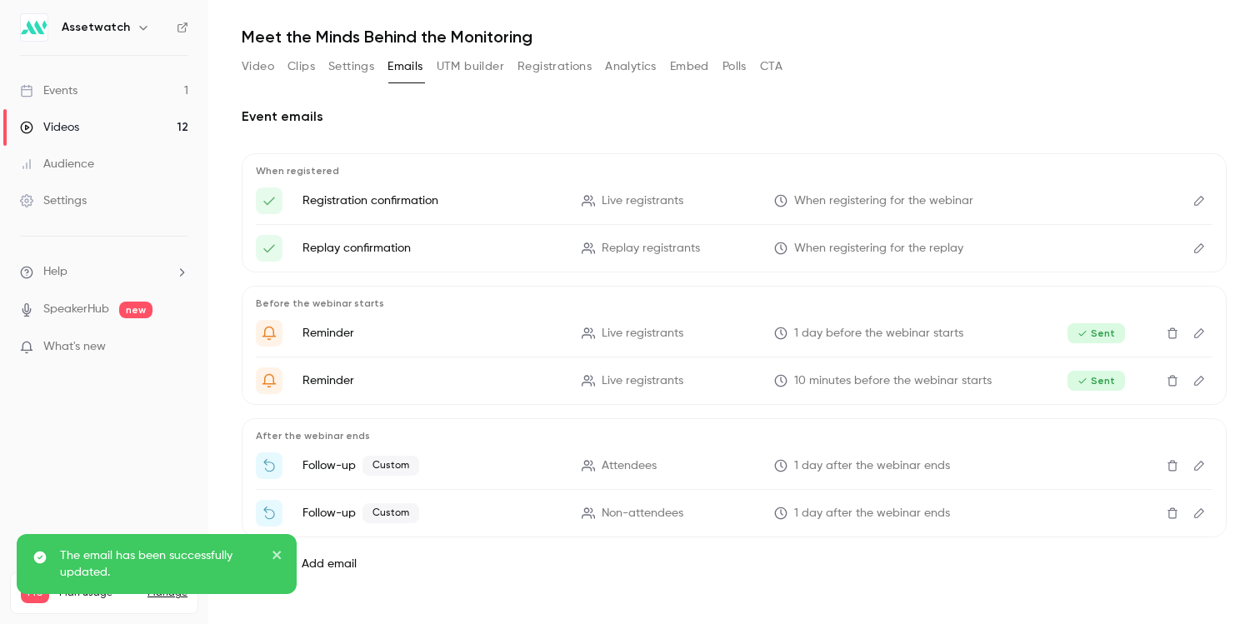
click at [1192, 463] on icon "Edit" at bounding box center [1198, 466] width 13 height 12
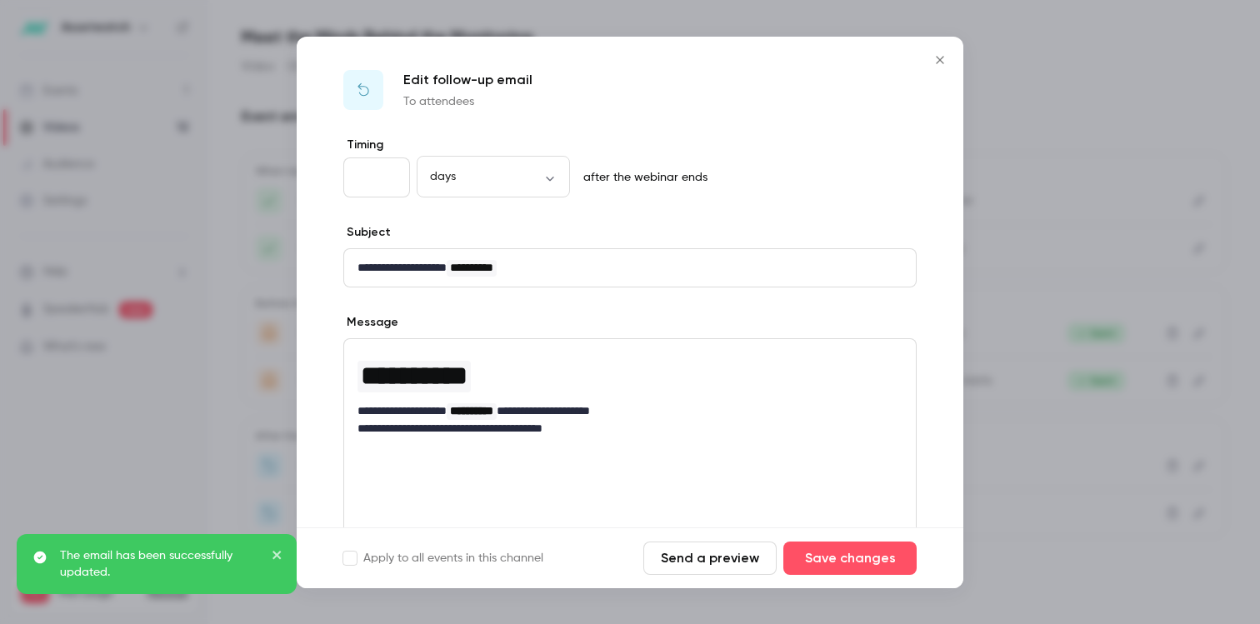
click at [679, 562] on button "Send a preview" at bounding box center [709, 558] width 133 height 33
click at [936, 61] on icon "Close" at bounding box center [940, 59] width 20 height 13
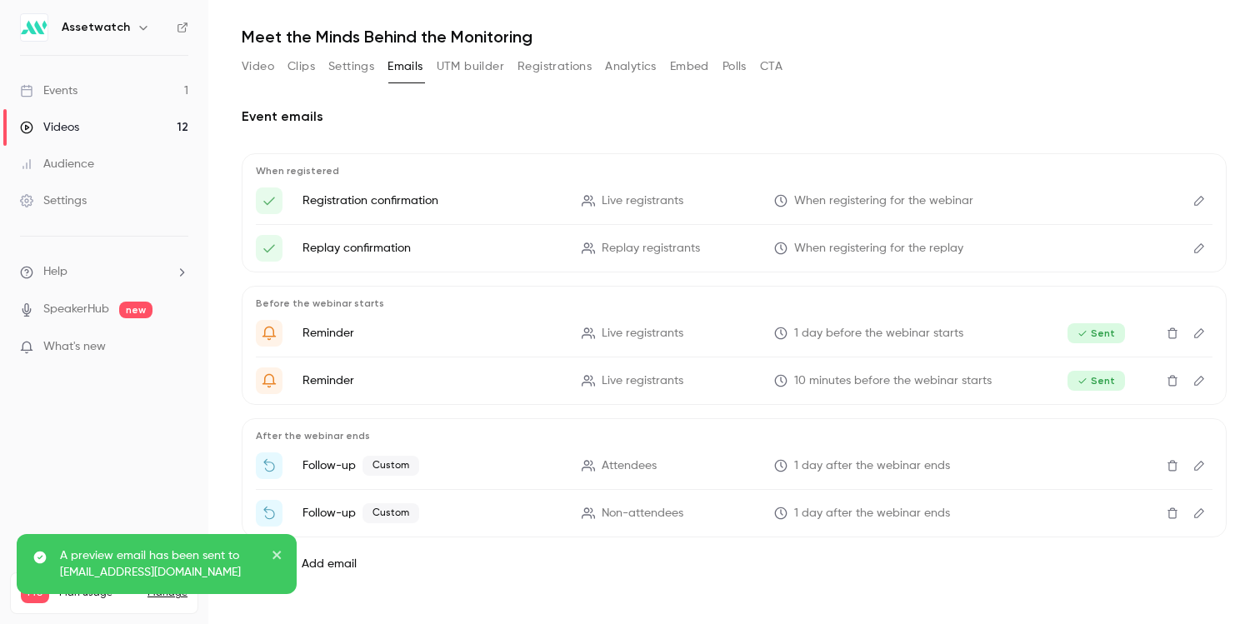
click at [1192, 509] on icon "Edit" at bounding box center [1198, 513] width 13 height 12
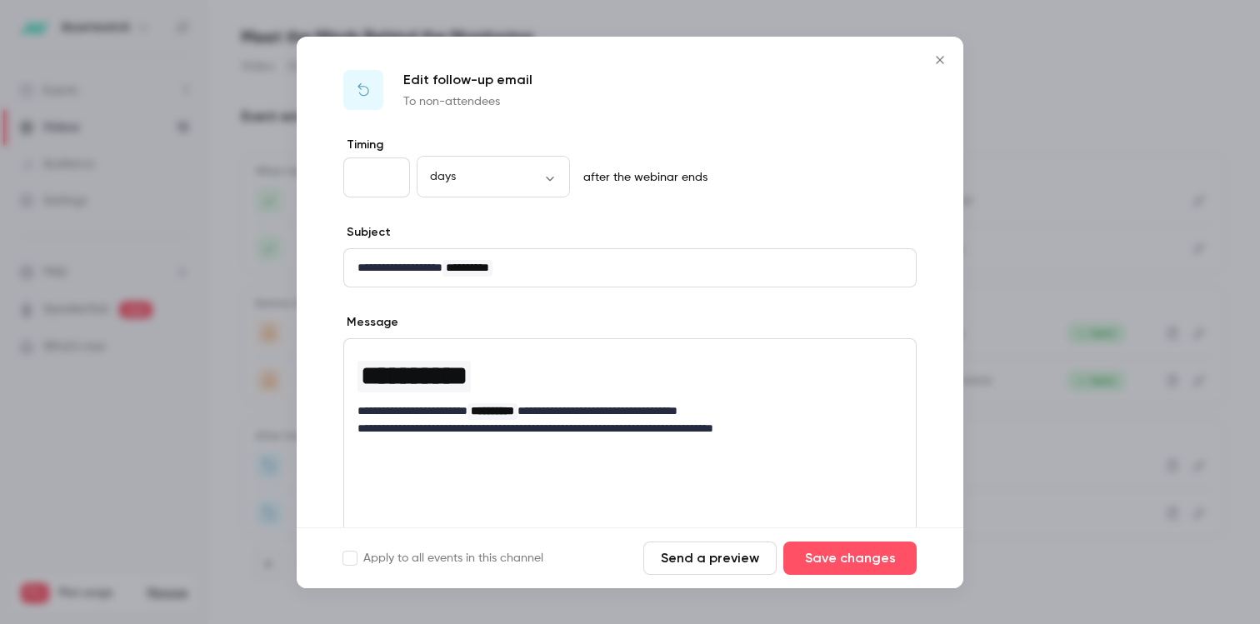
click at [712, 560] on button "Send a preview" at bounding box center [709, 558] width 133 height 33
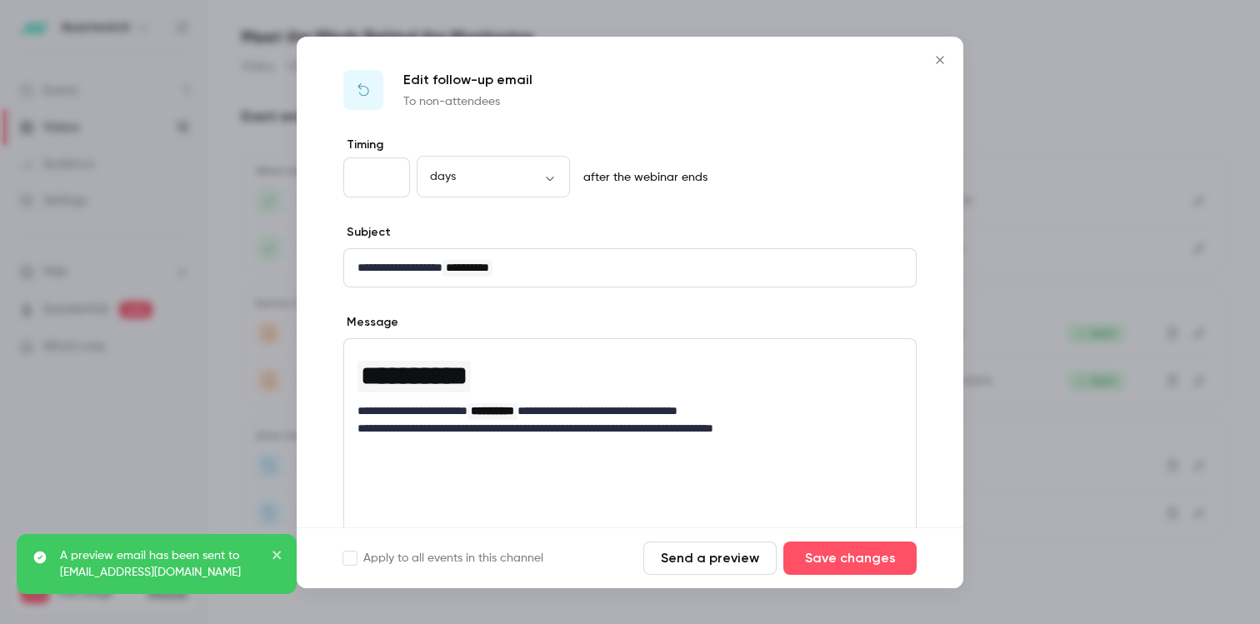
click at [937, 67] on button "Close" at bounding box center [939, 59] width 33 height 33
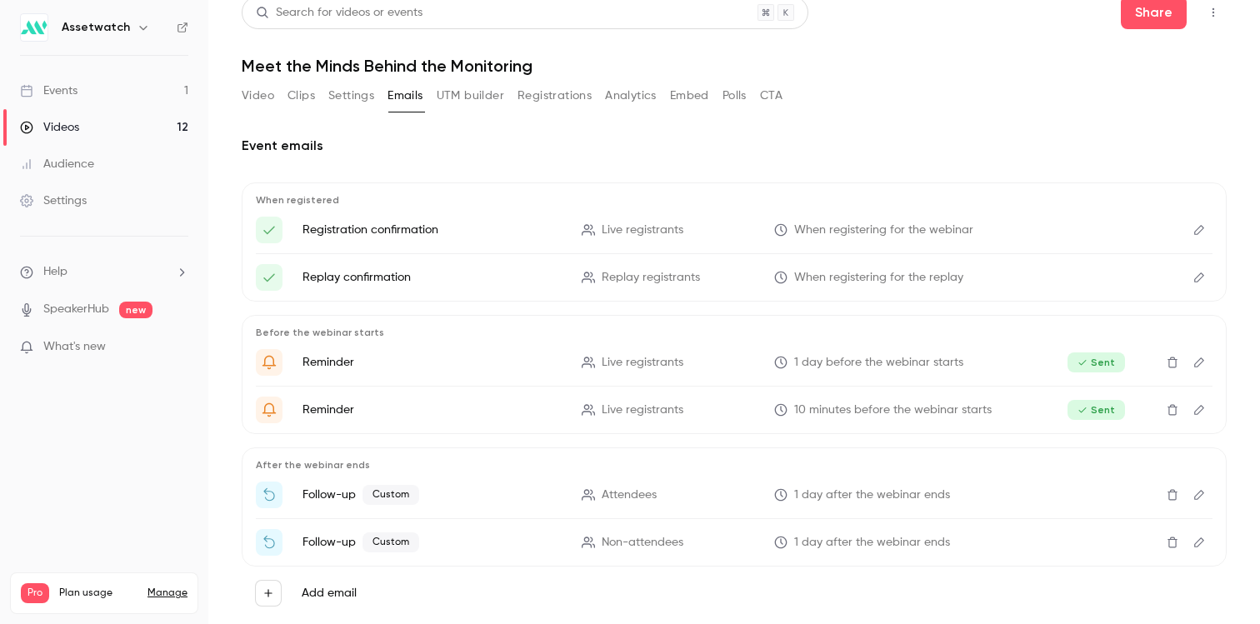
scroll to position [13, 0]
click at [127, 109] on link "Videos 12" at bounding box center [104, 127] width 208 height 37
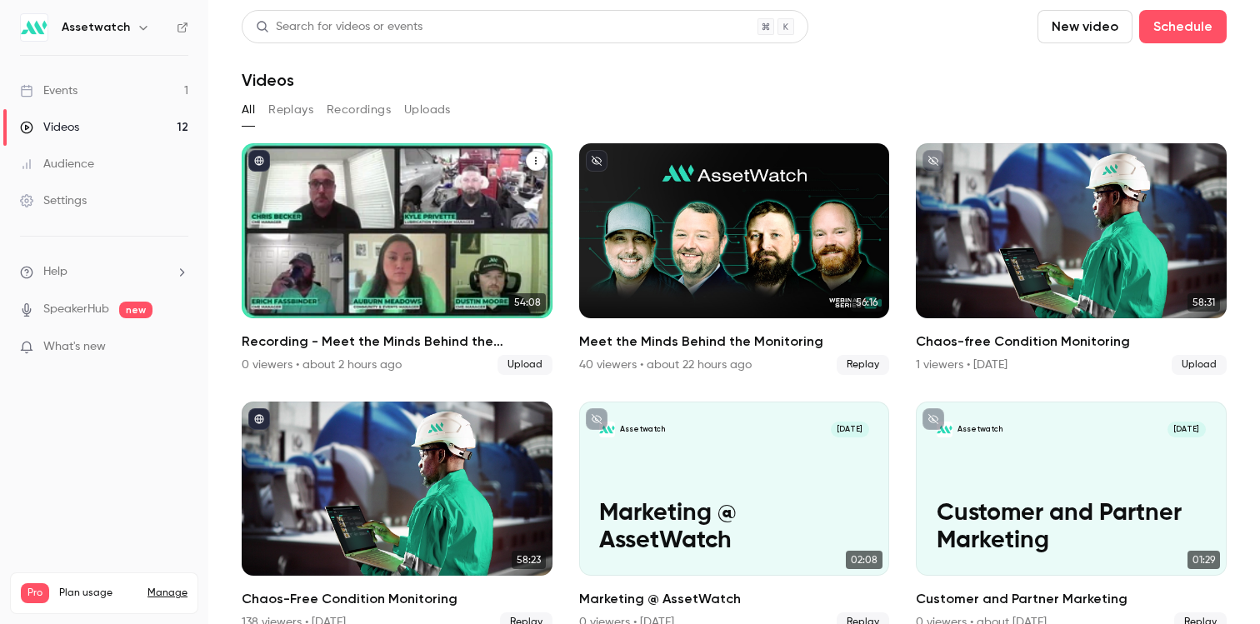
click at [482, 245] on div "Recording - Meet the Minds Behind the Monitoring" at bounding box center [397, 230] width 311 height 175
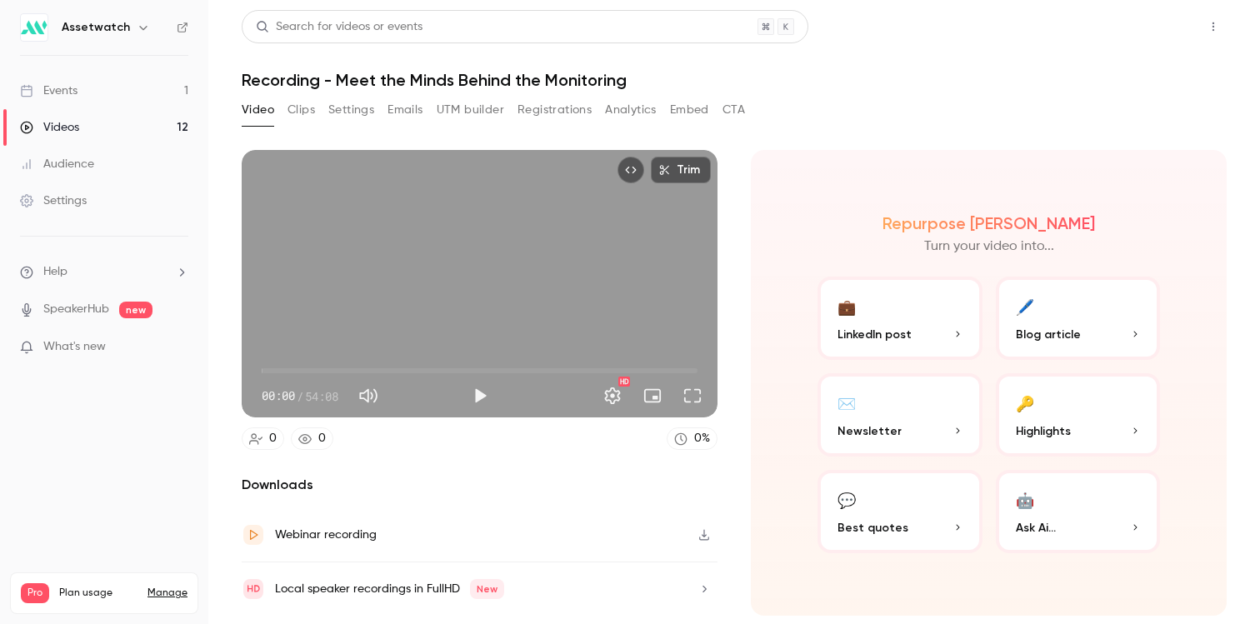
click at [1173, 34] on button "Share" at bounding box center [1154, 26] width 66 height 33
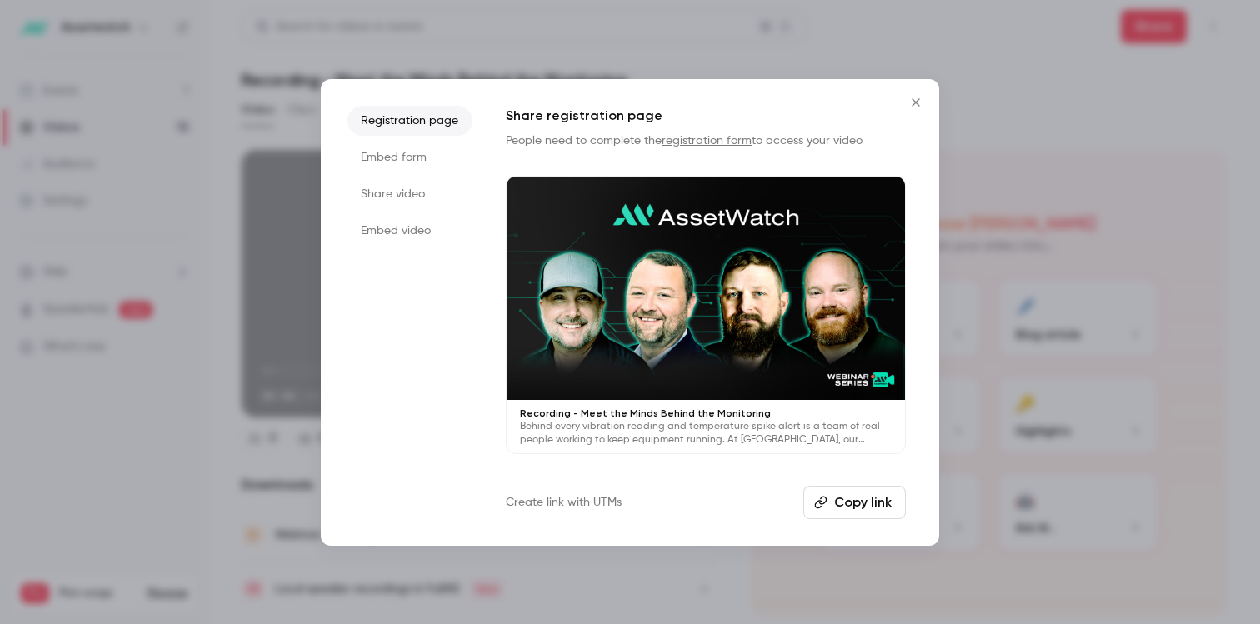
click at [385, 189] on li "Share video" at bounding box center [409, 194] width 125 height 30
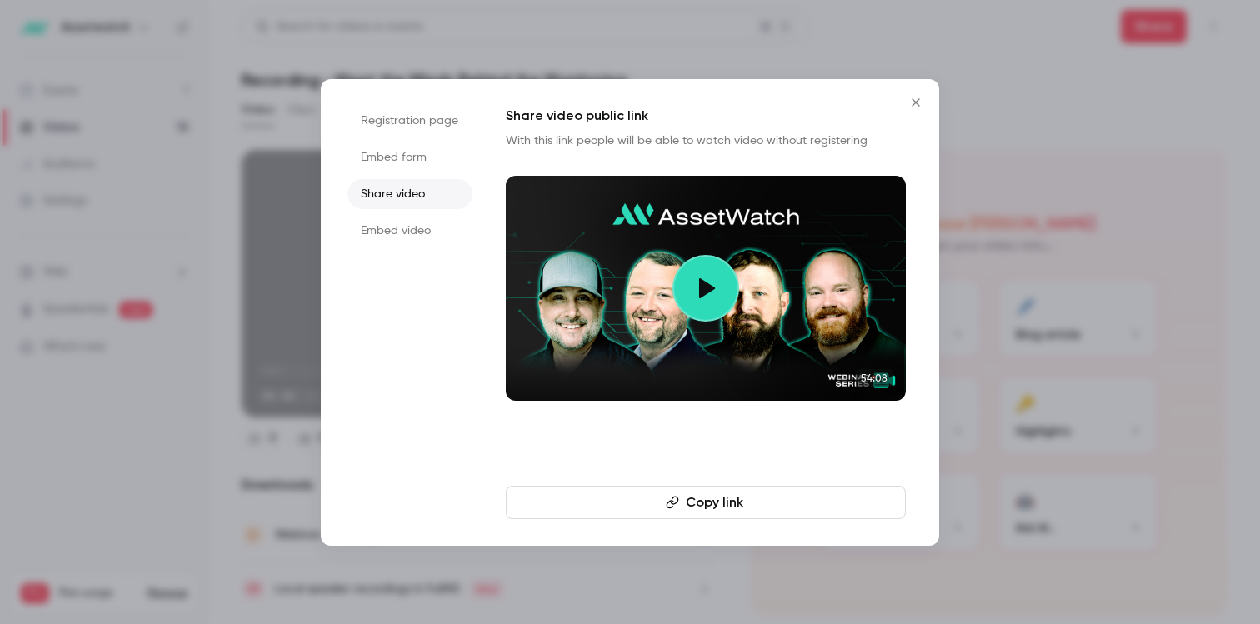
click at [762, 500] on button "Copy link" at bounding box center [706, 502] width 400 height 33
click at [917, 104] on icon "Close" at bounding box center [915, 101] width 7 height 7
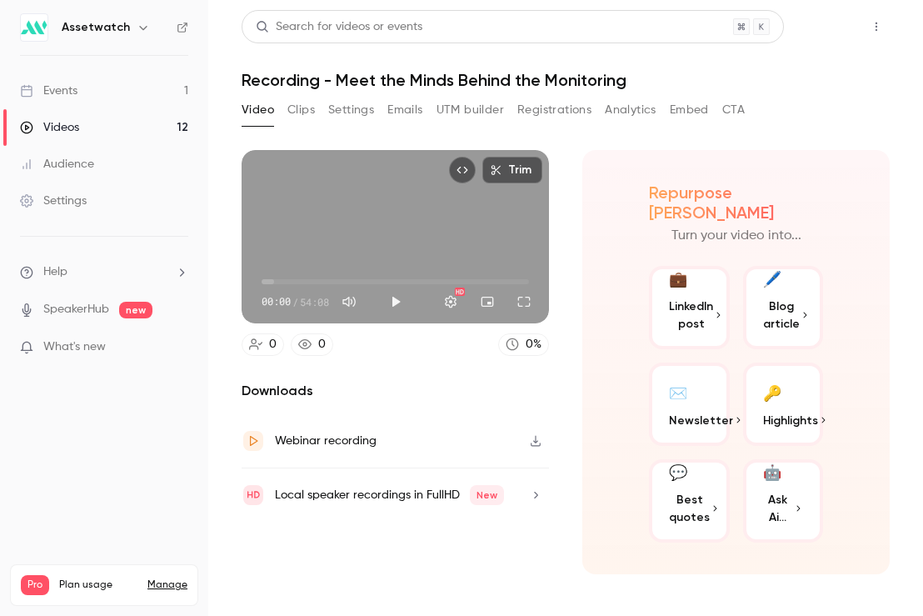
click at [834, 28] on button "Share" at bounding box center [817, 26] width 66 height 33
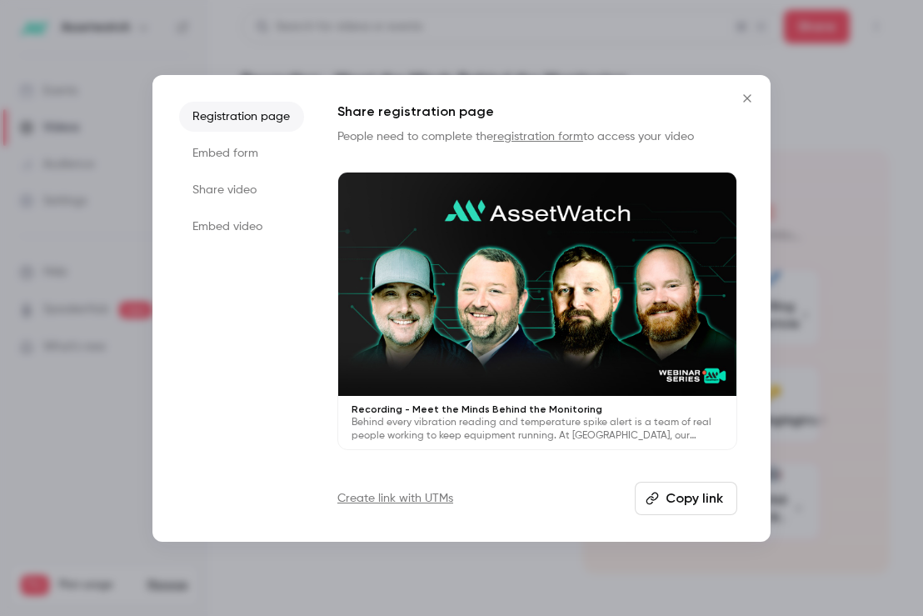
click at [252, 188] on li "Share video" at bounding box center [241, 190] width 125 height 30
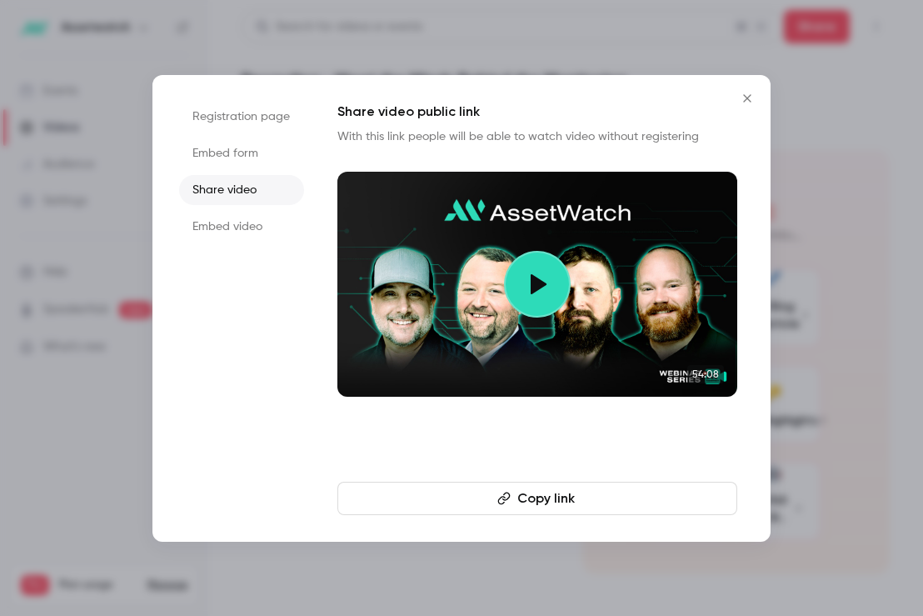
click at [539, 502] on button "Copy link" at bounding box center [537, 498] width 400 height 33
click at [752, 95] on icon "Close" at bounding box center [747, 98] width 20 height 13
